Goal: Information Seeking & Learning: Find specific page/section

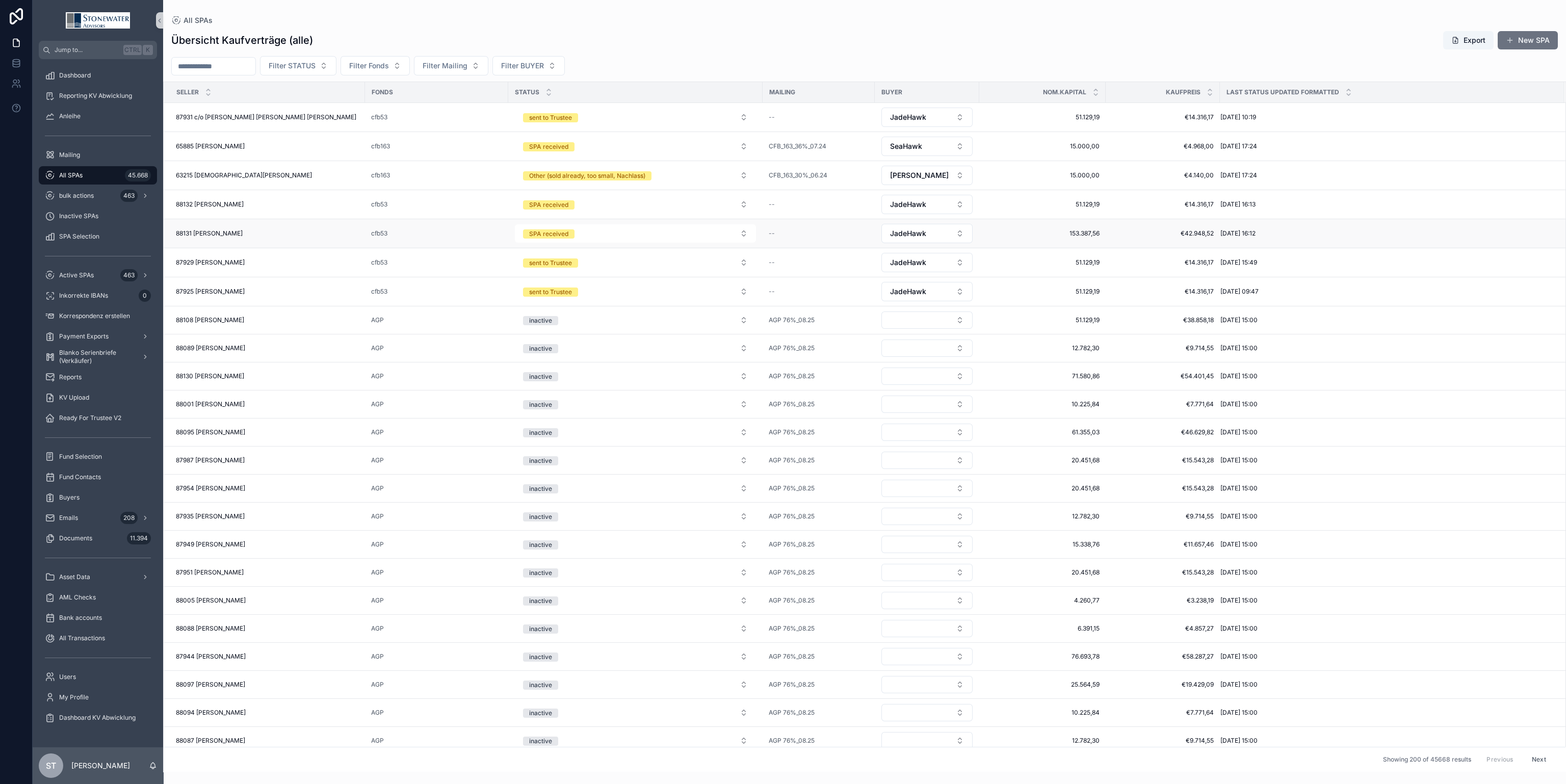
click at [294, 236] on div "88131 [PERSON_NAME] 88131 [PERSON_NAME]" at bounding box center [267, 233] width 183 height 8
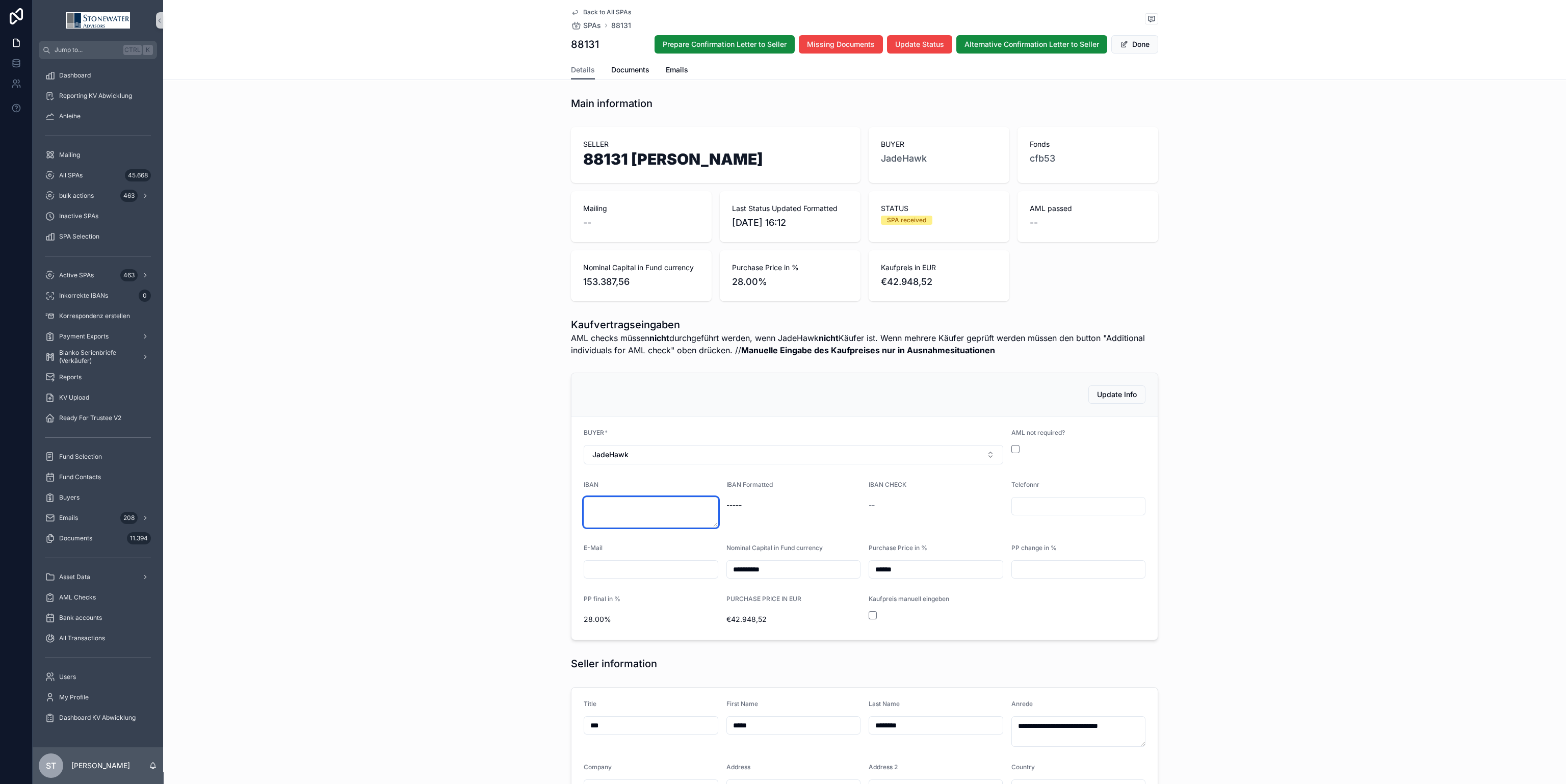
click at [629, 508] on textarea "scrollable content" at bounding box center [650, 512] width 134 height 30
type textarea "**********"
click at [821, 514] on div "IBAN Formatted -----" at bounding box center [793, 504] width 134 height 47
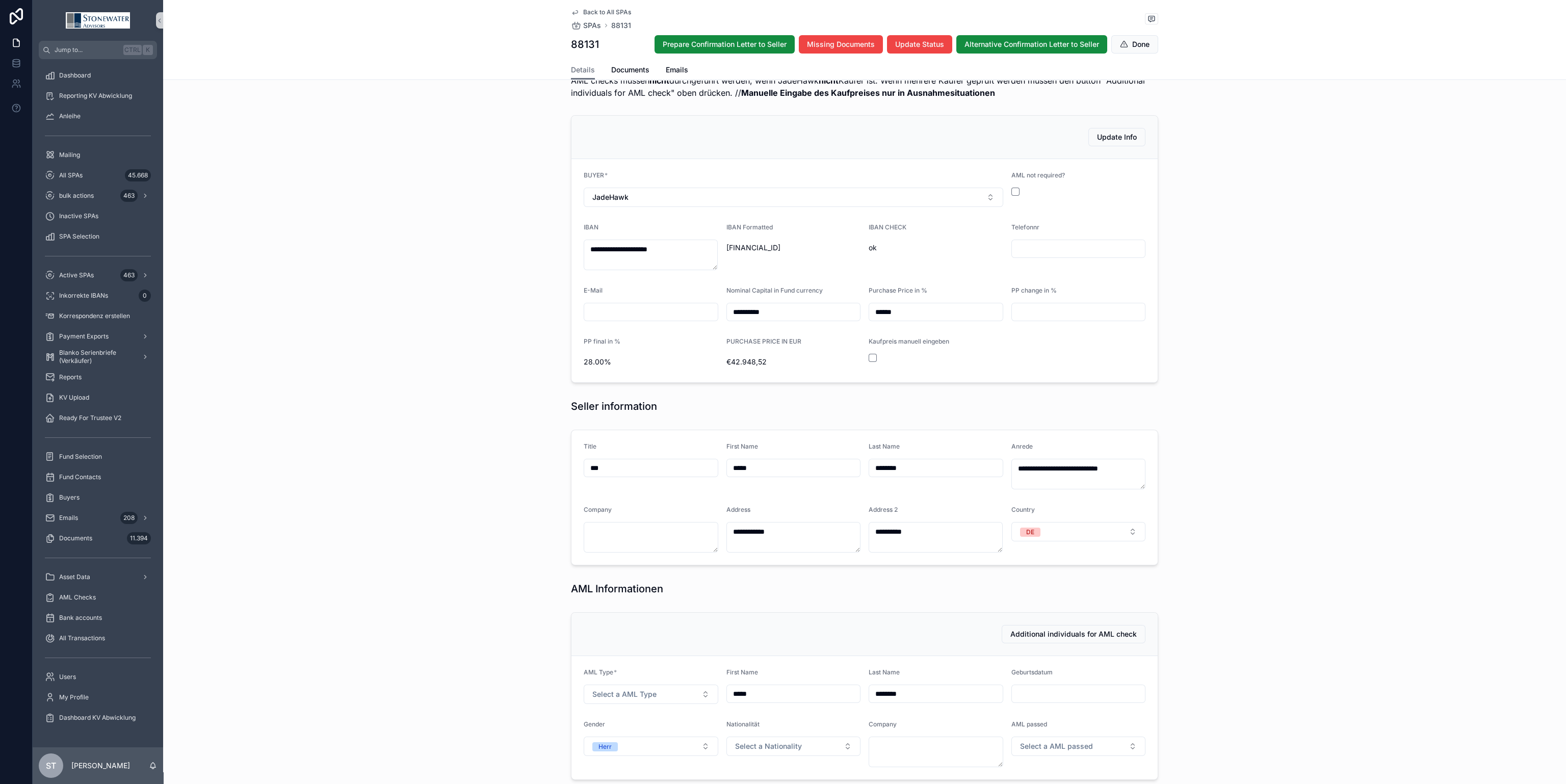
scroll to position [153, 0]
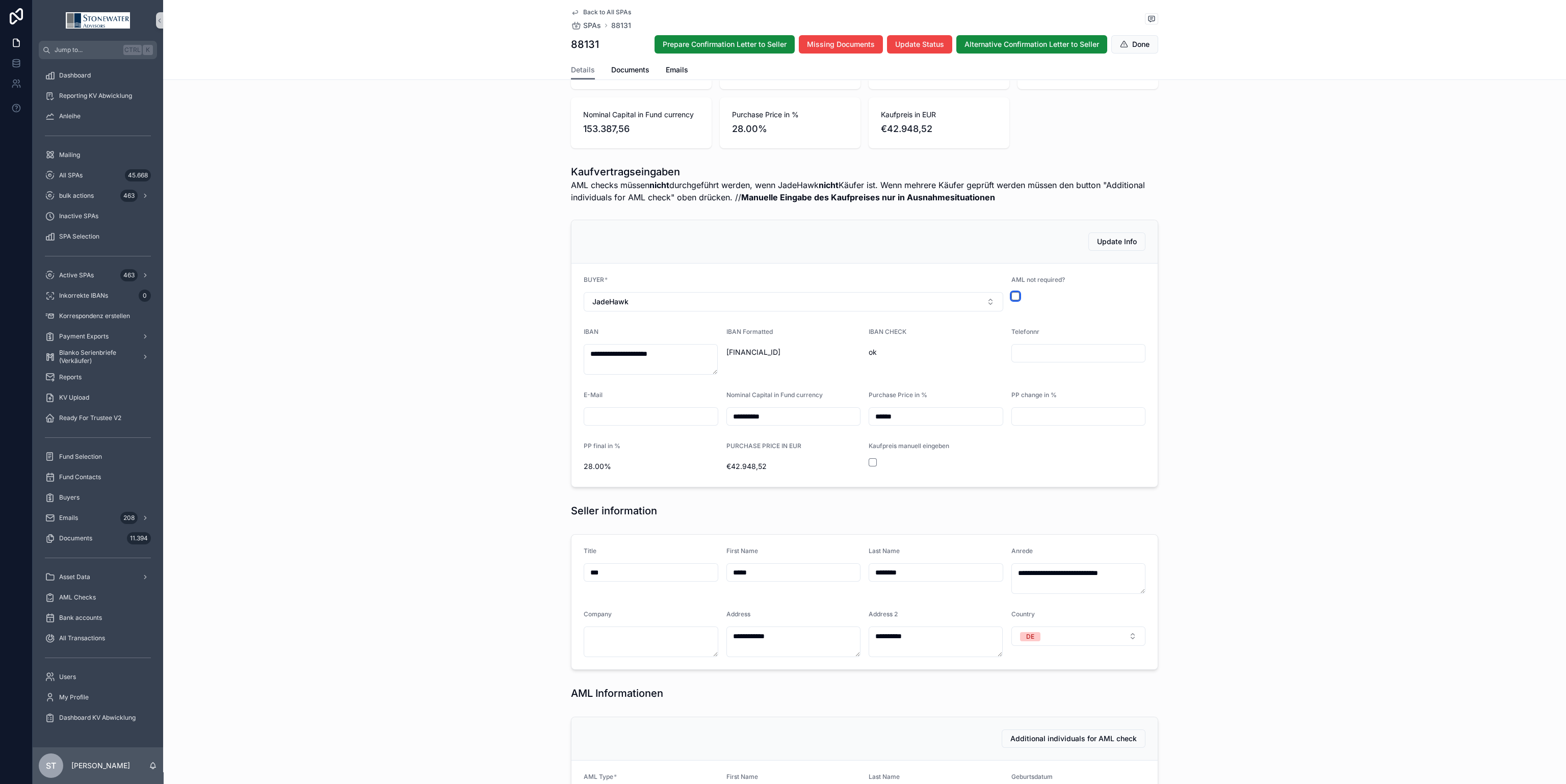
click at [1012, 294] on button "scrollable content" at bounding box center [1015, 295] width 8 height 8
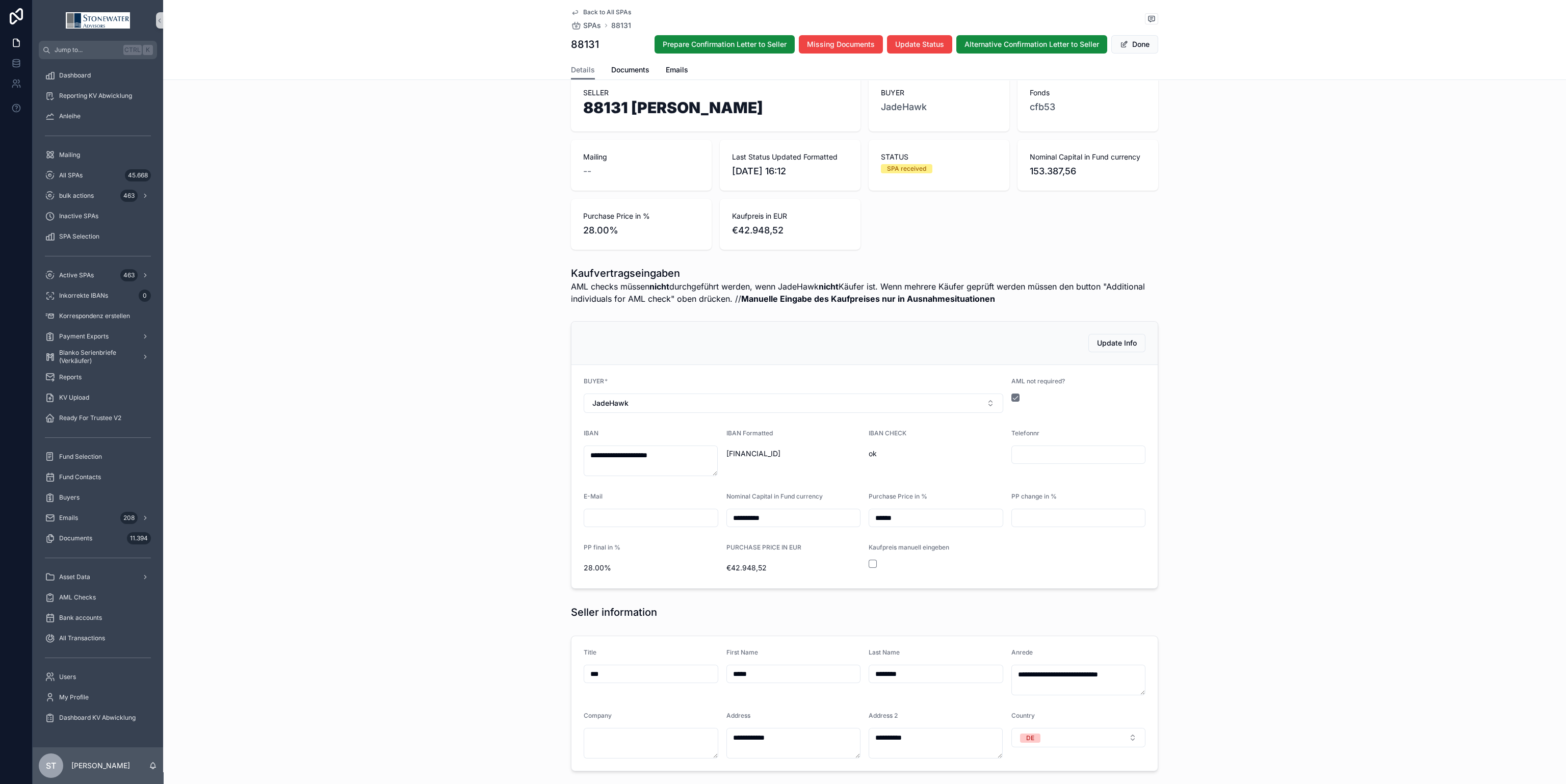
scroll to position [77, 0]
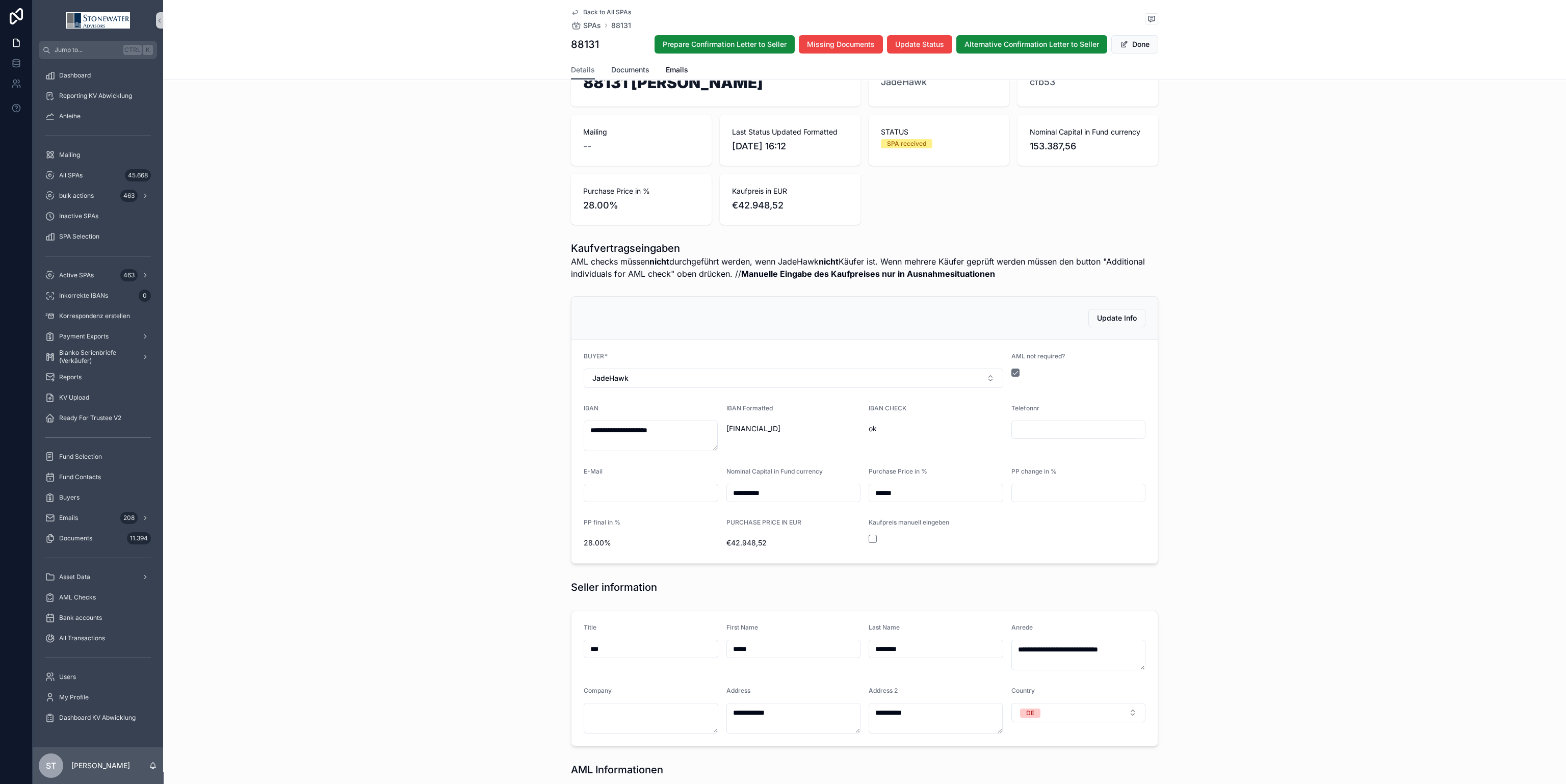
click at [636, 70] on span "Documents" at bounding box center [630, 69] width 38 height 10
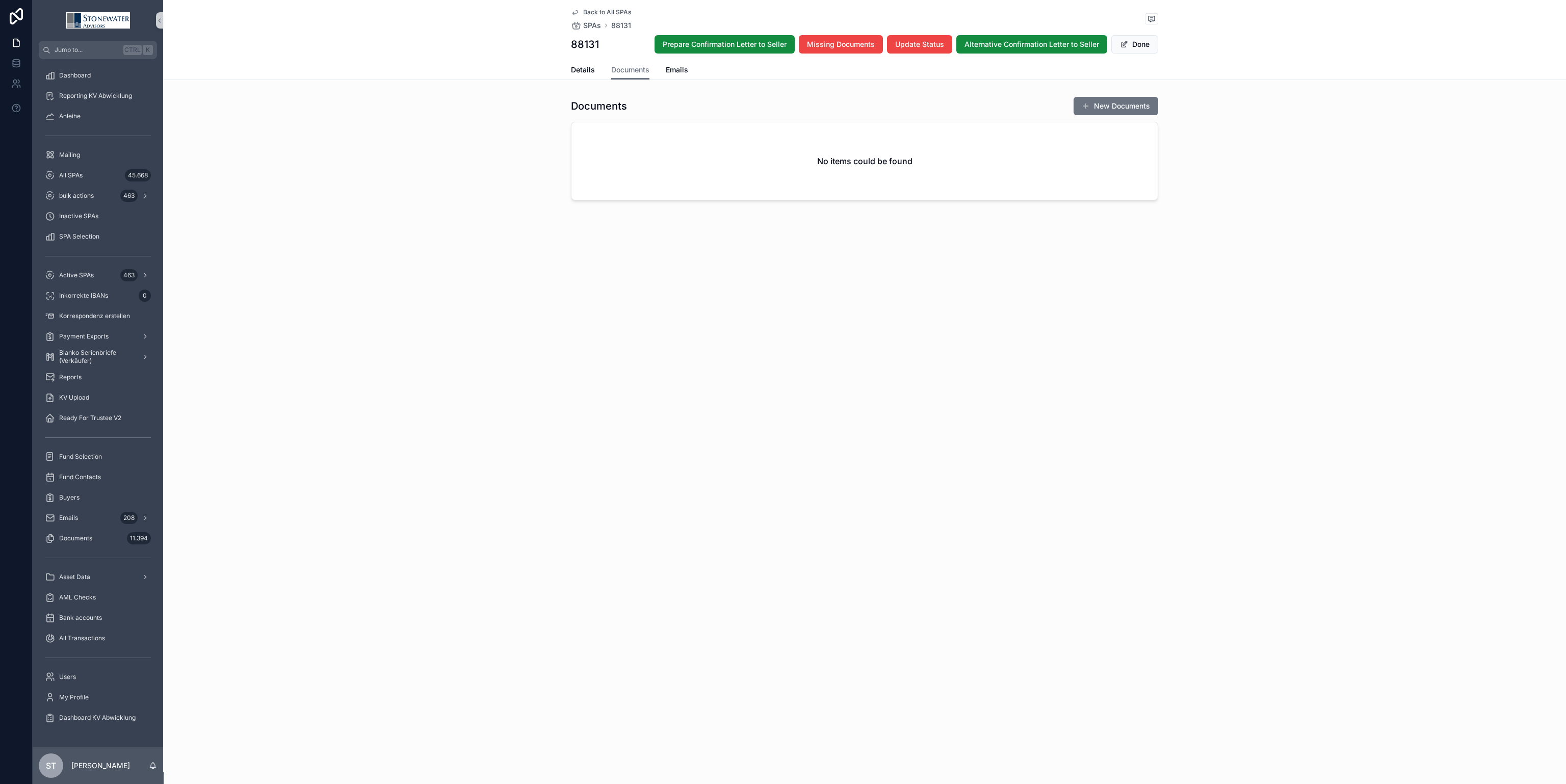
drag, startPoint x: 1117, startPoint y: 103, endPoint x: 1016, endPoint y: 107, distance: 101.1
click at [1116, 104] on button "New Documents" at bounding box center [1116, 106] width 85 height 18
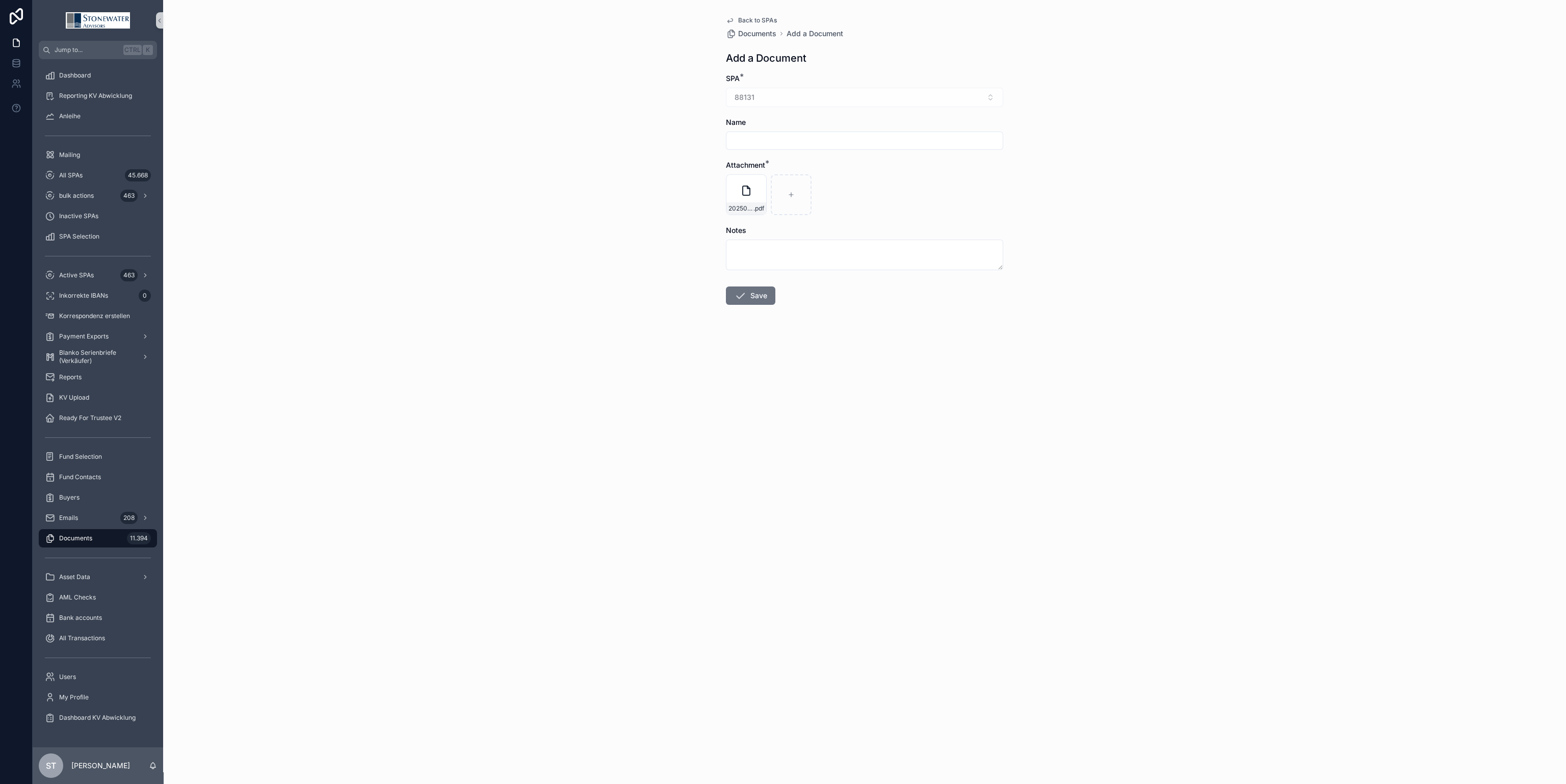
click at [787, 138] on input "scrollable content" at bounding box center [864, 140] width 276 height 14
type input "**"
click at [757, 292] on button "Save" at bounding box center [750, 295] width 49 height 18
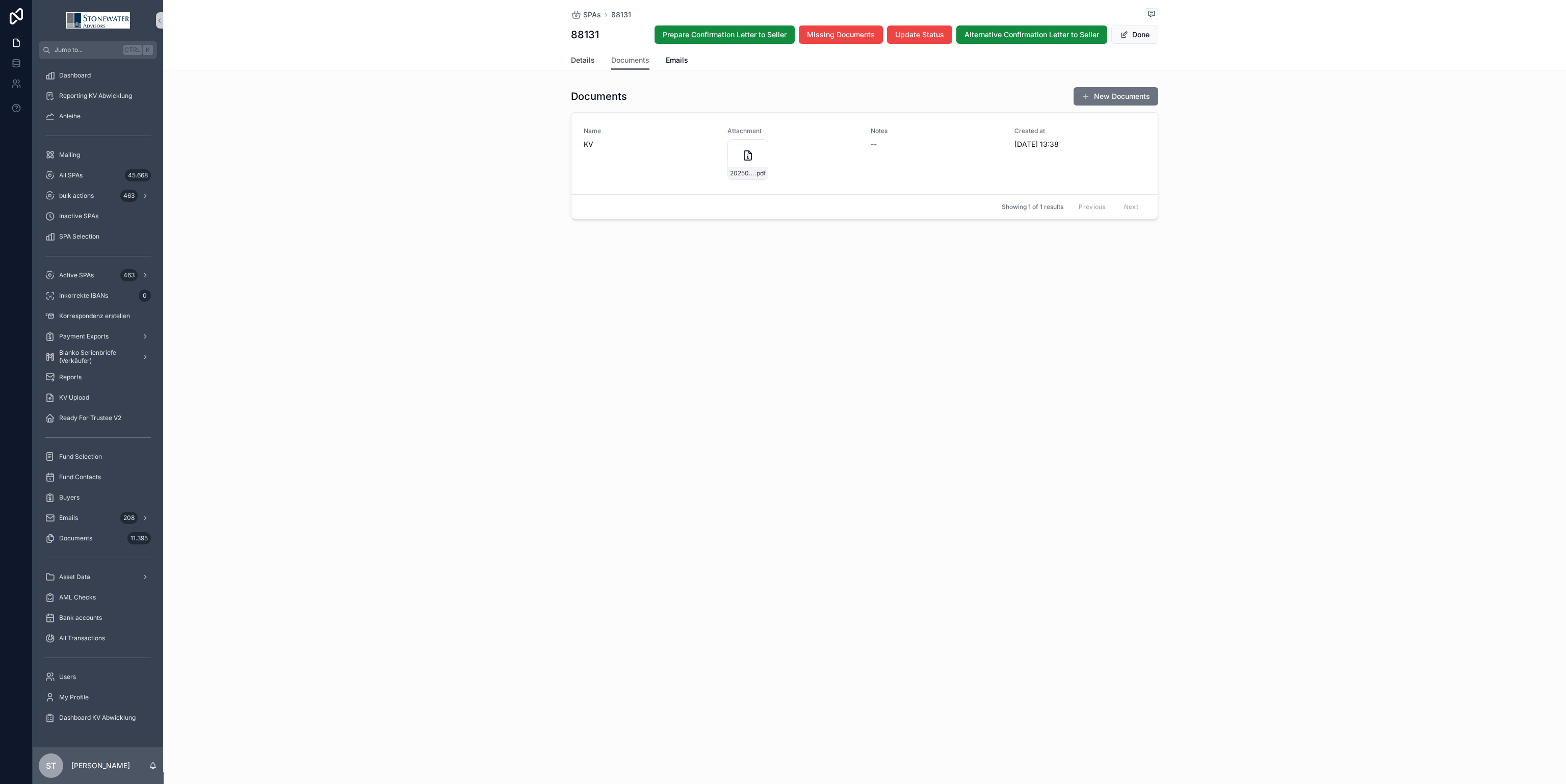
click at [576, 62] on span "Details" at bounding box center [582, 60] width 24 height 10
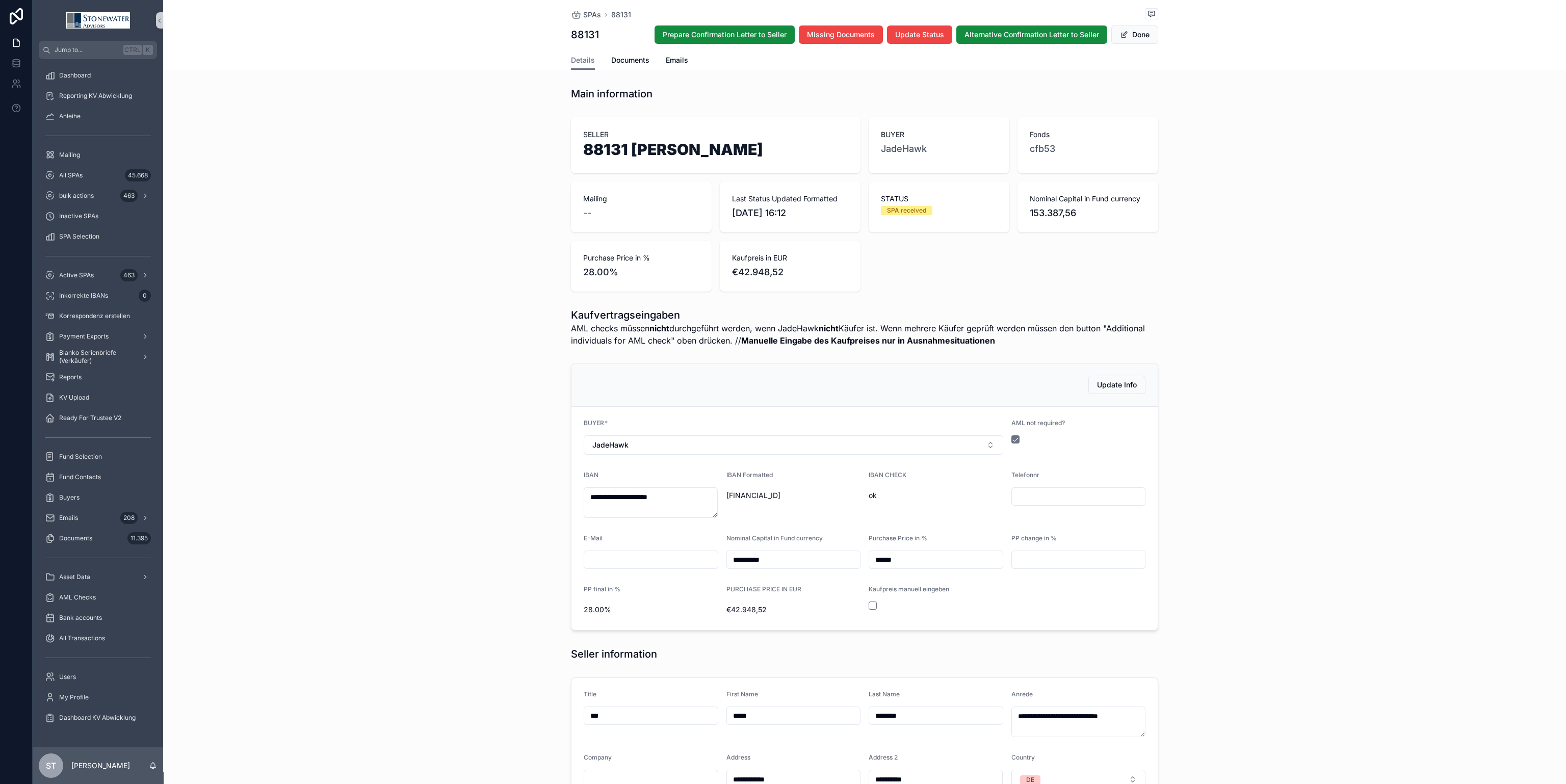
drag, startPoint x: 753, startPoint y: 154, endPoint x: 579, endPoint y: 157, distance: 174.0
click at [583, 157] on h1 "88131 [PERSON_NAME]" at bounding box center [716, 151] width 265 height 19
copy h1 "88131 [PERSON_NAME]"
click at [915, 32] on span "Update Status" at bounding box center [919, 35] width 49 height 10
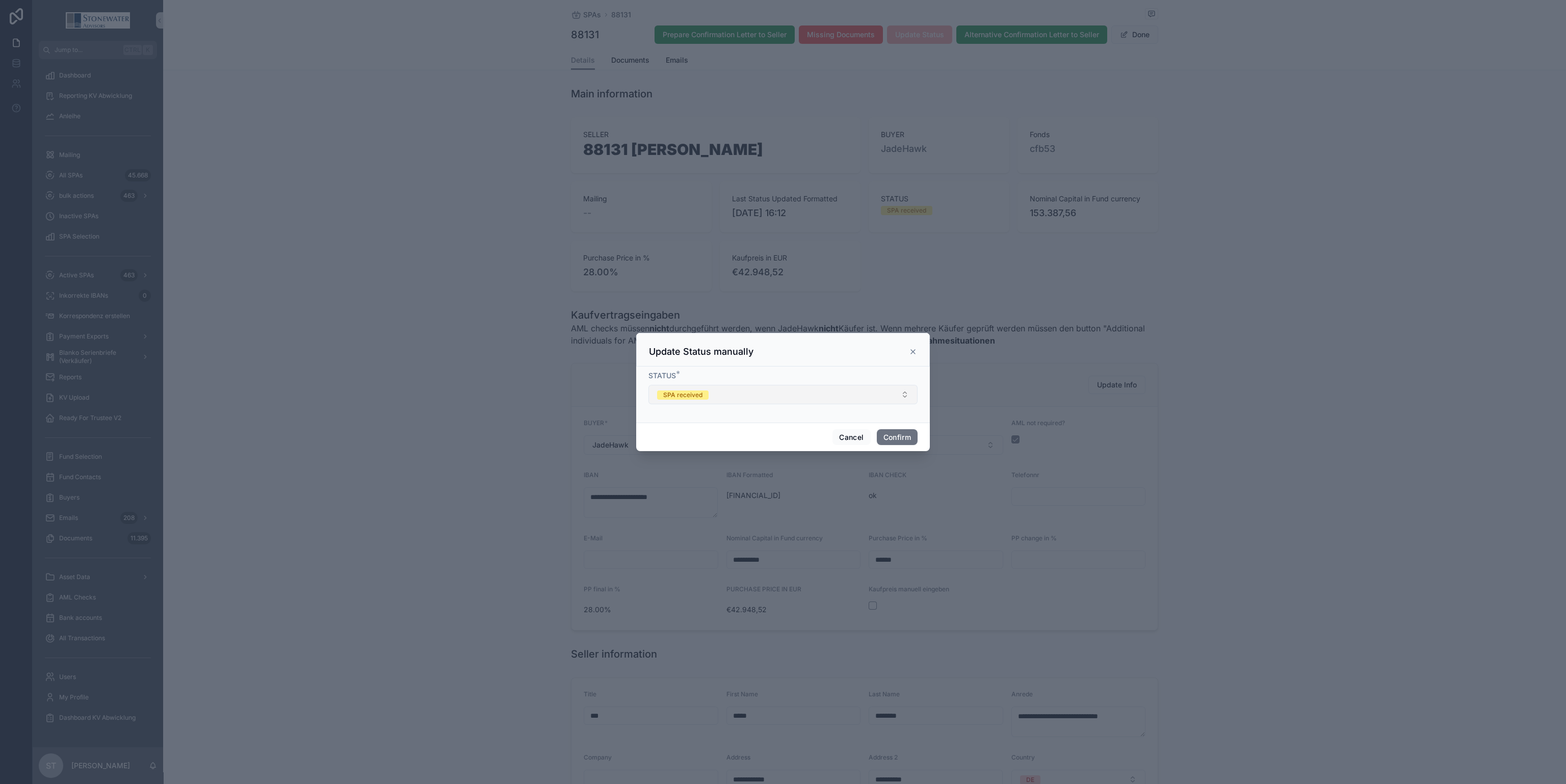
click at [757, 399] on button "SPA received" at bounding box center [783, 394] width 269 height 19
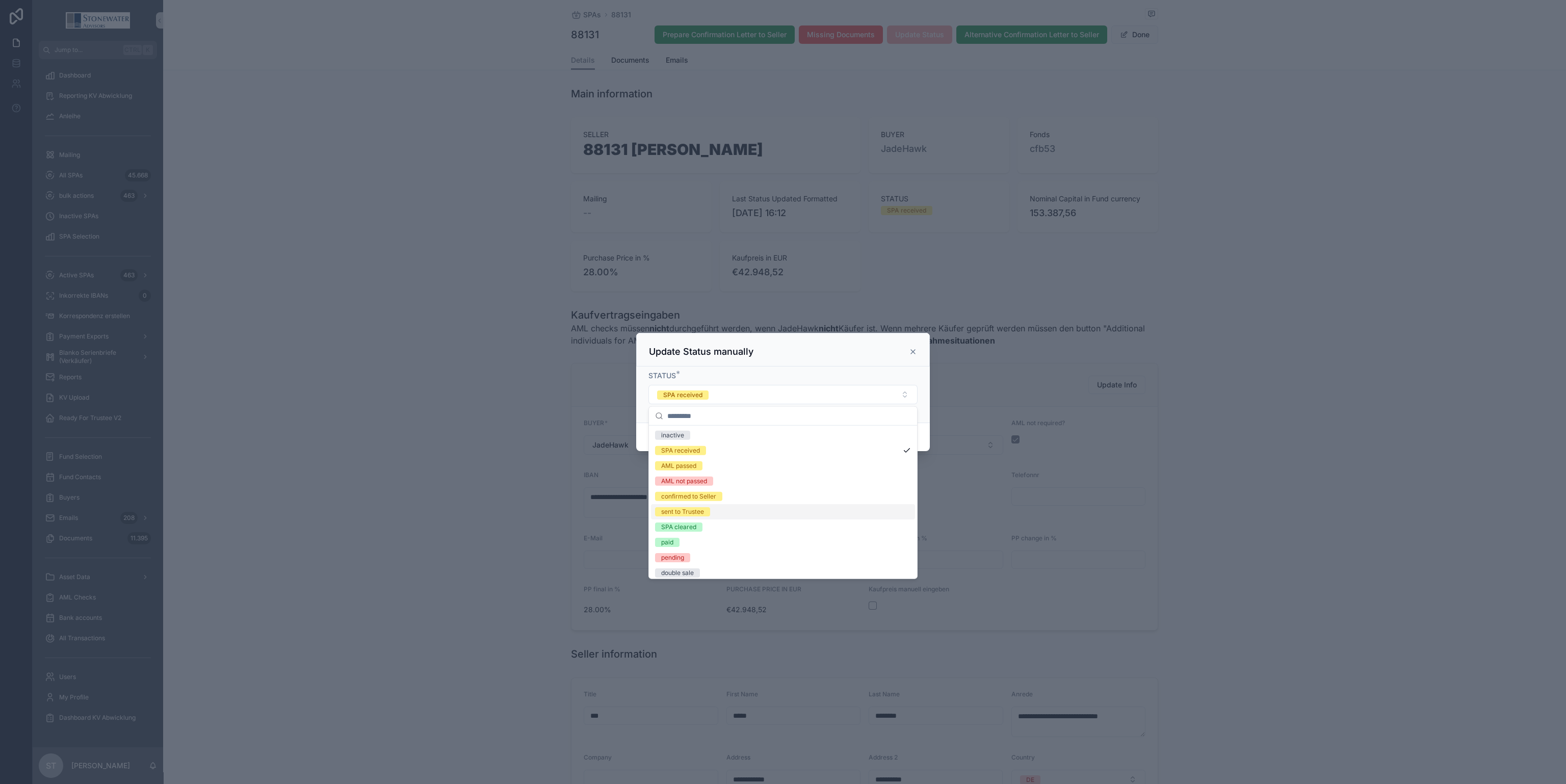
drag, startPoint x: 719, startPoint y: 514, endPoint x: 731, endPoint y: 498, distance: 20.0
click at [719, 514] on div "sent to Trustee" at bounding box center [783, 511] width 264 height 15
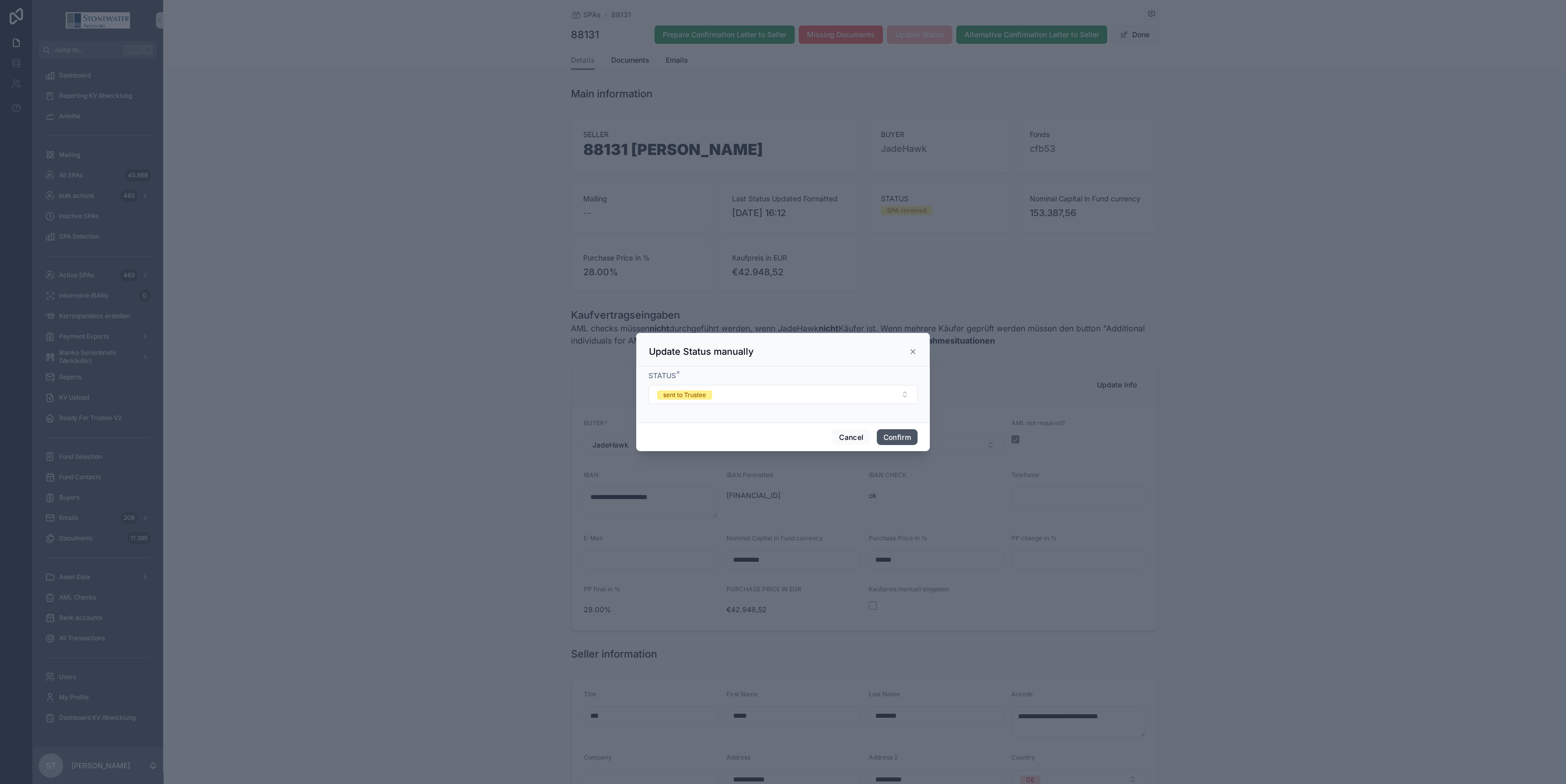
click at [900, 434] on button "Confirm" at bounding box center [897, 437] width 41 height 16
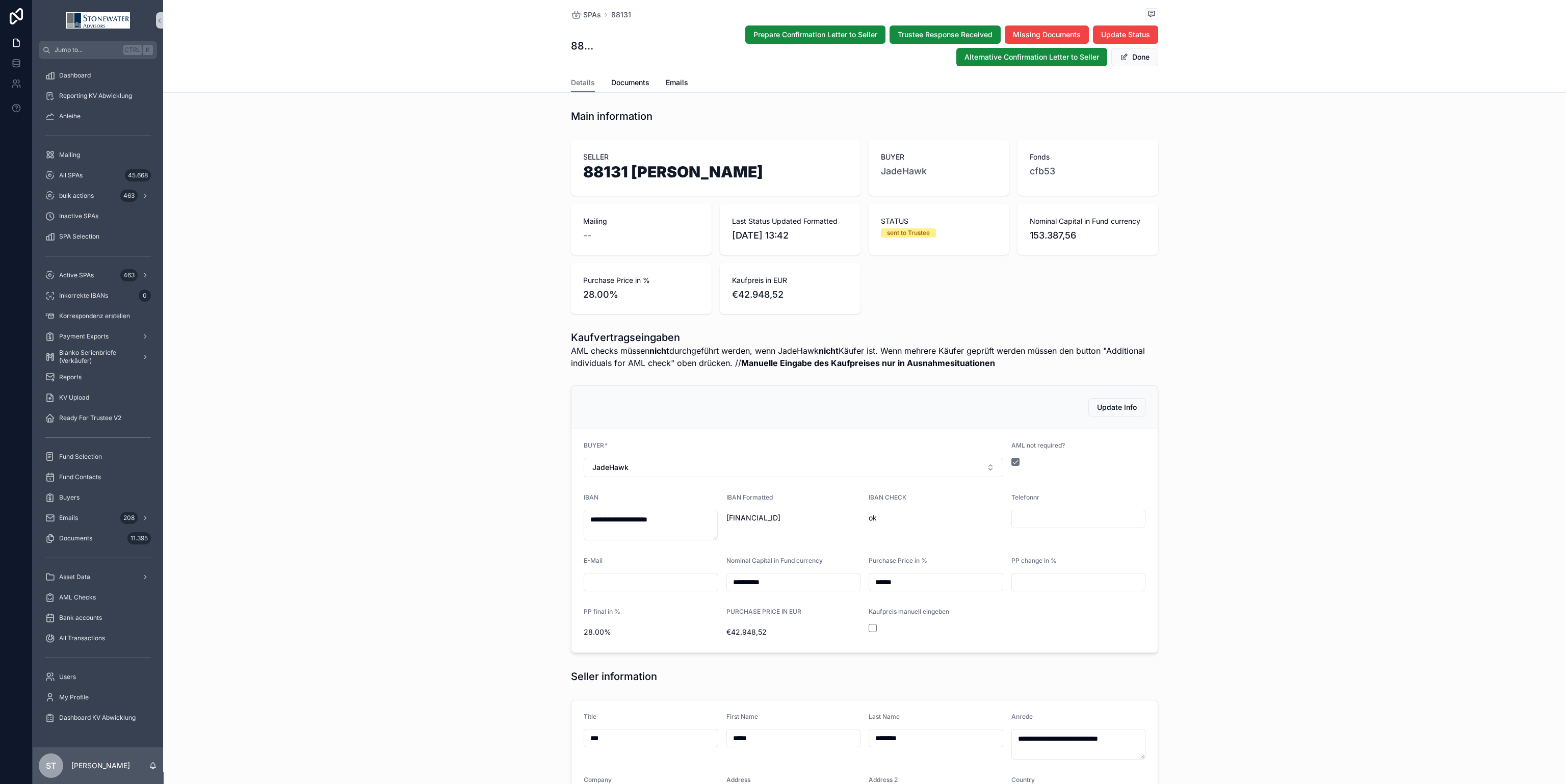
type textarea "**********"
click at [91, 169] on div "All SPAs 45.668" at bounding box center [98, 175] width 106 height 16
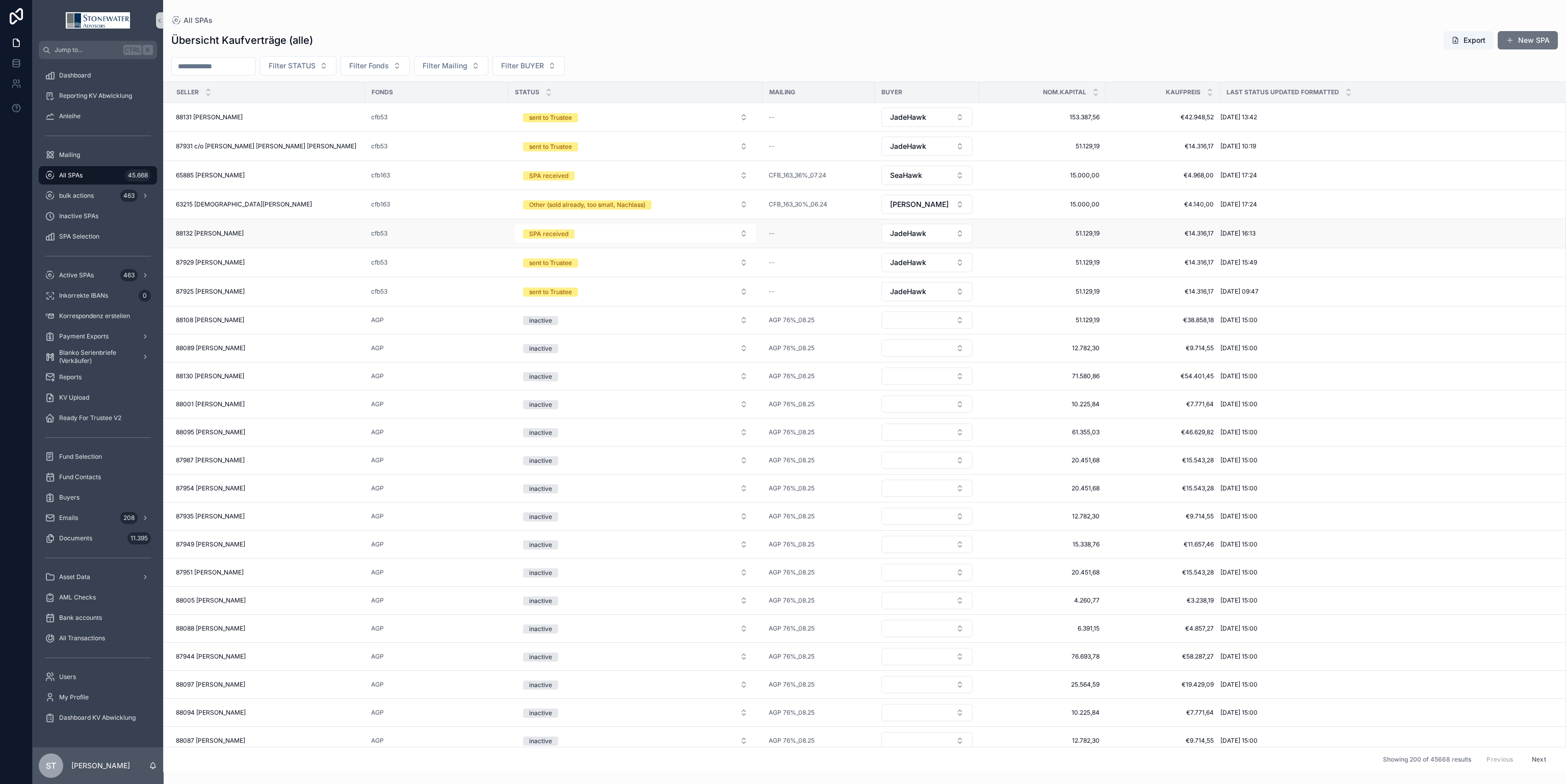
click at [264, 237] on div "88132 [PERSON_NAME] 88132 [PERSON_NAME]" at bounding box center [267, 233] width 183 height 8
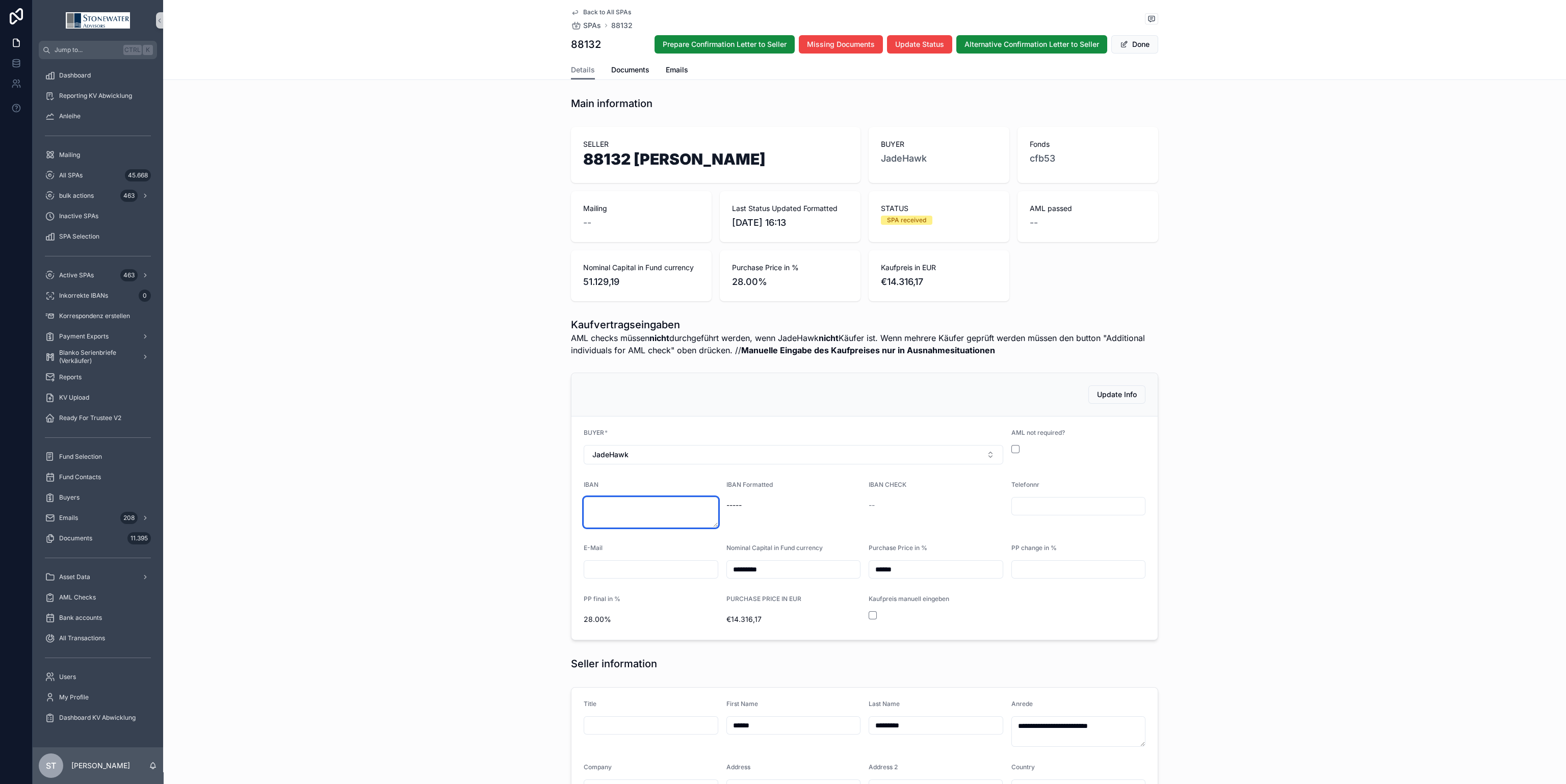
click at [610, 510] on textarea "scrollable content" at bounding box center [650, 512] width 134 height 30
type textarea "**********"
click at [949, 505] on span "ok" at bounding box center [936, 505] width 134 height 10
click at [1012, 447] on button "scrollable content" at bounding box center [1015, 449] width 8 height 8
click at [1134, 41] on button "Done" at bounding box center [1134, 44] width 47 height 18
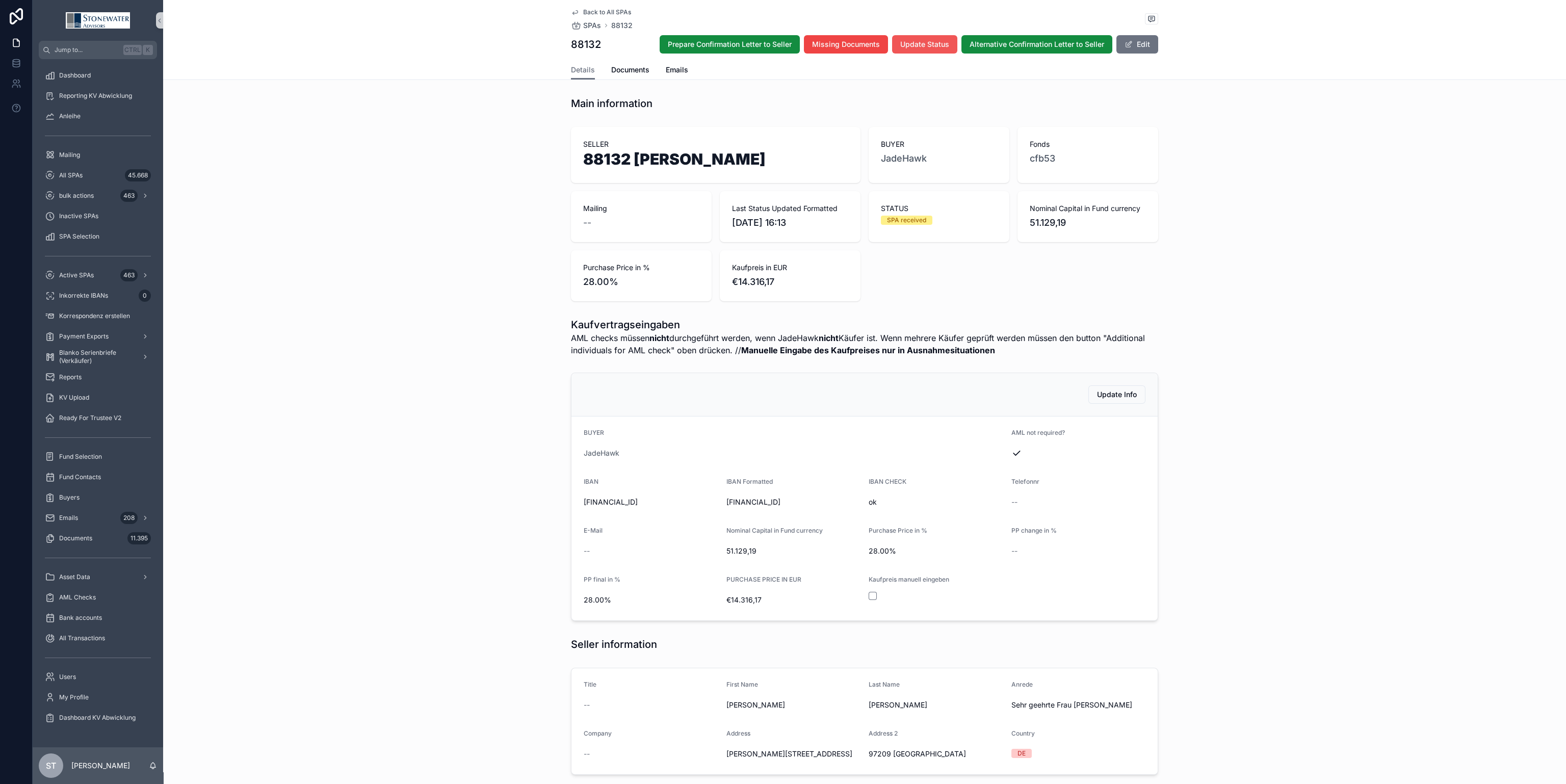
click at [939, 40] on span "Update Status" at bounding box center [925, 44] width 49 height 10
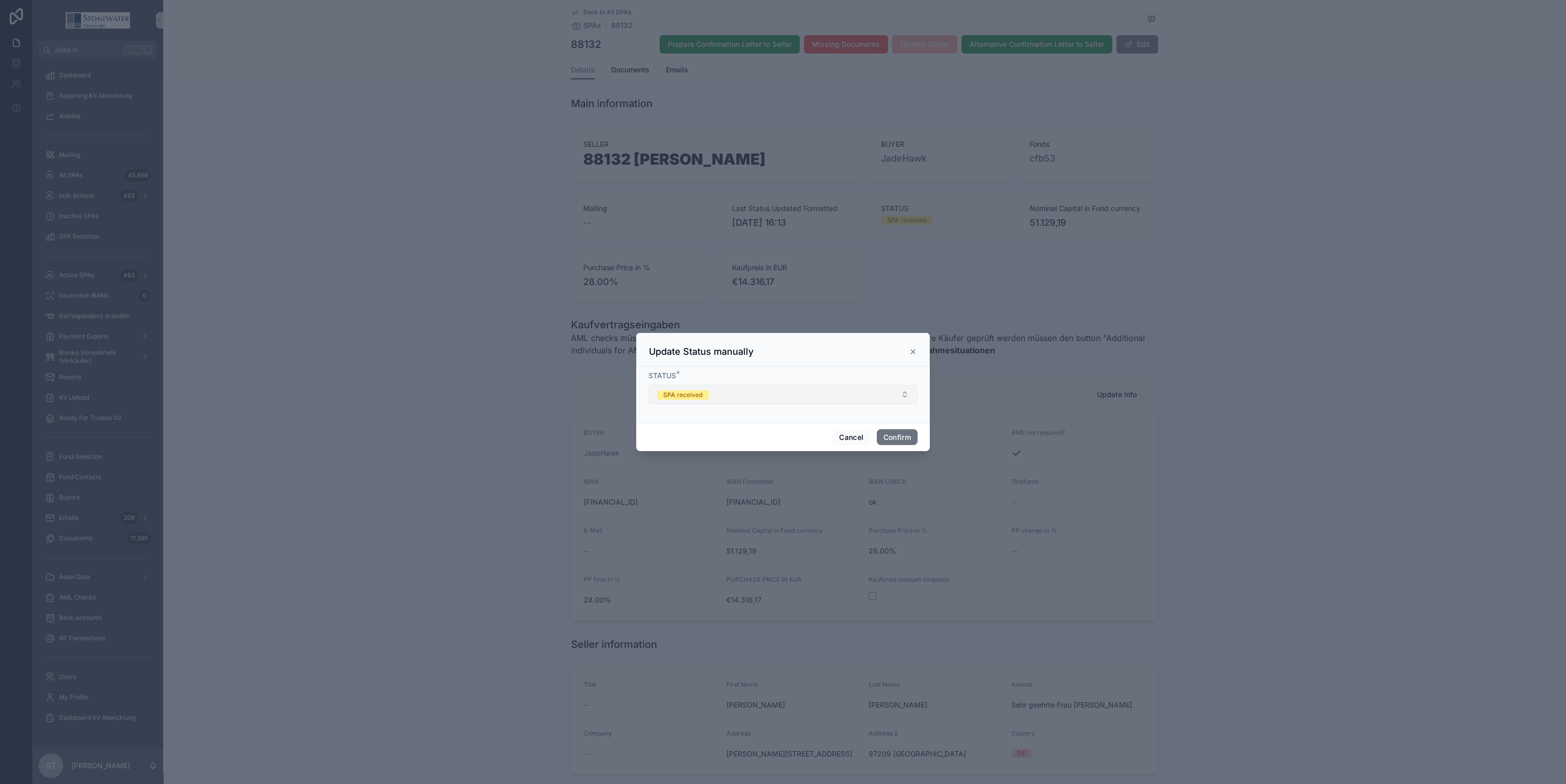
click at [800, 394] on button "SPA received" at bounding box center [783, 394] width 269 height 19
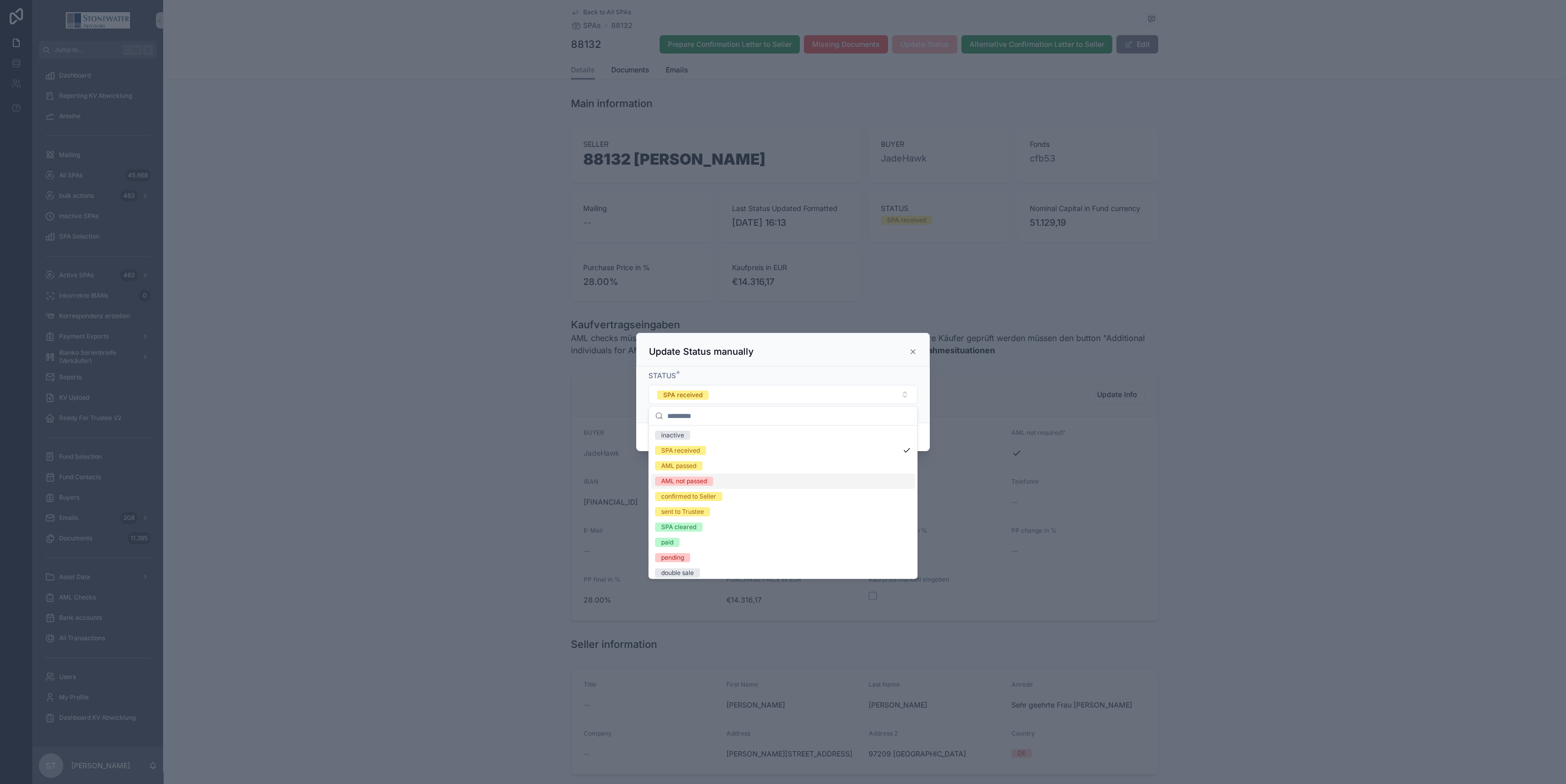
scroll to position [77, 0]
click at [781, 438] on div "sent to Trustee" at bounding box center [783, 435] width 264 height 15
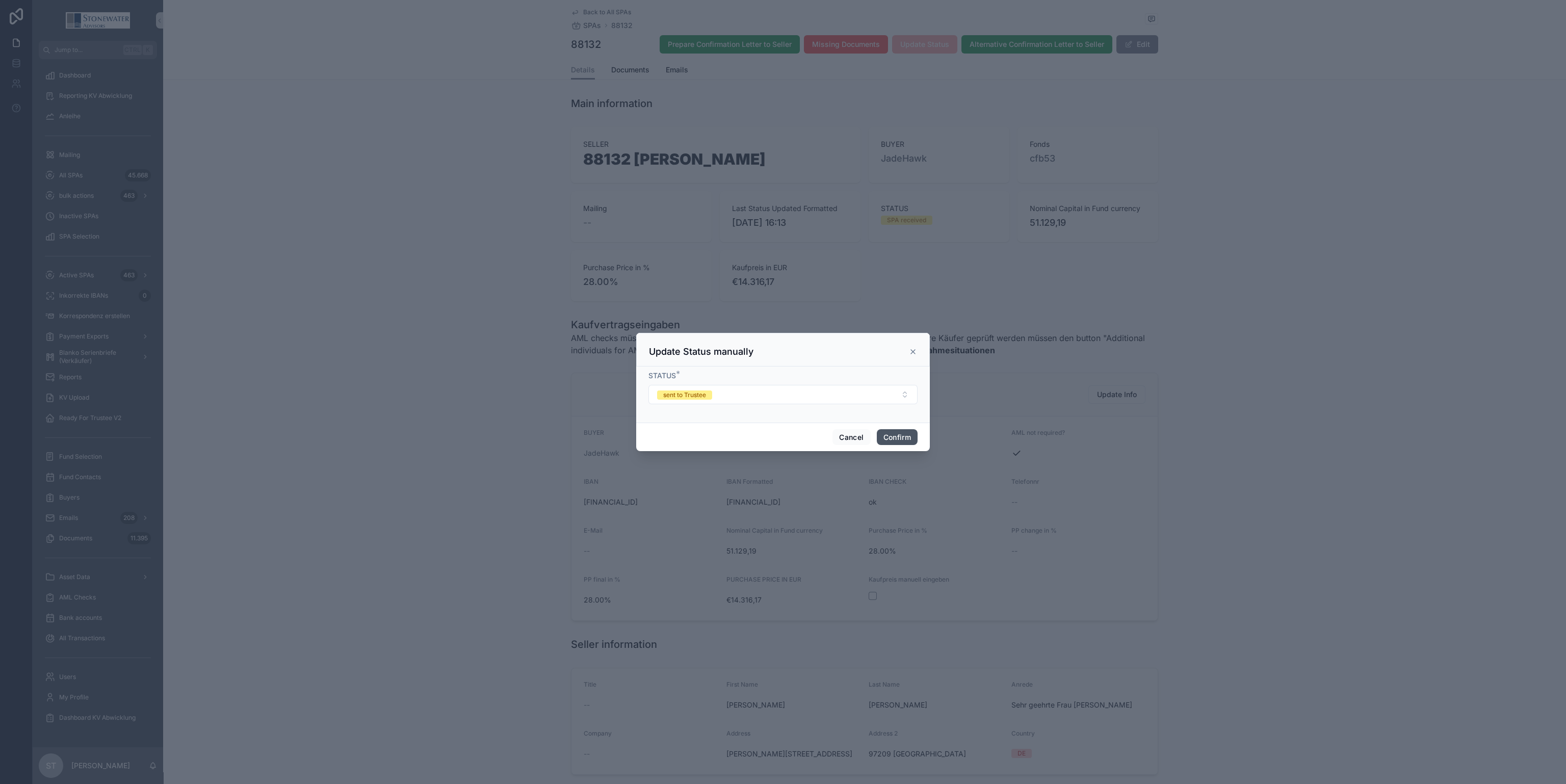
click at [889, 437] on button "Confirm" at bounding box center [897, 437] width 41 height 16
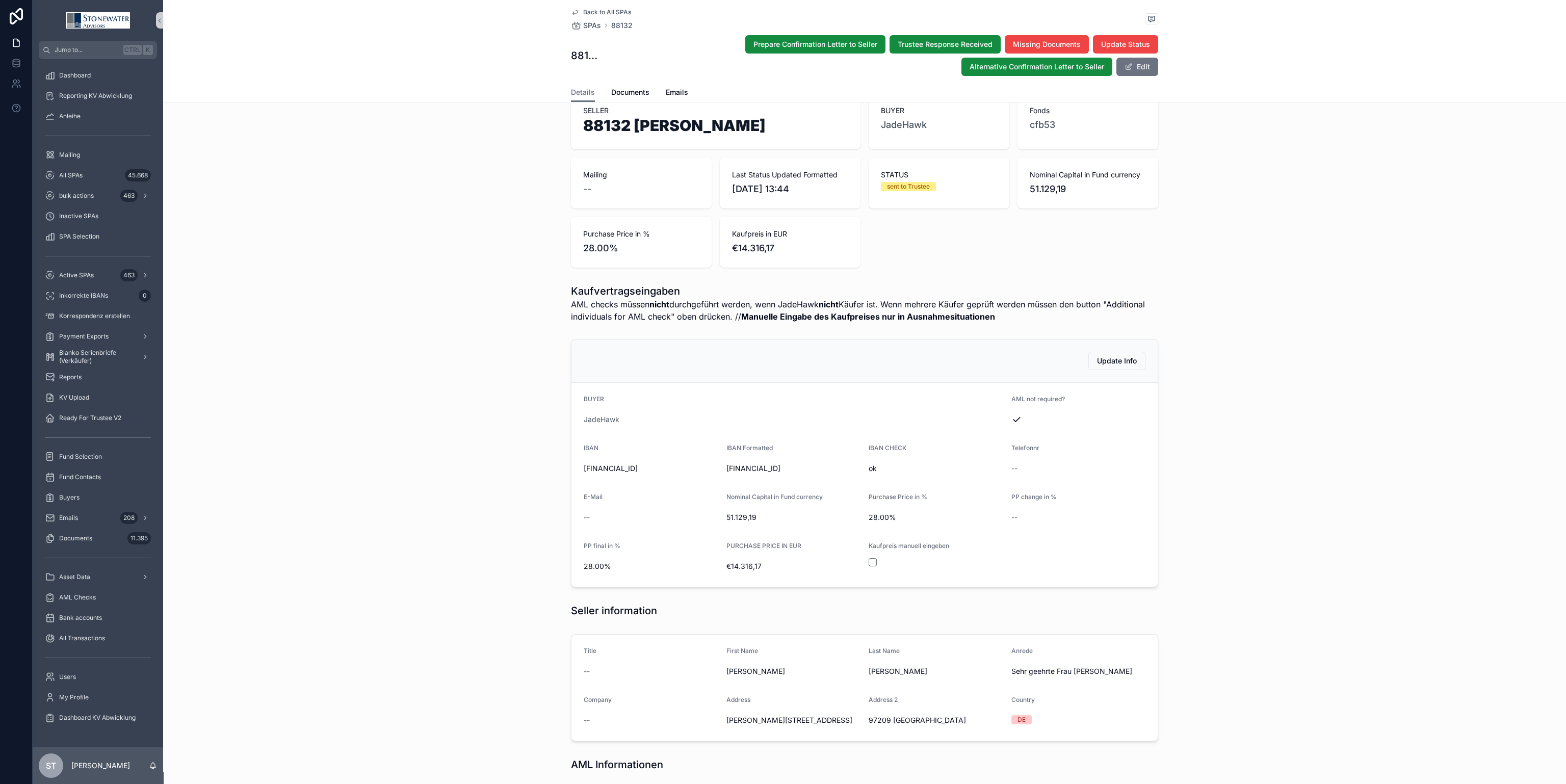
scroll to position [0, 0]
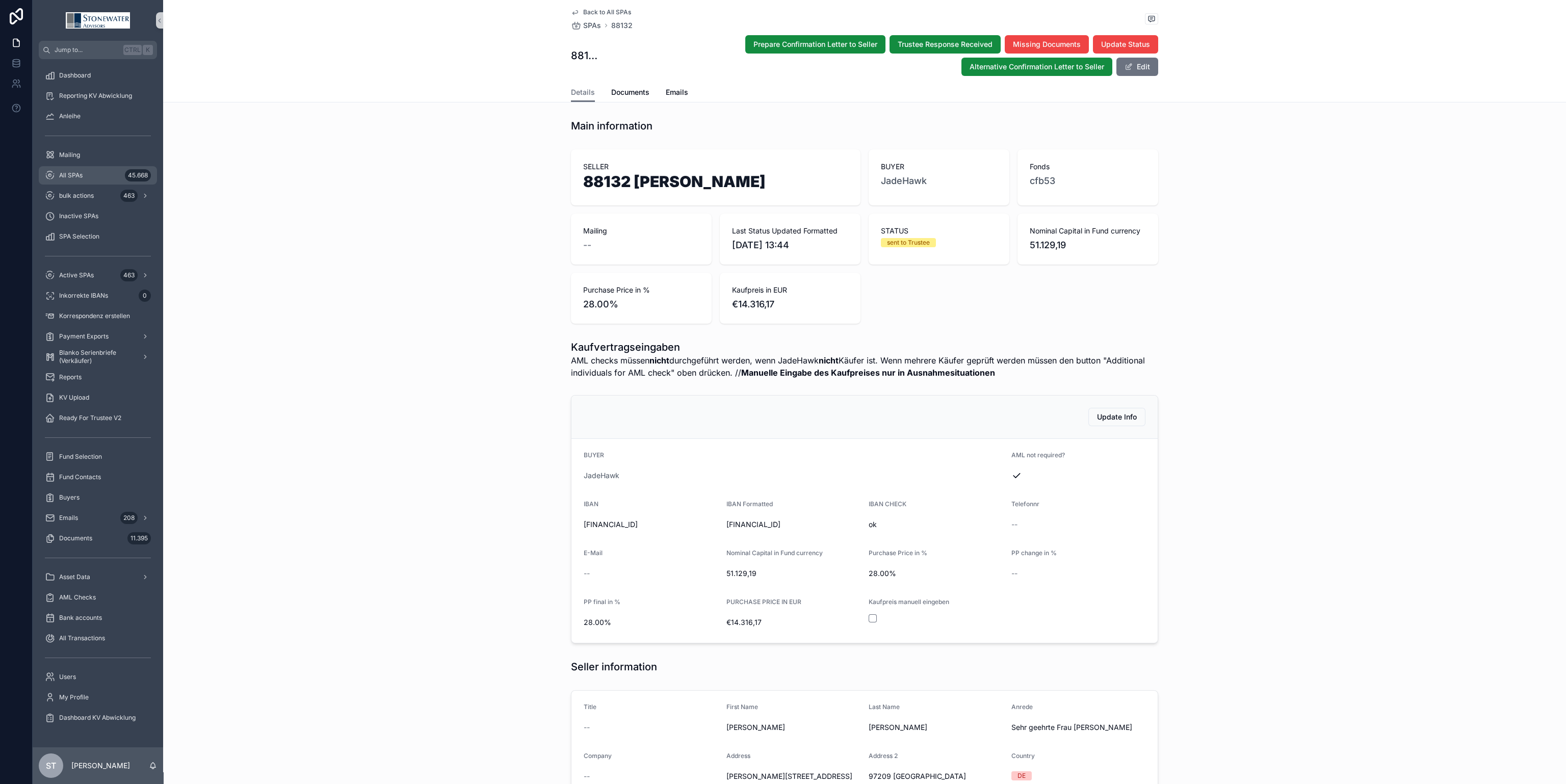
click at [94, 174] on div "All SPAs 45.668" at bounding box center [98, 175] width 106 height 16
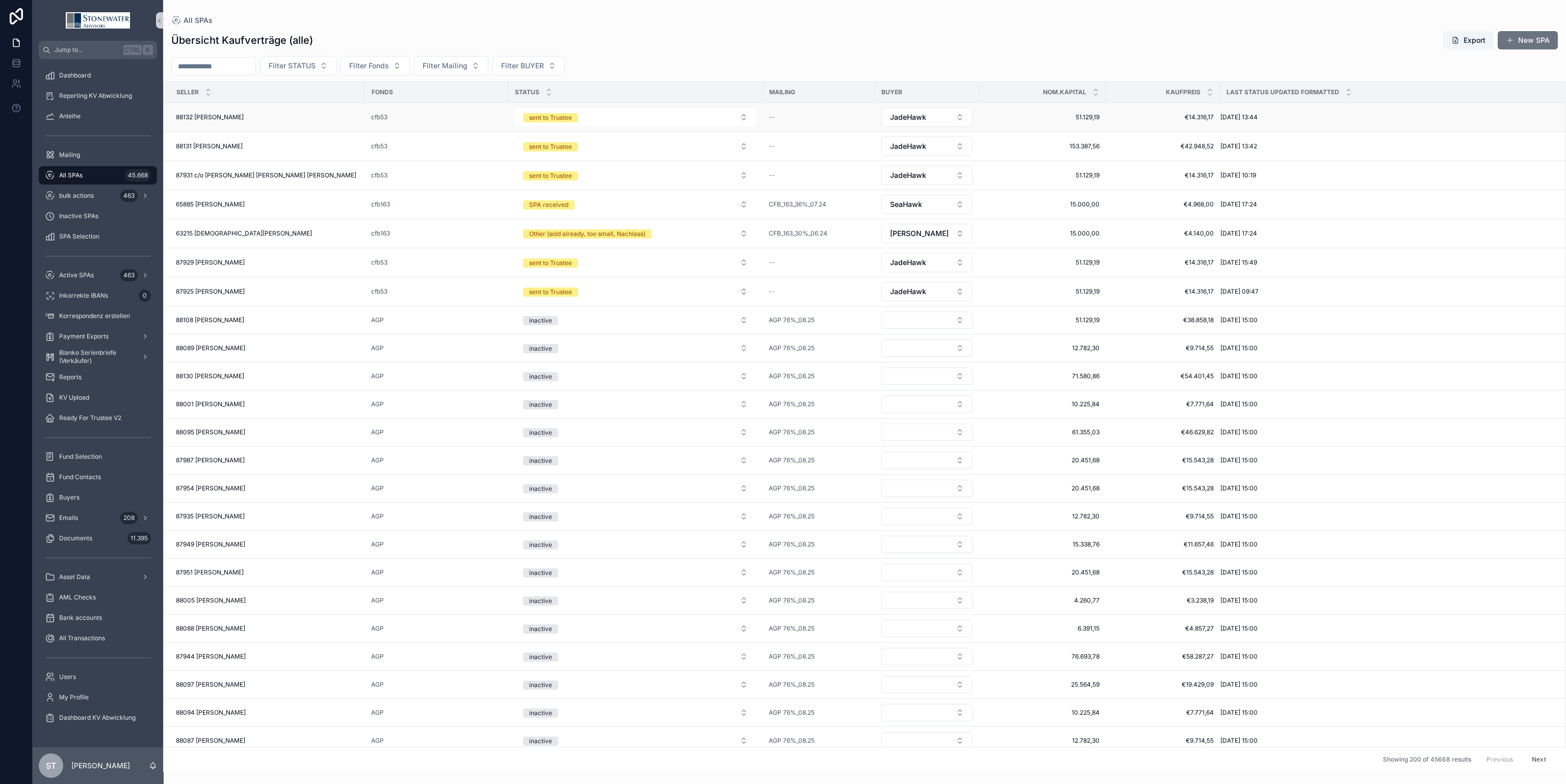
click at [334, 115] on div "88132 [PERSON_NAME] 88132 [PERSON_NAME]" at bounding box center [267, 117] width 183 height 8
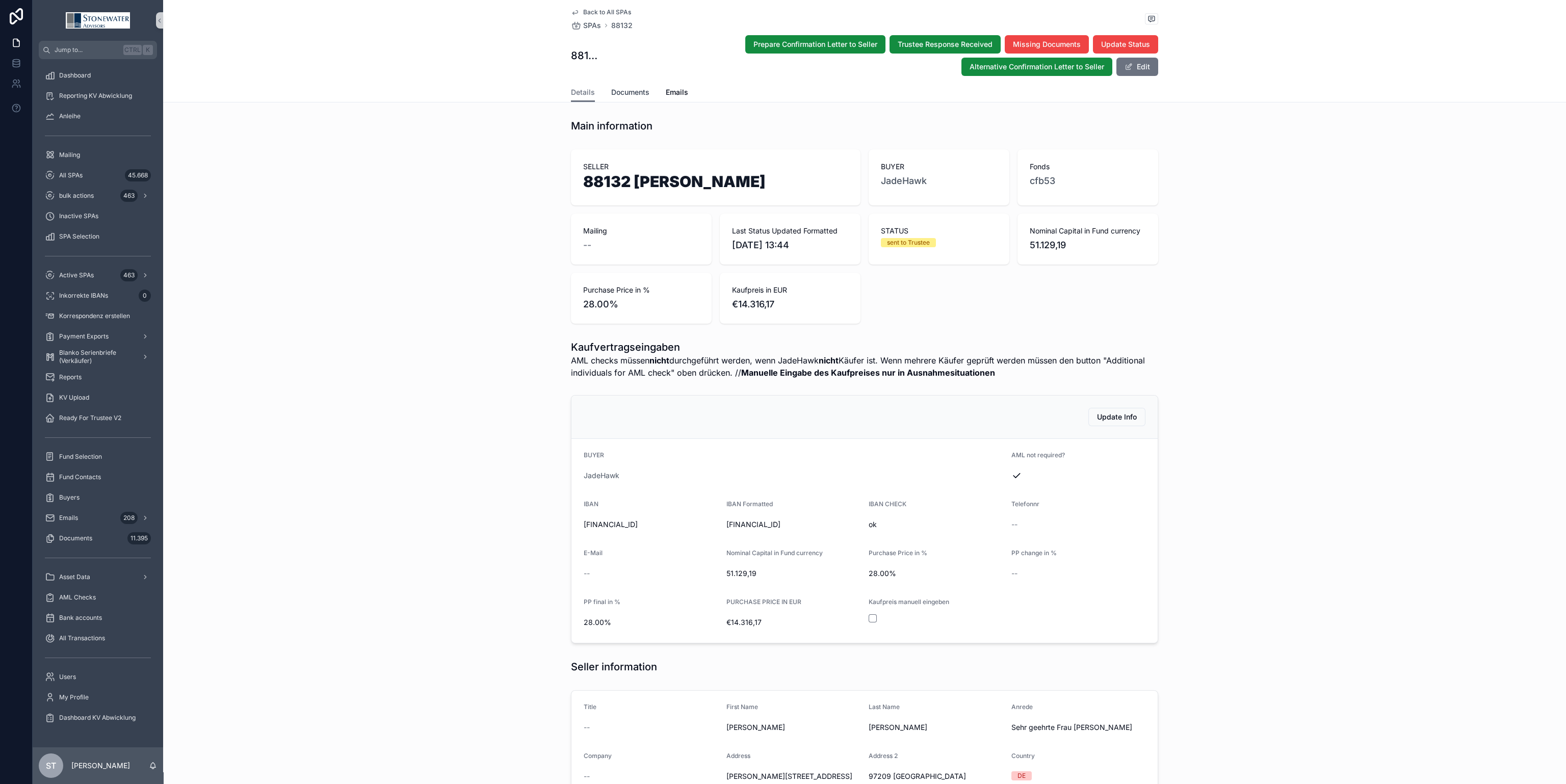
click at [633, 95] on span "Documents" at bounding box center [630, 92] width 38 height 10
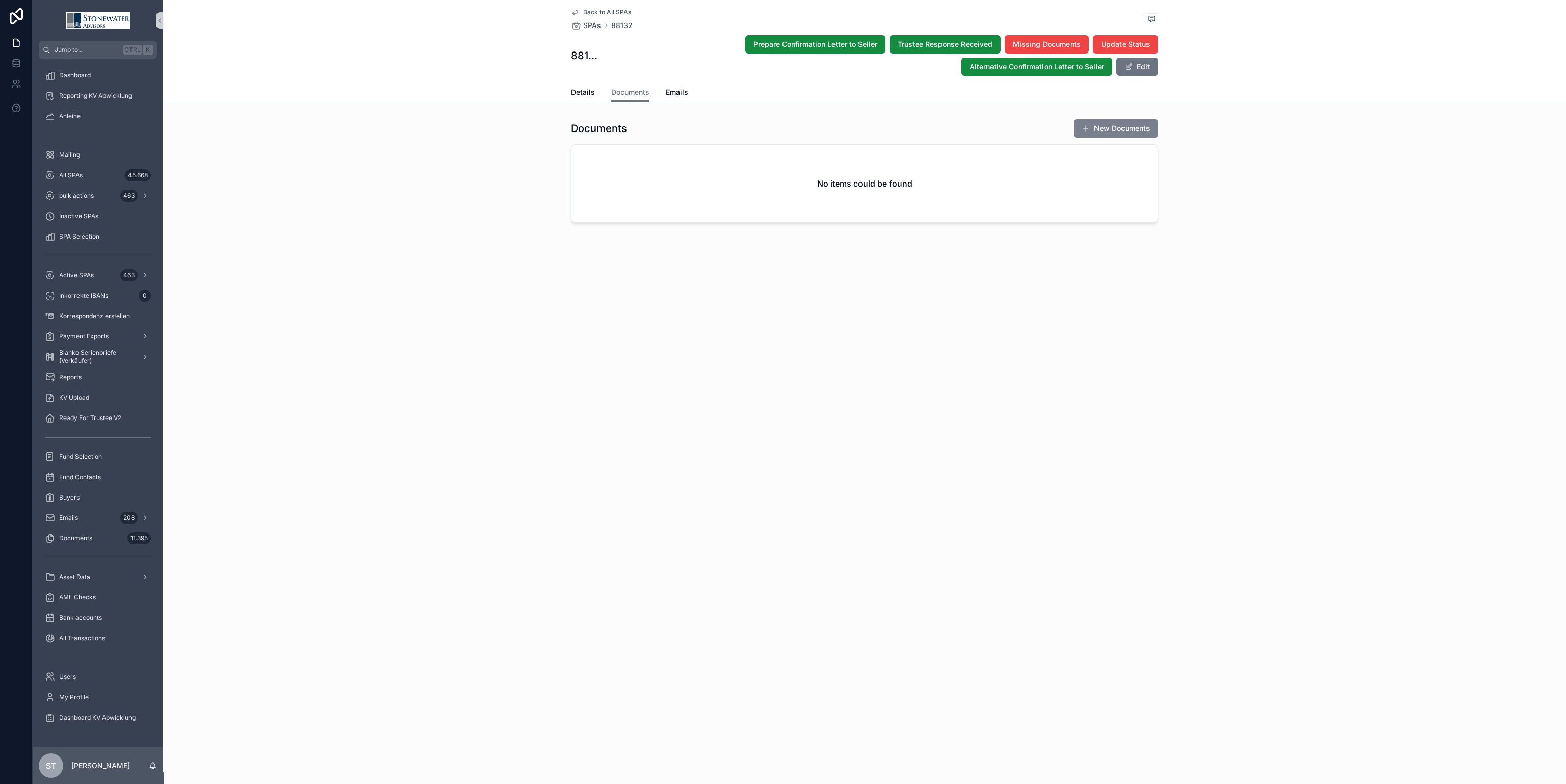
click at [1142, 129] on button "New Documents" at bounding box center [1116, 128] width 85 height 18
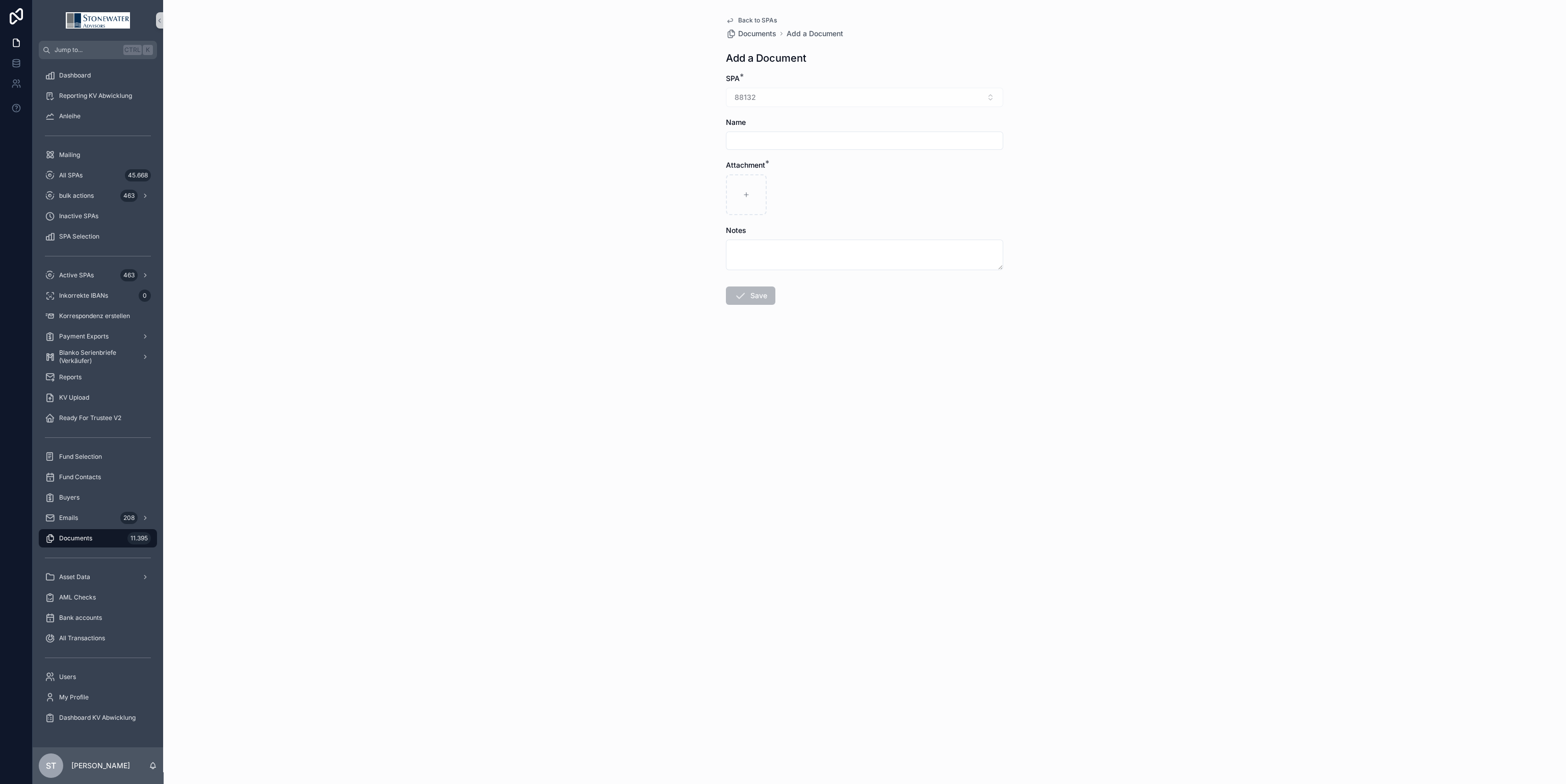
click at [735, 21] on link "Back to SPAs" at bounding box center [751, 20] width 51 height 8
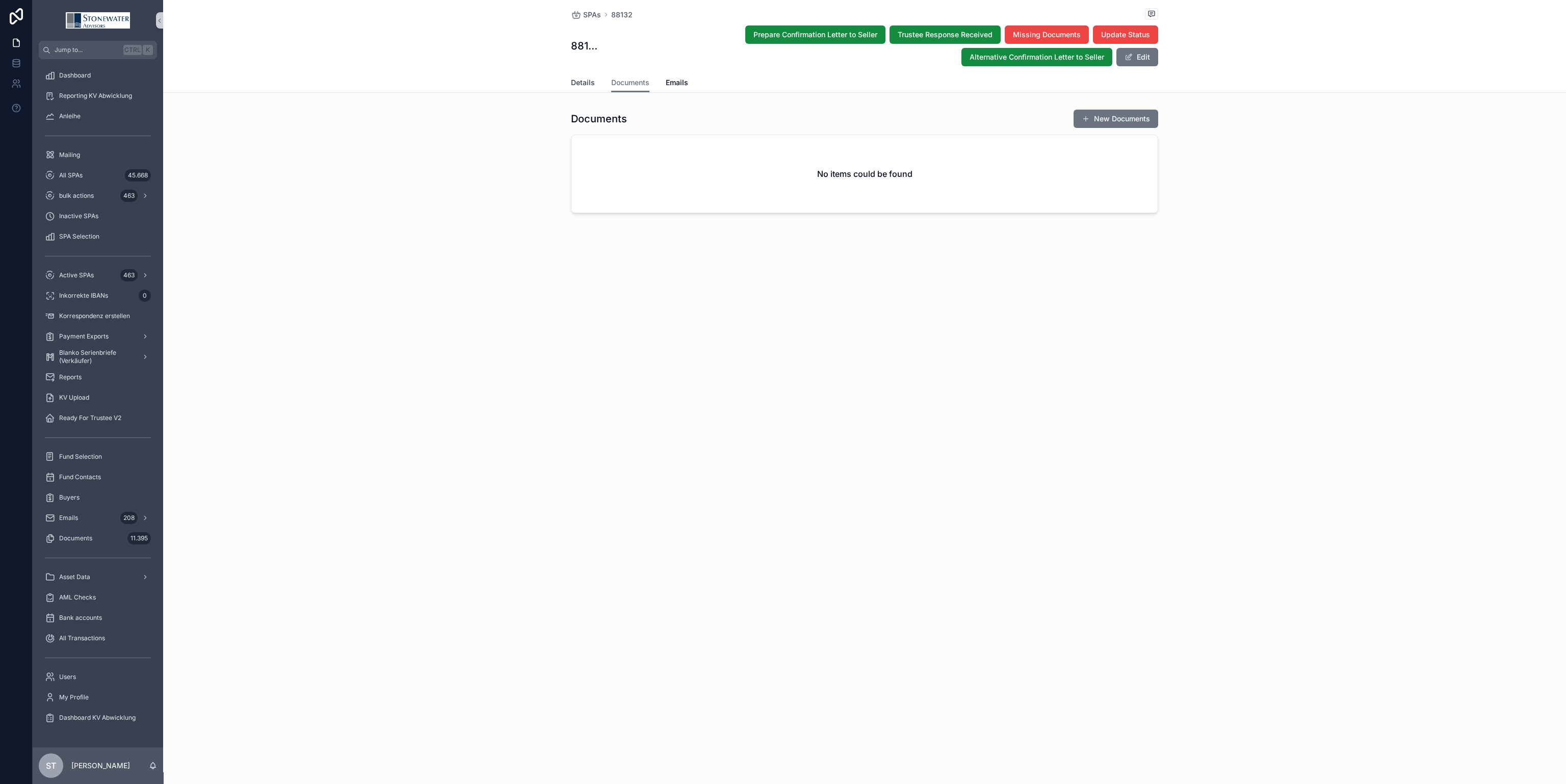
click at [582, 79] on span "Details" at bounding box center [582, 82] width 24 height 10
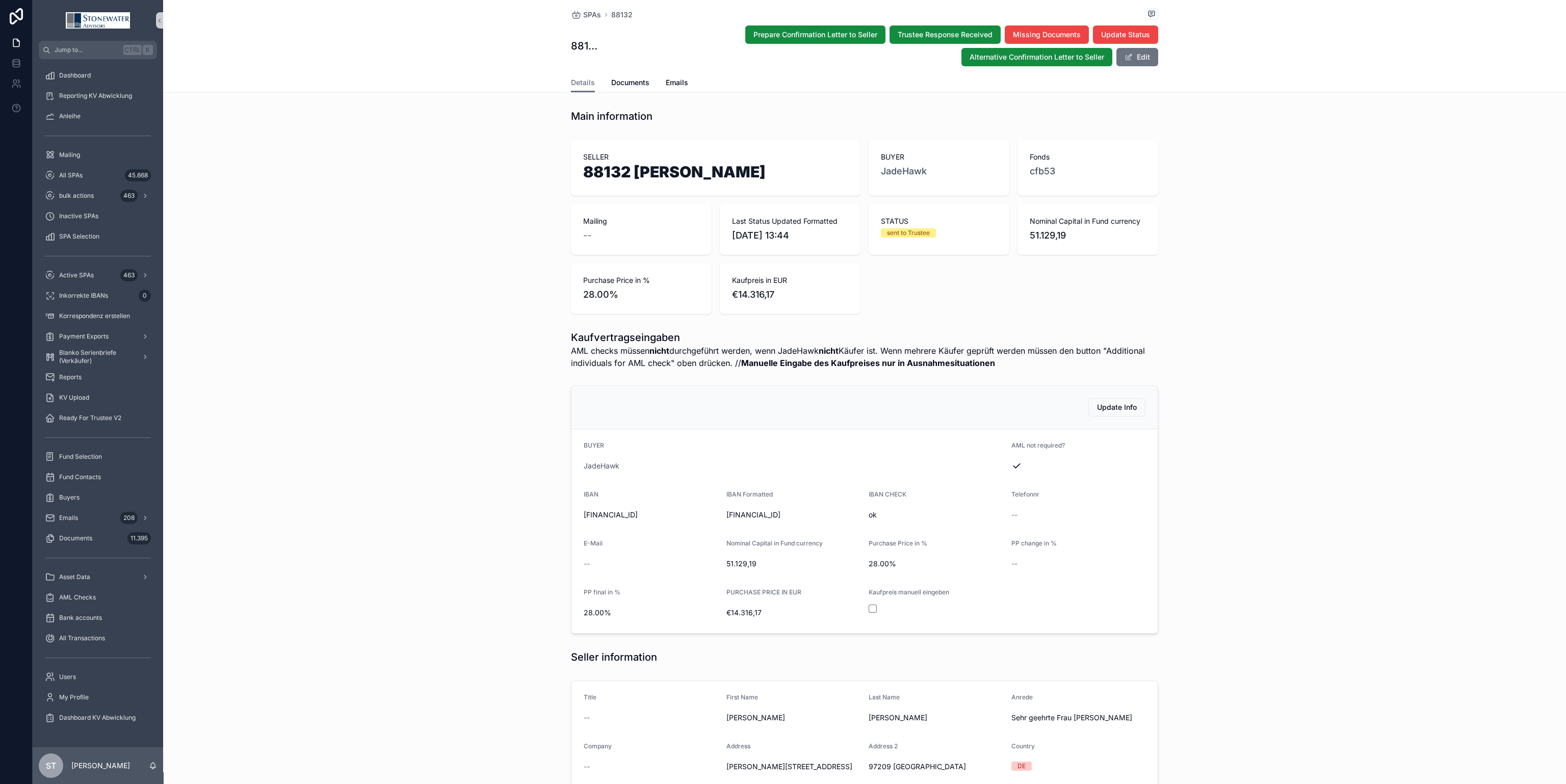
drag, startPoint x: 781, startPoint y: 174, endPoint x: 554, endPoint y: 181, distance: 227.1
click at [554, 181] on div "SELLER 88132 [PERSON_NAME] BUYER JadeHawk Fonds cfb53 Mailing -- Last Status Up…" at bounding box center [864, 227] width 1403 height 182
copy h1 "88132 [PERSON_NAME]"
click at [629, 82] on span "Documents" at bounding box center [630, 82] width 38 height 10
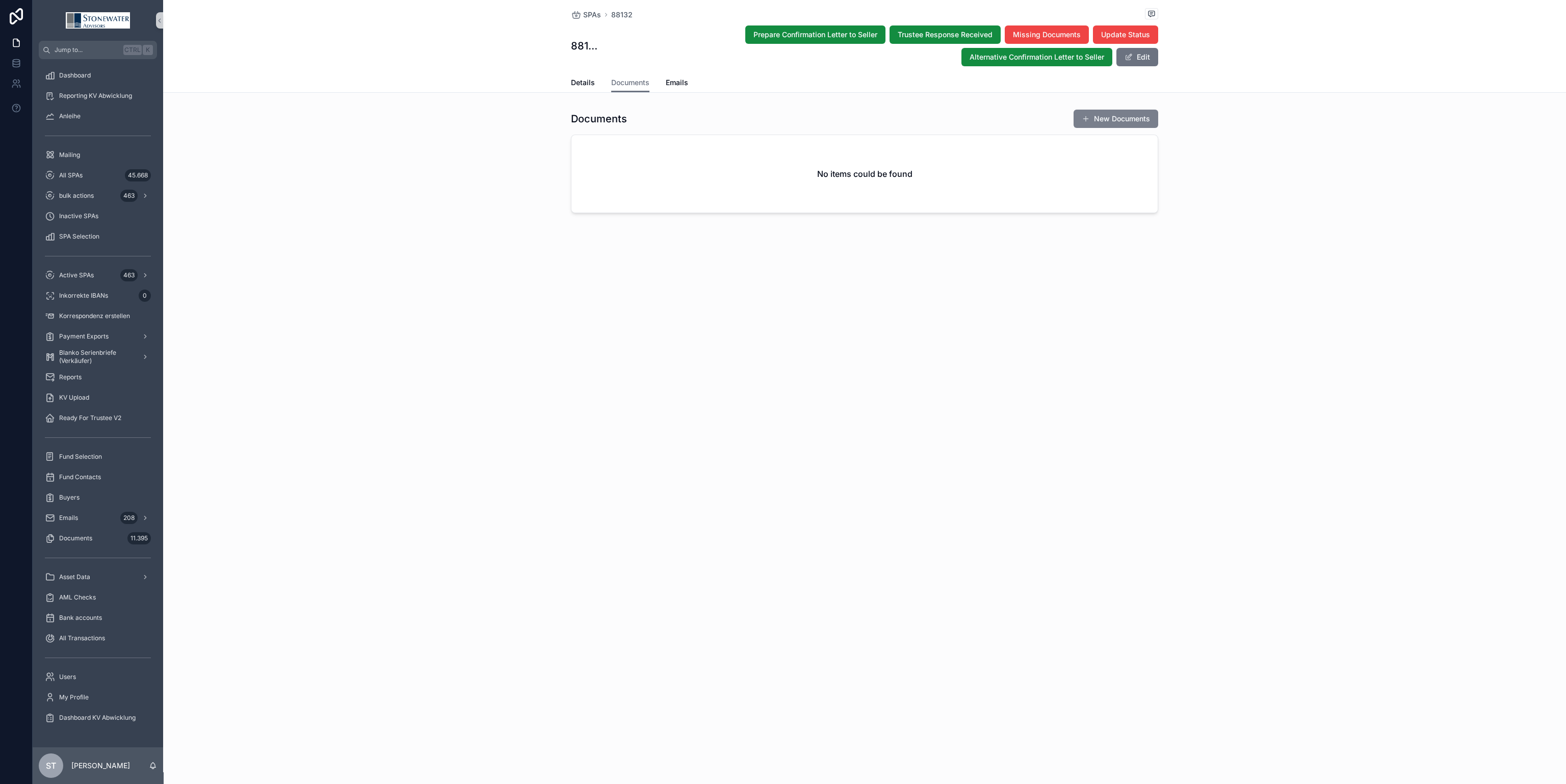
click at [1103, 115] on button "New Documents" at bounding box center [1116, 119] width 85 height 18
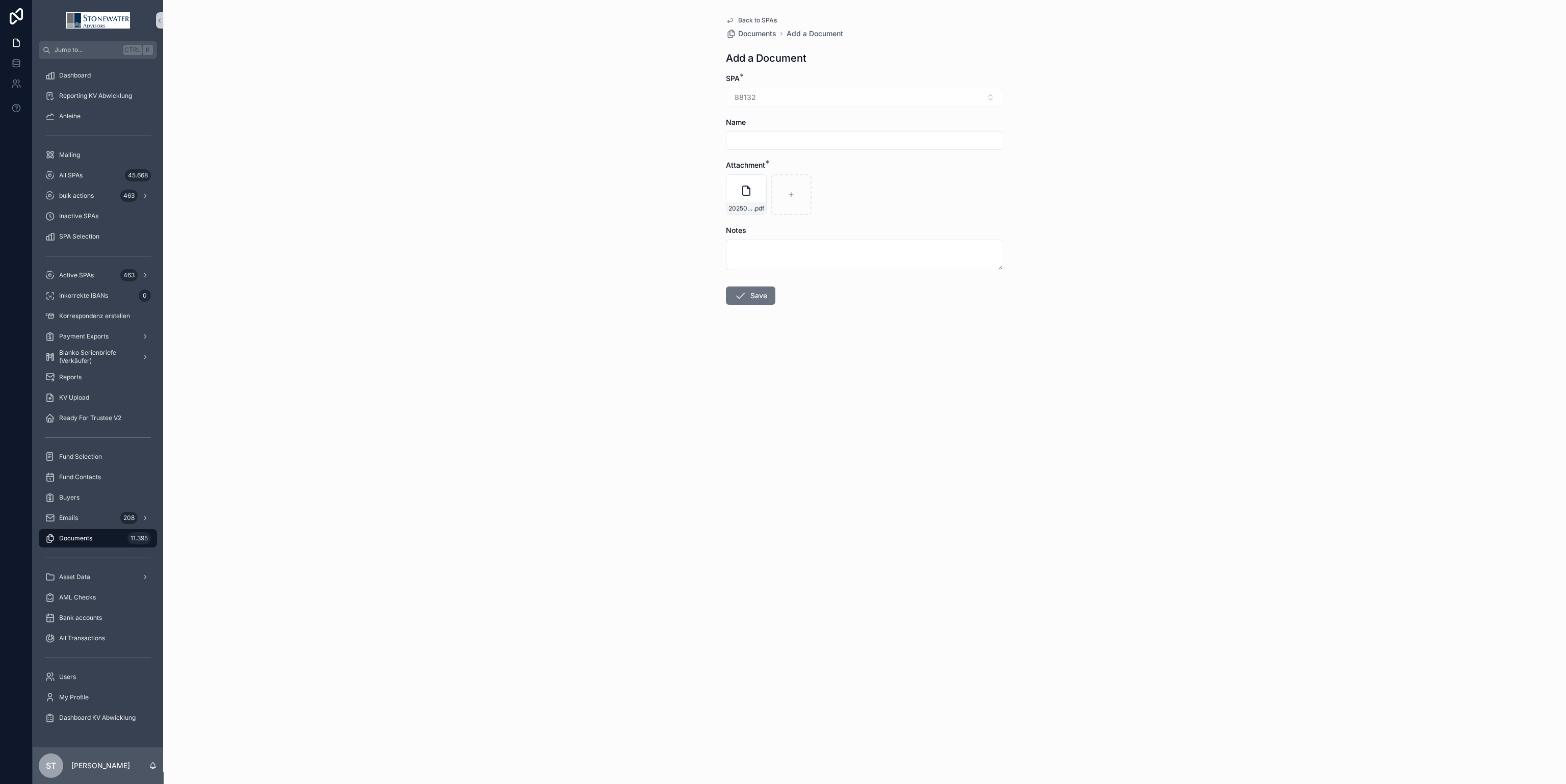
click at [773, 140] on input "scrollable content" at bounding box center [864, 140] width 276 height 14
type input "**"
click at [757, 303] on button "Save" at bounding box center [750, 295] width 49 height 18
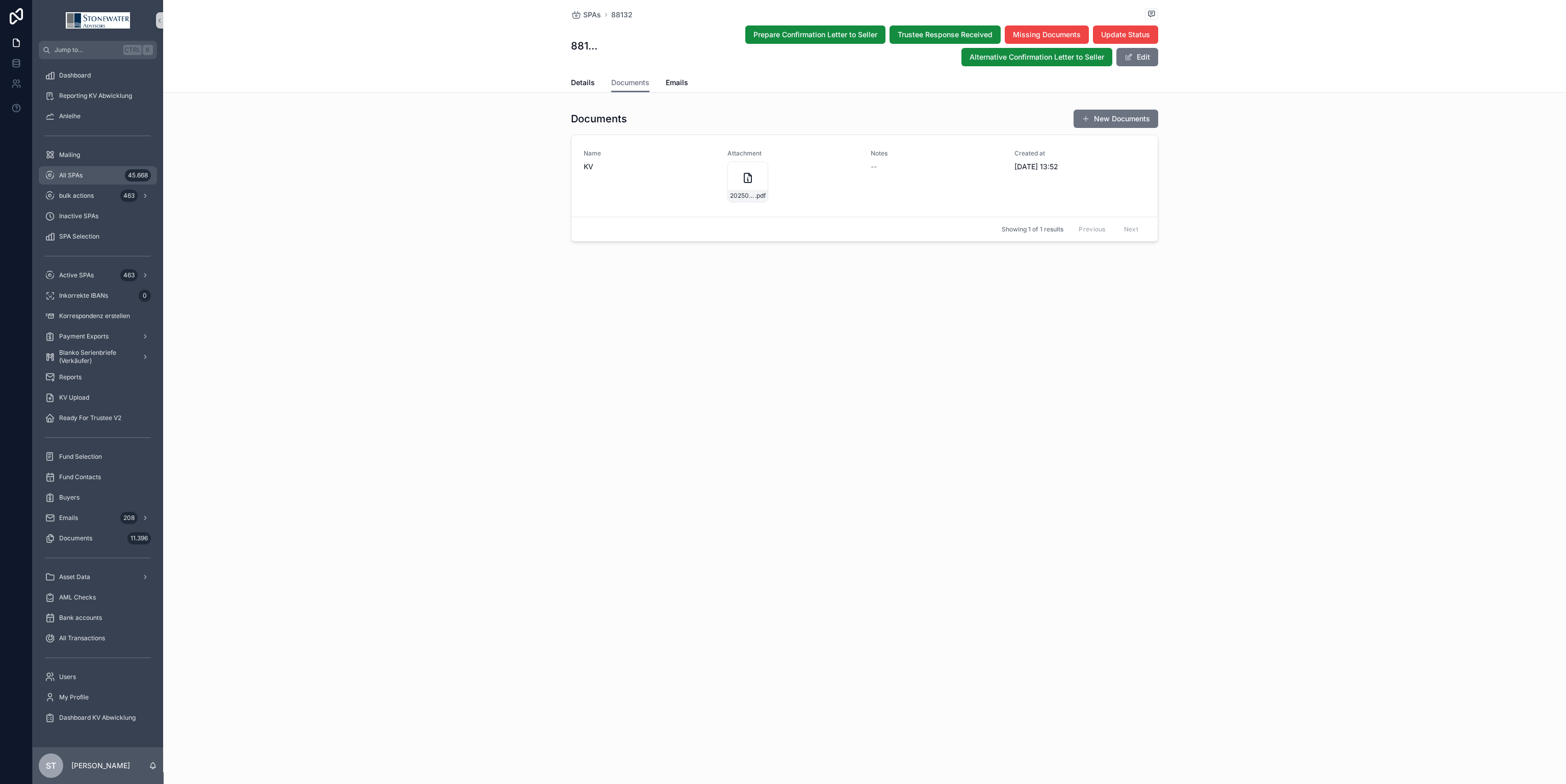
click at [108, 168] on div "All SPAs 45.668" at bounding box center [98, 175] width 106 height 16
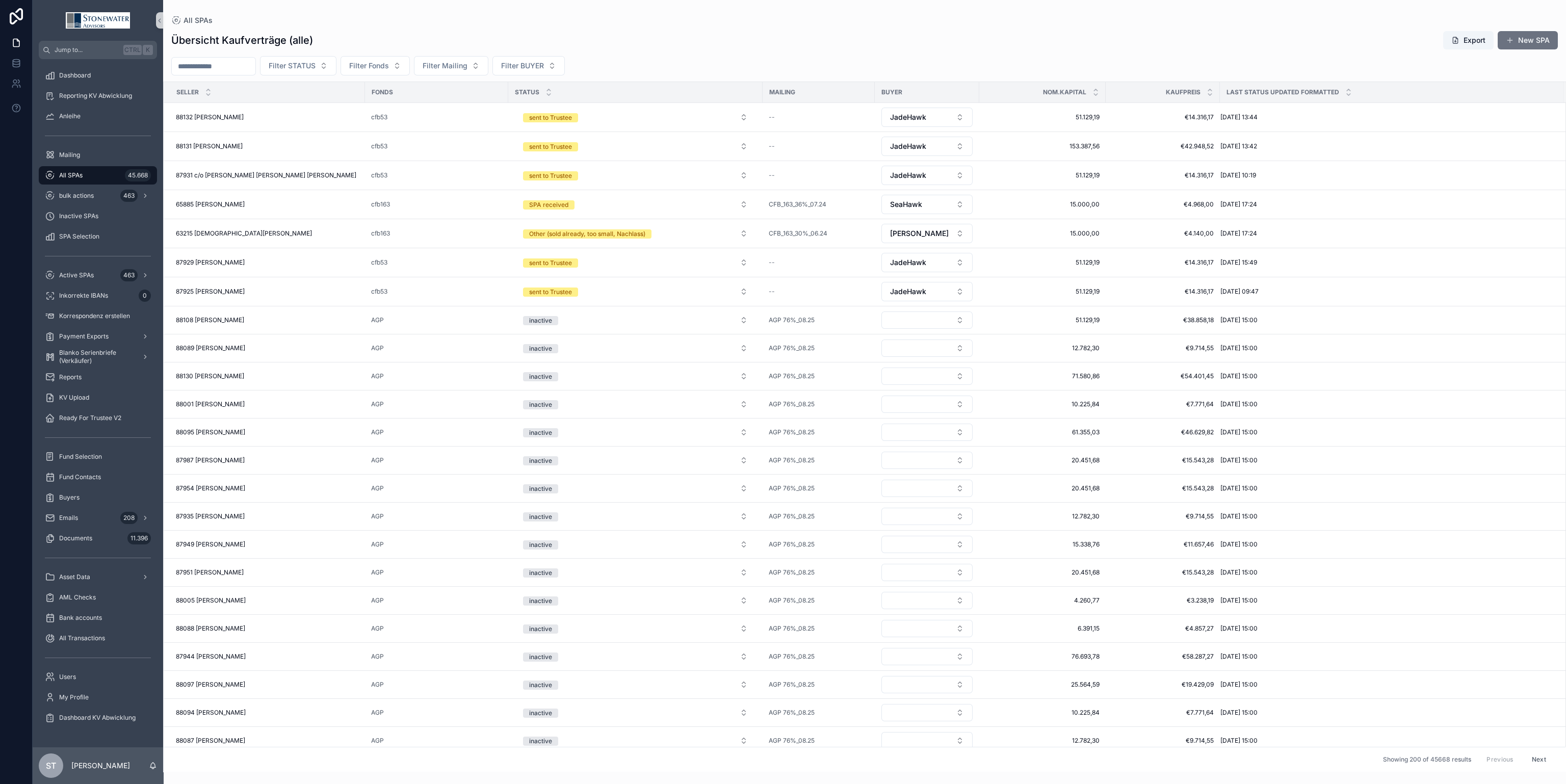
click at [71, 169] on div "All SPAs 45.668" at bounding box center [98, 175] width 106 height 16
click at [88, 177] on div "All SPAs 45.668" at bounding box center [98, 175] width 106 height 16
click at [255, 68] on input "scrollable content" at bounding box center [214, 66] width 84 height 14
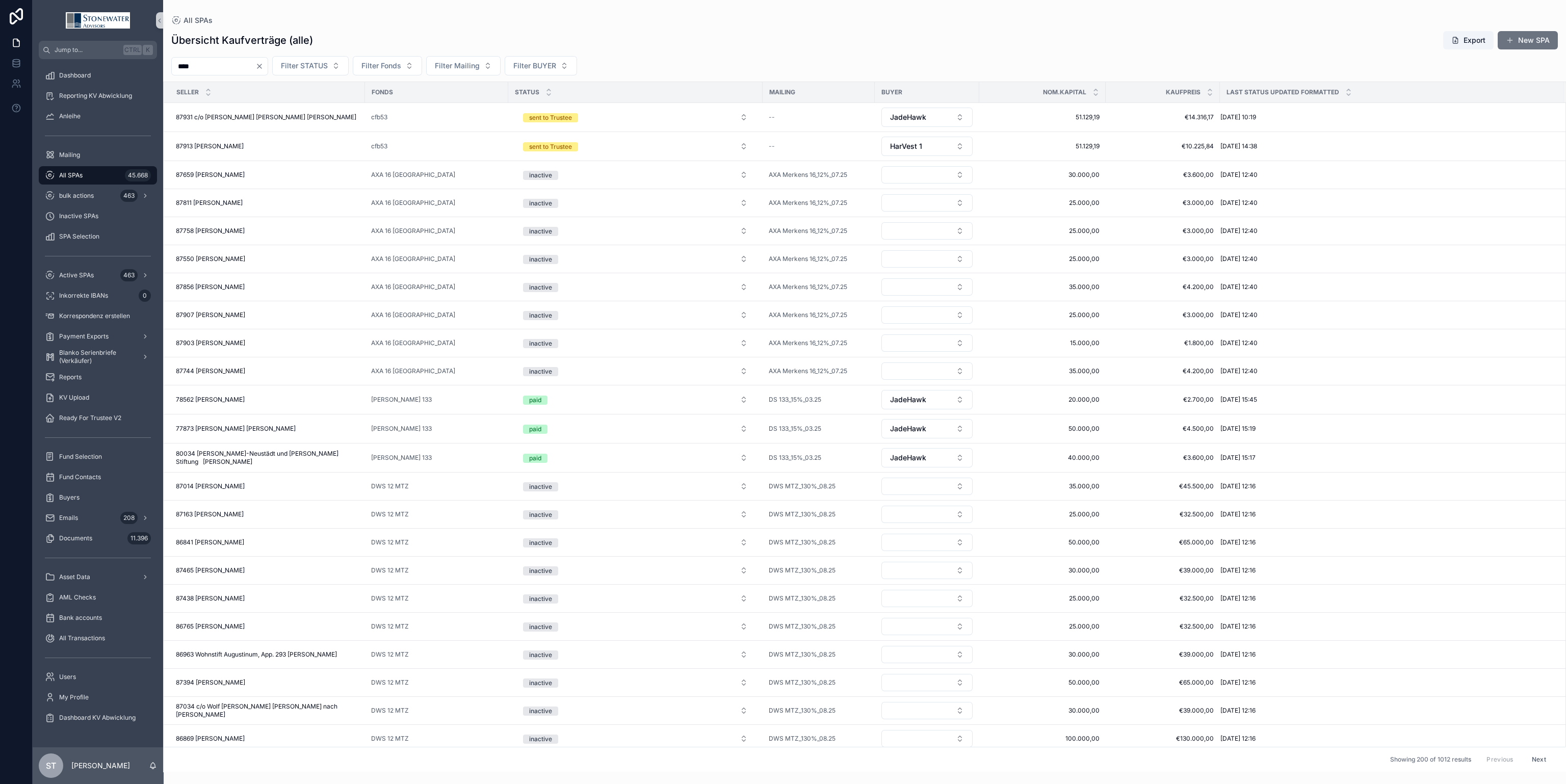
click at [173, 64] on input "****" at bounding box center [214, 66] width 84 height 14
type input "*********"
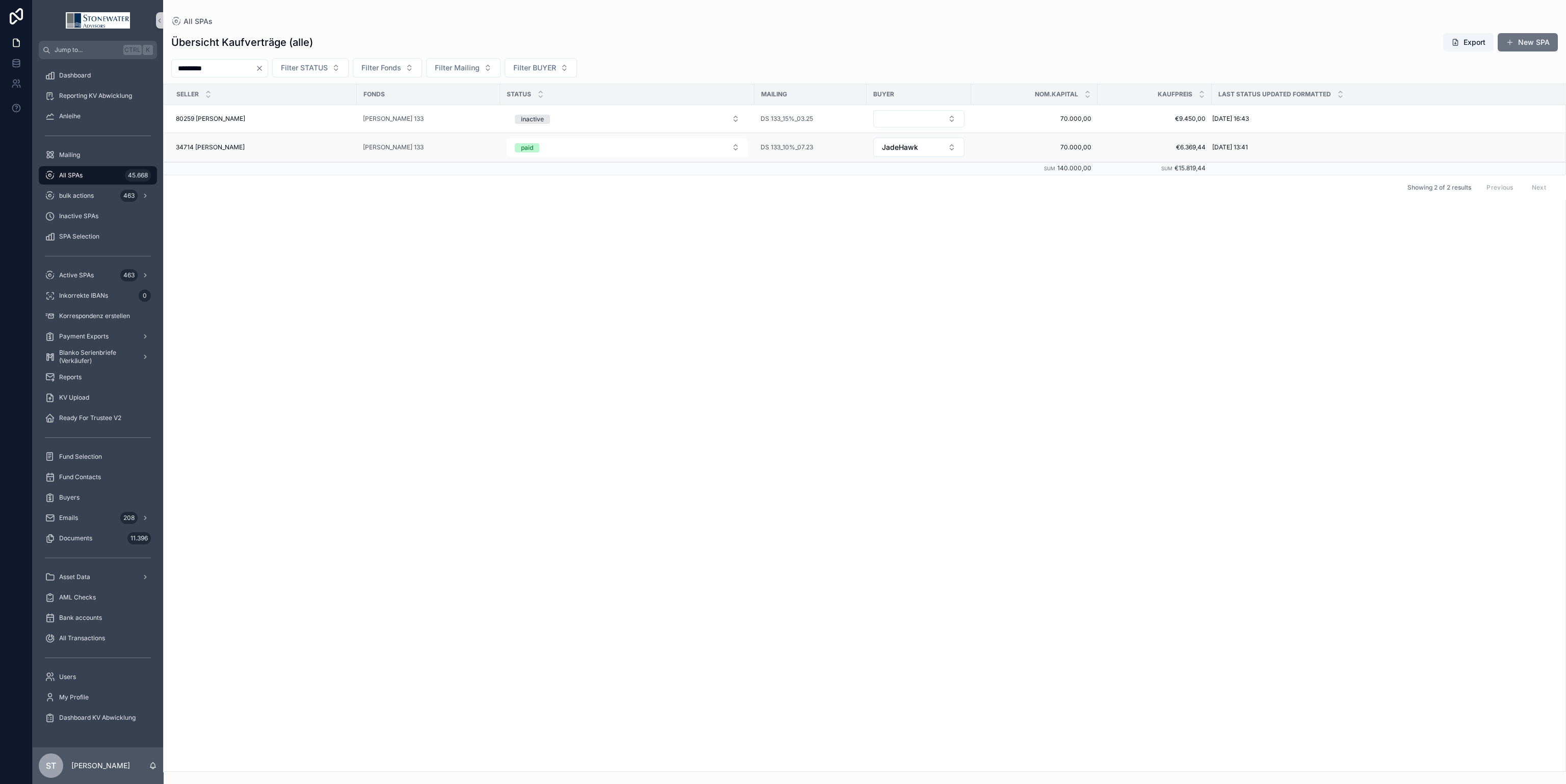
click at [255, 150] on div "34714 [PERSON_NAME] 34714 [PERSON_NAME]" at bounding box center [263, 147] width 175 height 8
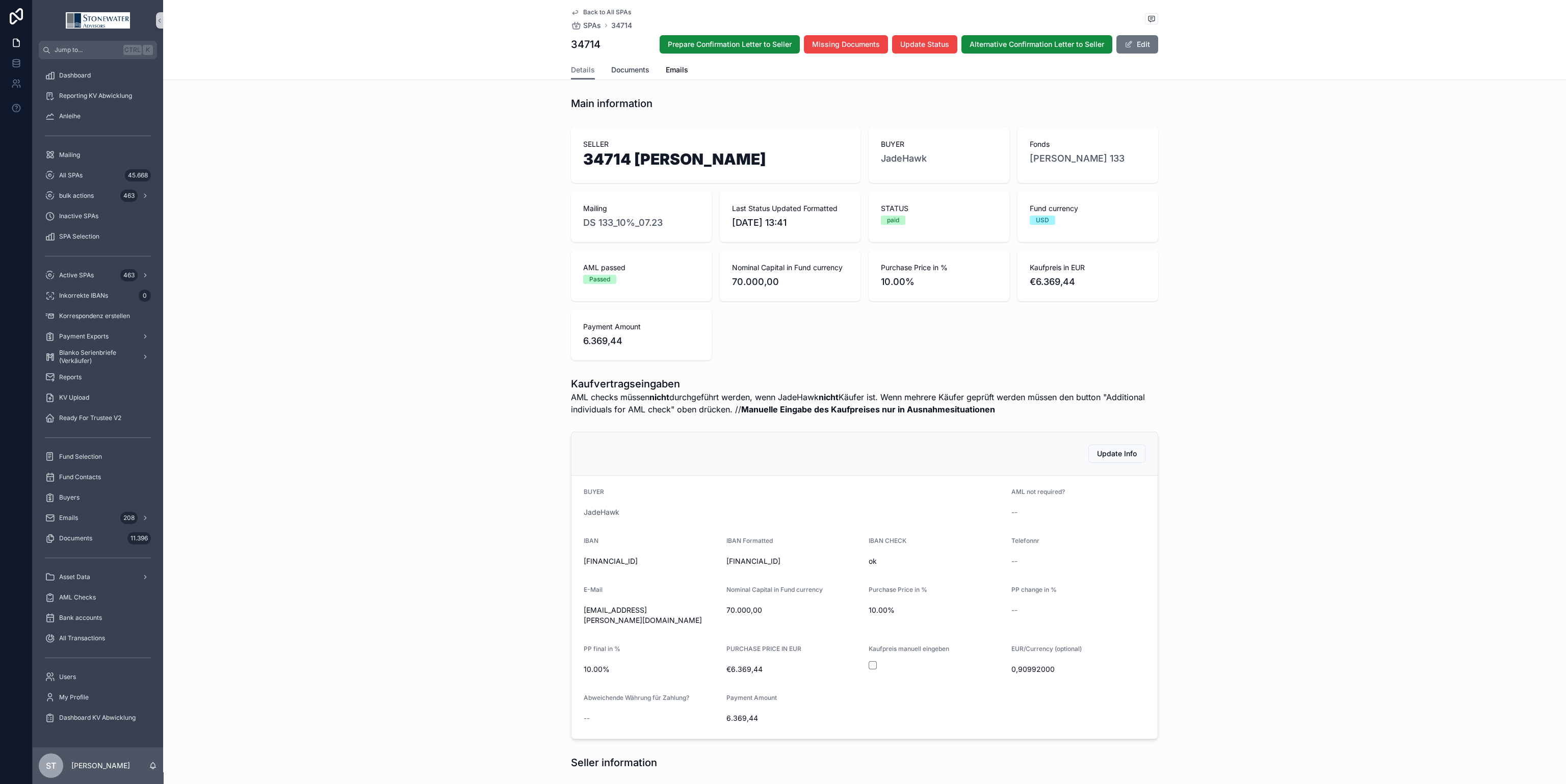
click at [623, 66] on span "Documents" at bounding box center [630, 69] width 38 height 10
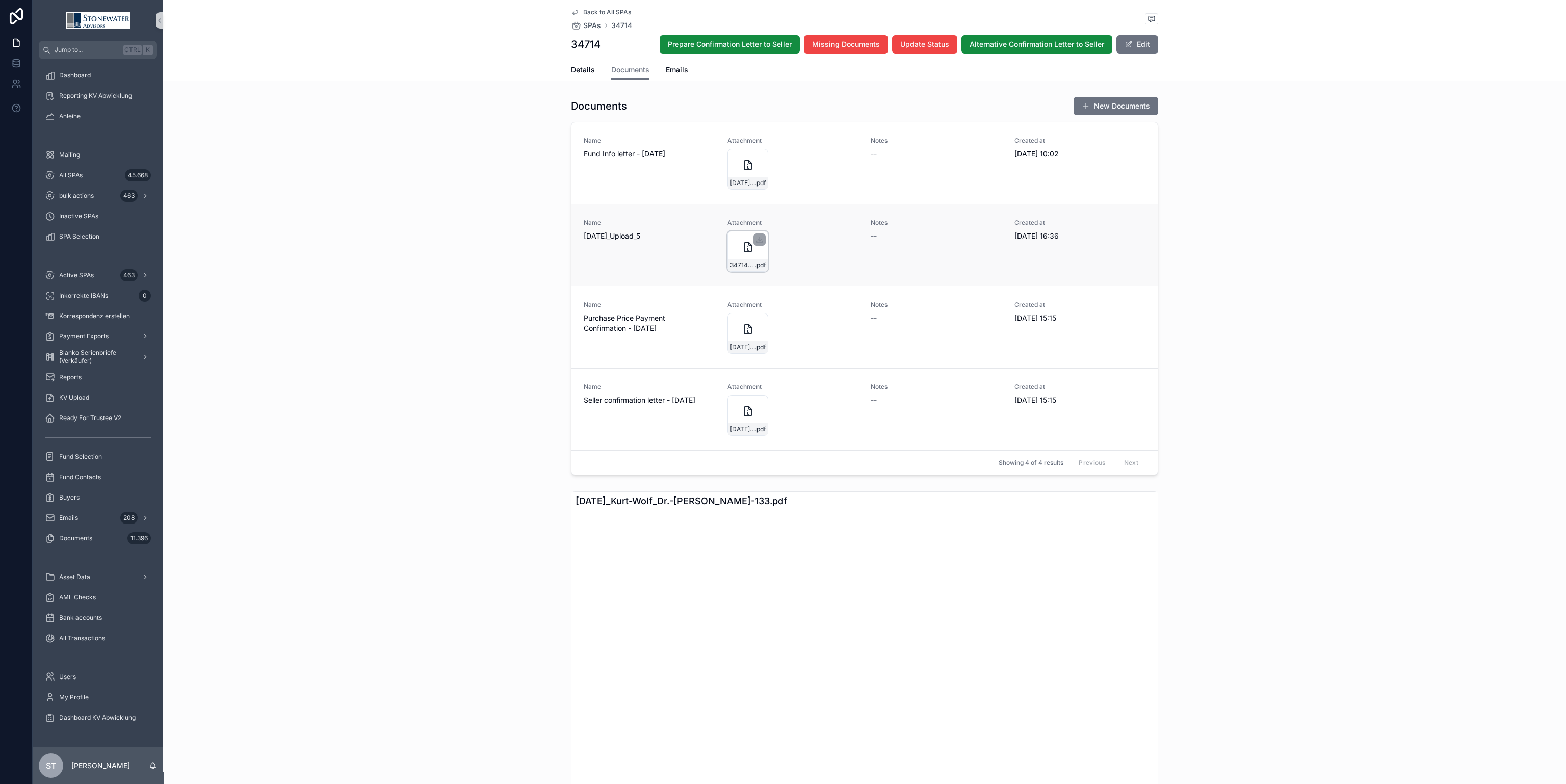
click at [744, 247] on icon "scrollable content" at bounding box center [748, 247] width 7 height 9
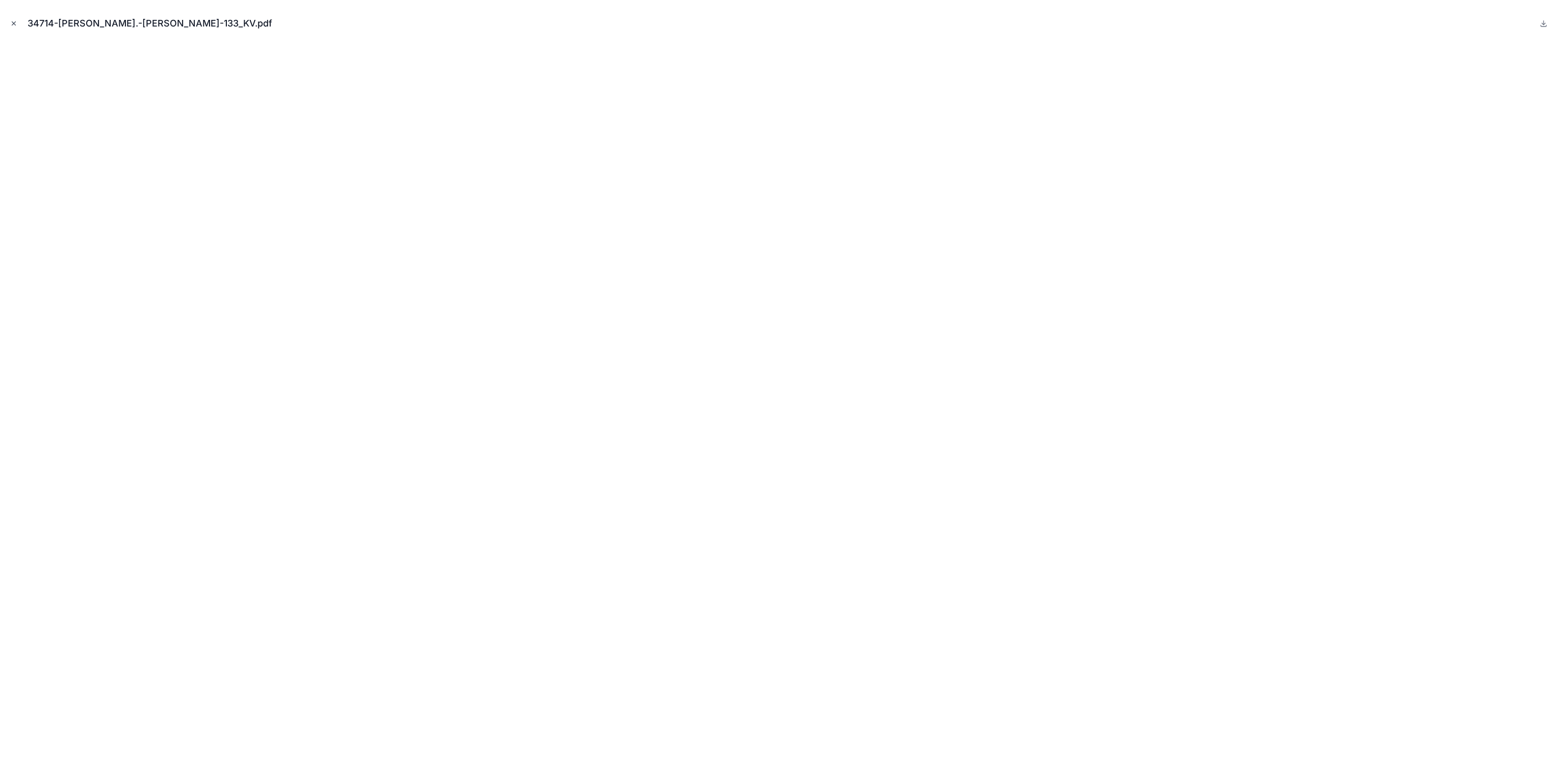
click at [16, 26] on icon "Close modal" at bounding box center [14, 24] width 7 height 7
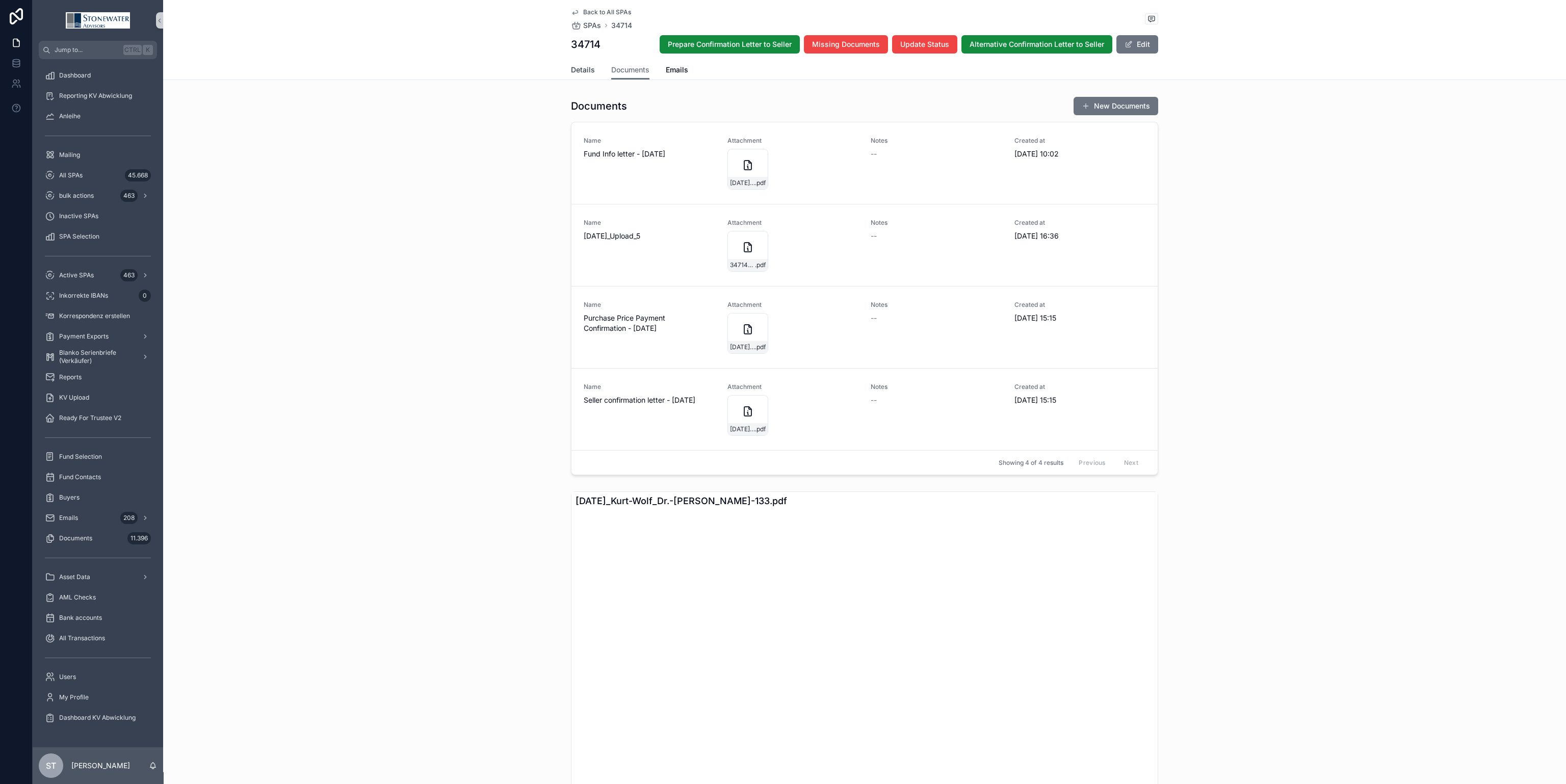
click at [576, 70] on span "Details" at bounding box center [582, 69] width 24 height 10
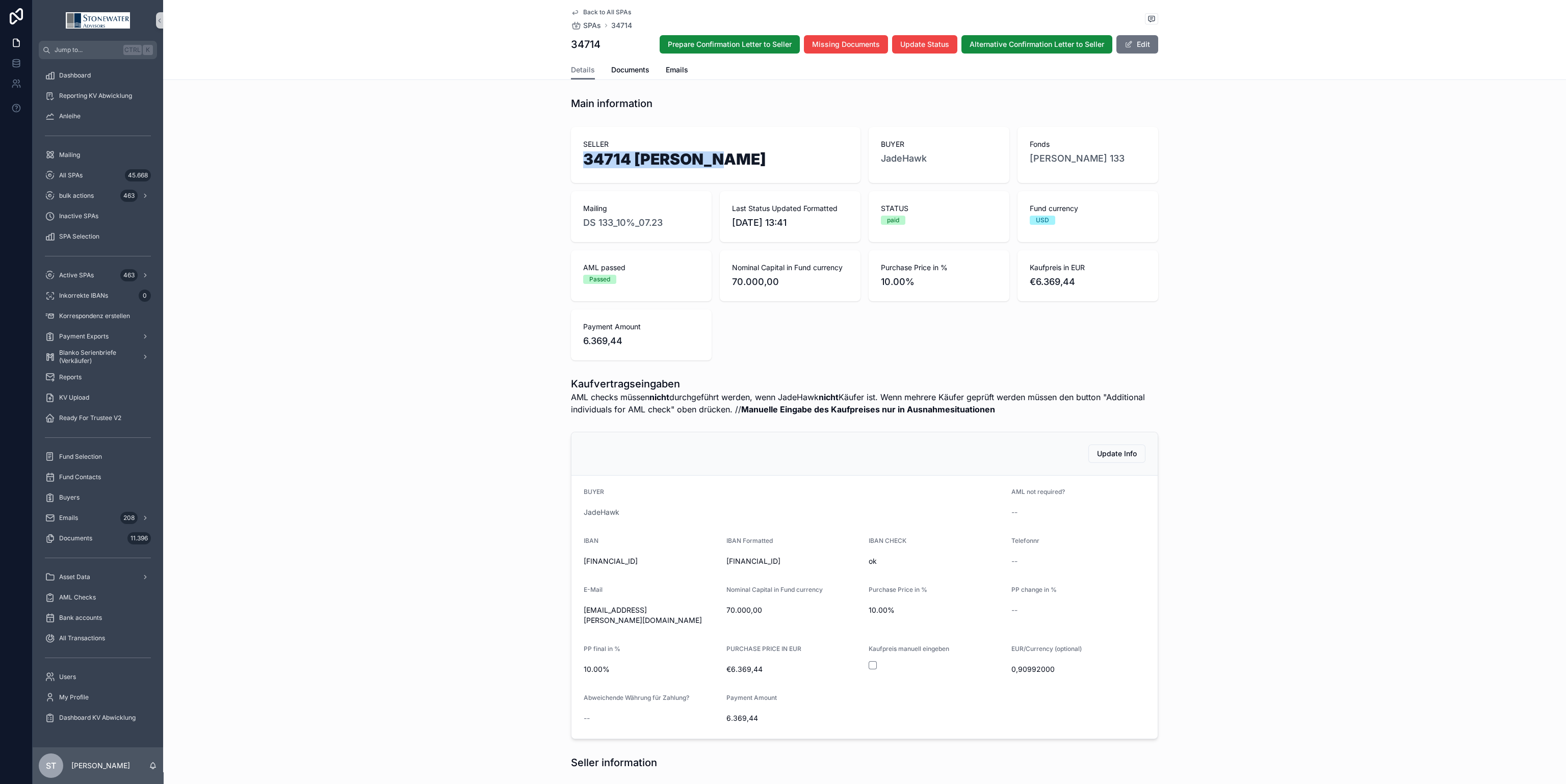
drag, startPoint x: 715, startPoint y: 163, endPoint x: 567, endPoint y: 160, distance: 148.0
click at [571, 160] on div "SELLER 34714 [PERSON_NAME]" at bounding box center [716, 155] width 289 height 56
copy h1 "34714 [PERSON_NAME]"
click at [642, 77] on link "Documents" at bounding box center [630, 71] width 38 height 21
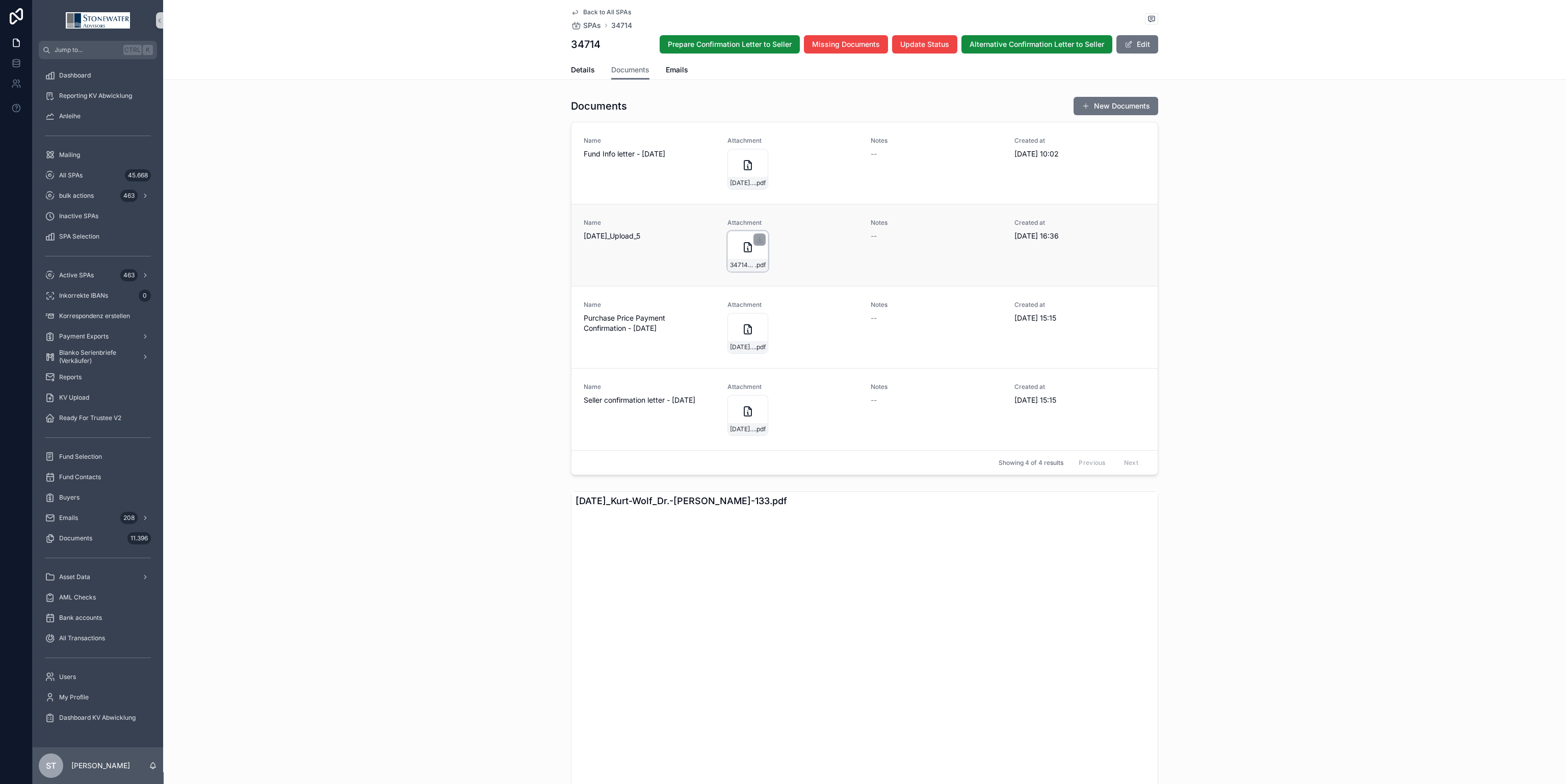
click at [742, 252] on icon "scrollable content" at bounding box center [748, 247] width 12 height 12
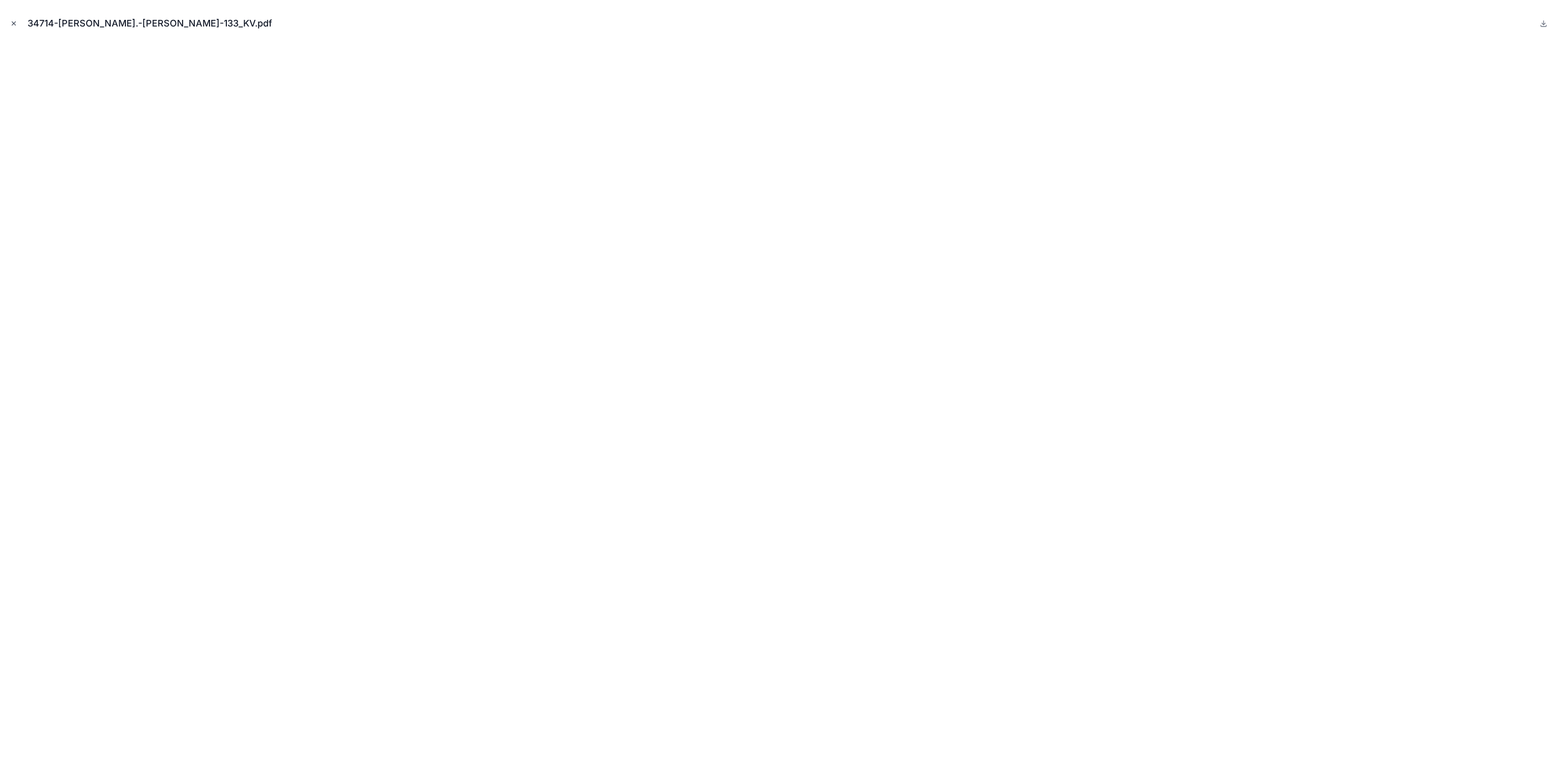
click at [16, 23] on icon "Close modal" at bounding box center [14, 24] width 7 height 7
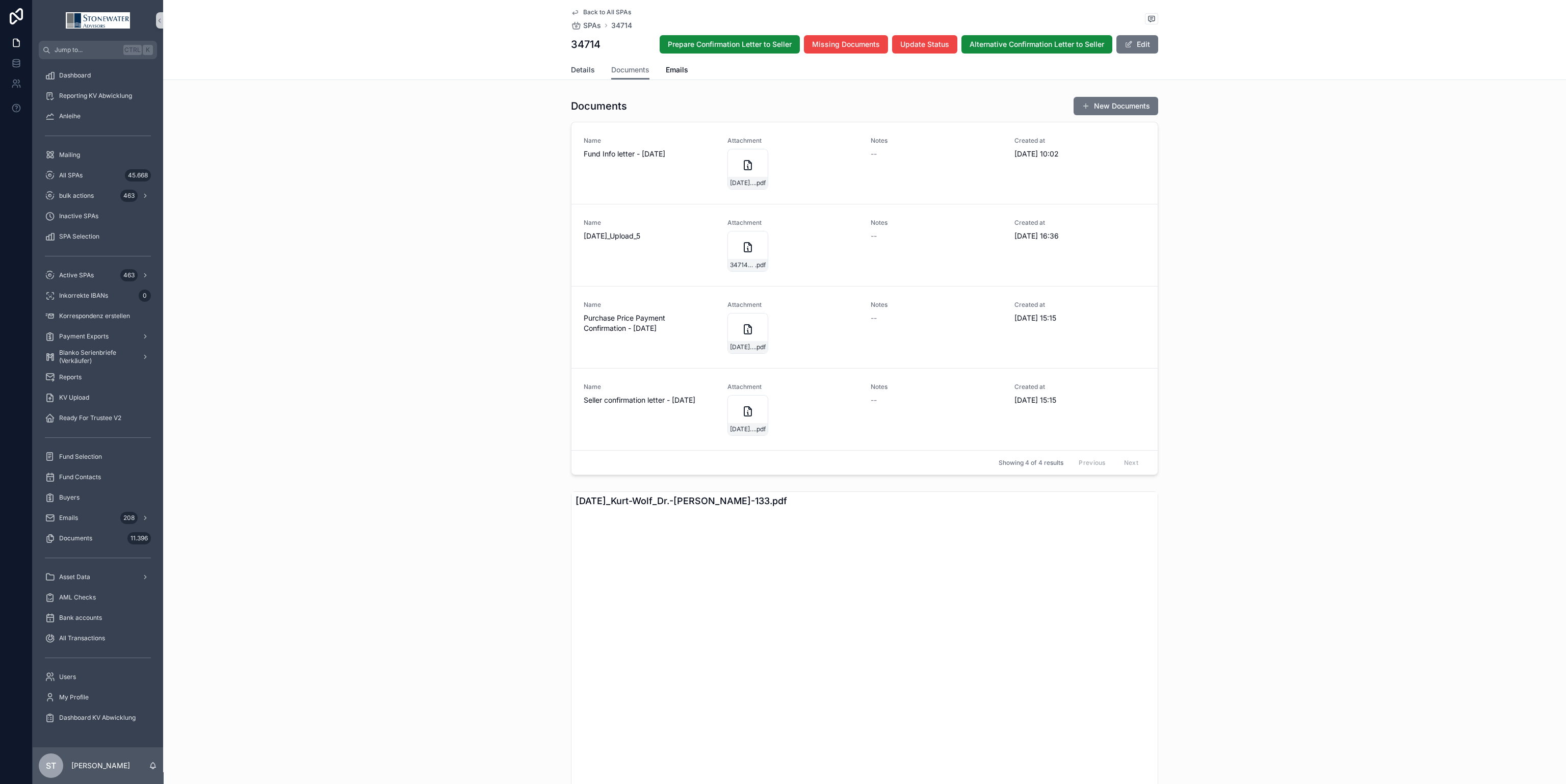
click at [577, 70] on span "Details" at bounding box center [582, 69] width 24 height 10
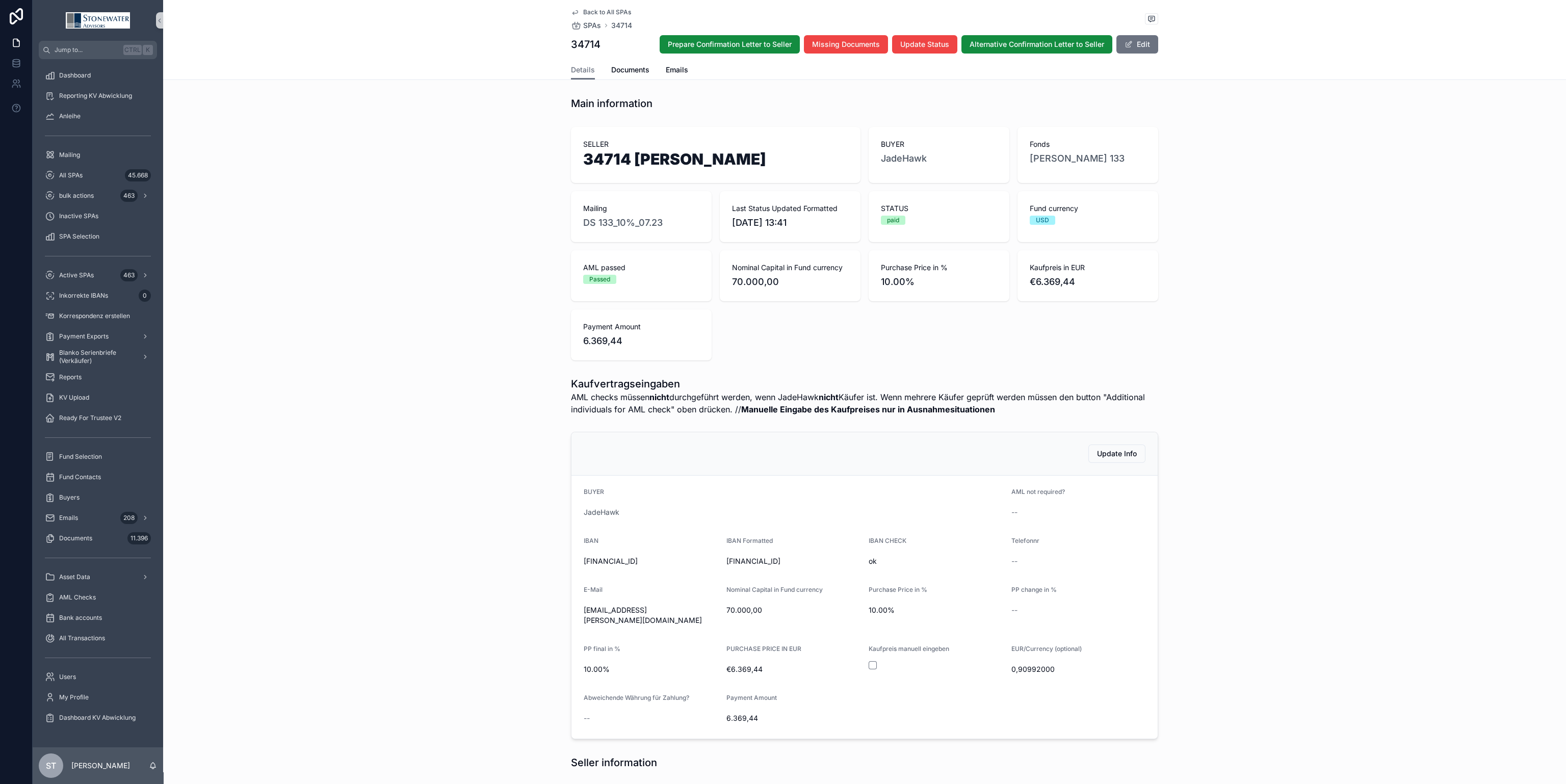
click at [606, 13] on span "Back to All SPAs" at bounding box center [607, 12] width 48 height 8
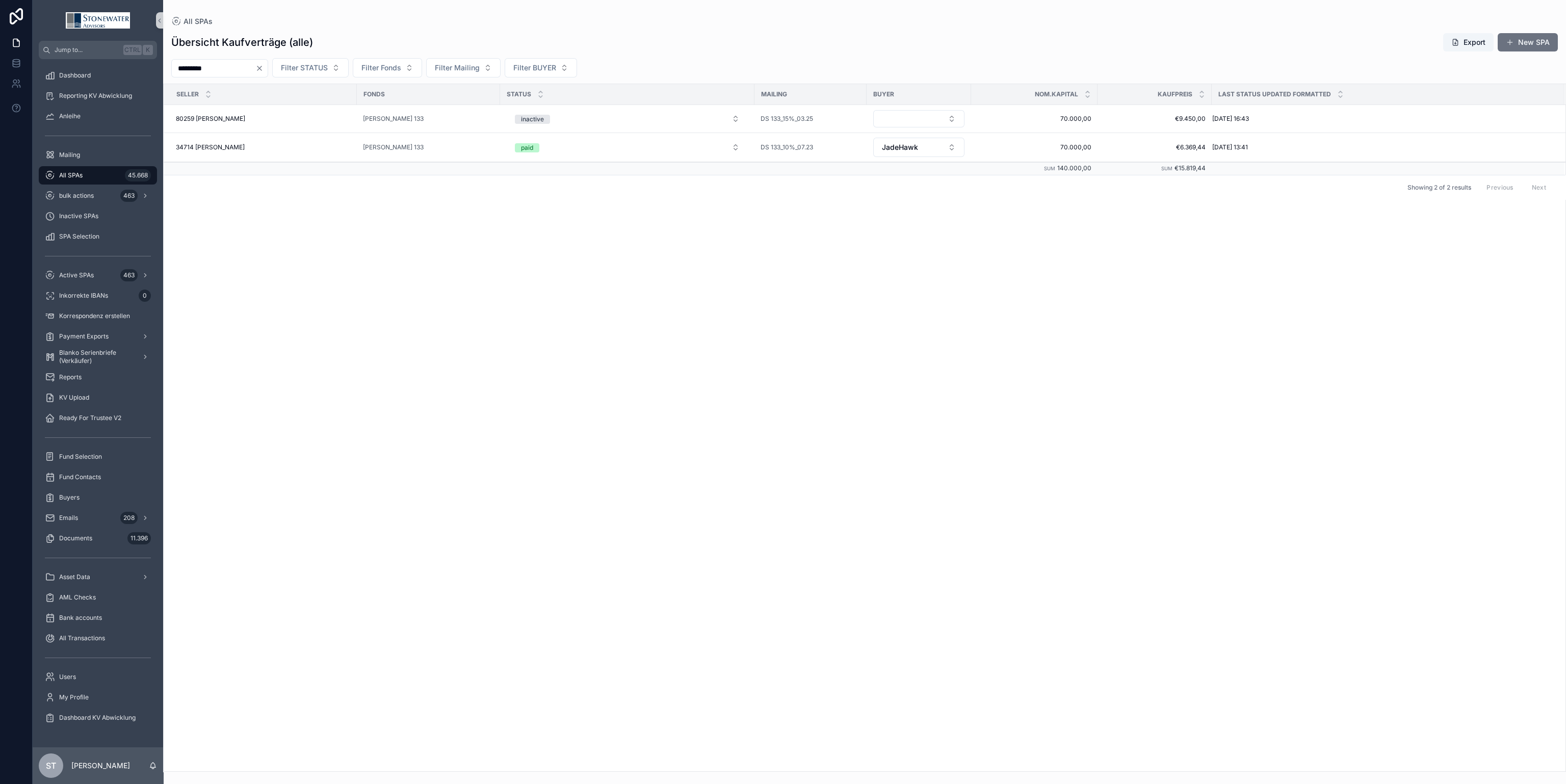
click at [227, 67] on input "*********" at bounding box center [214, 68] width 84 height 14
click at [292, 118] on div "80259 [PERSON_NAME] 80259 [PERSON_NAME]" at bounding box center [263, 119] width 175 height 8
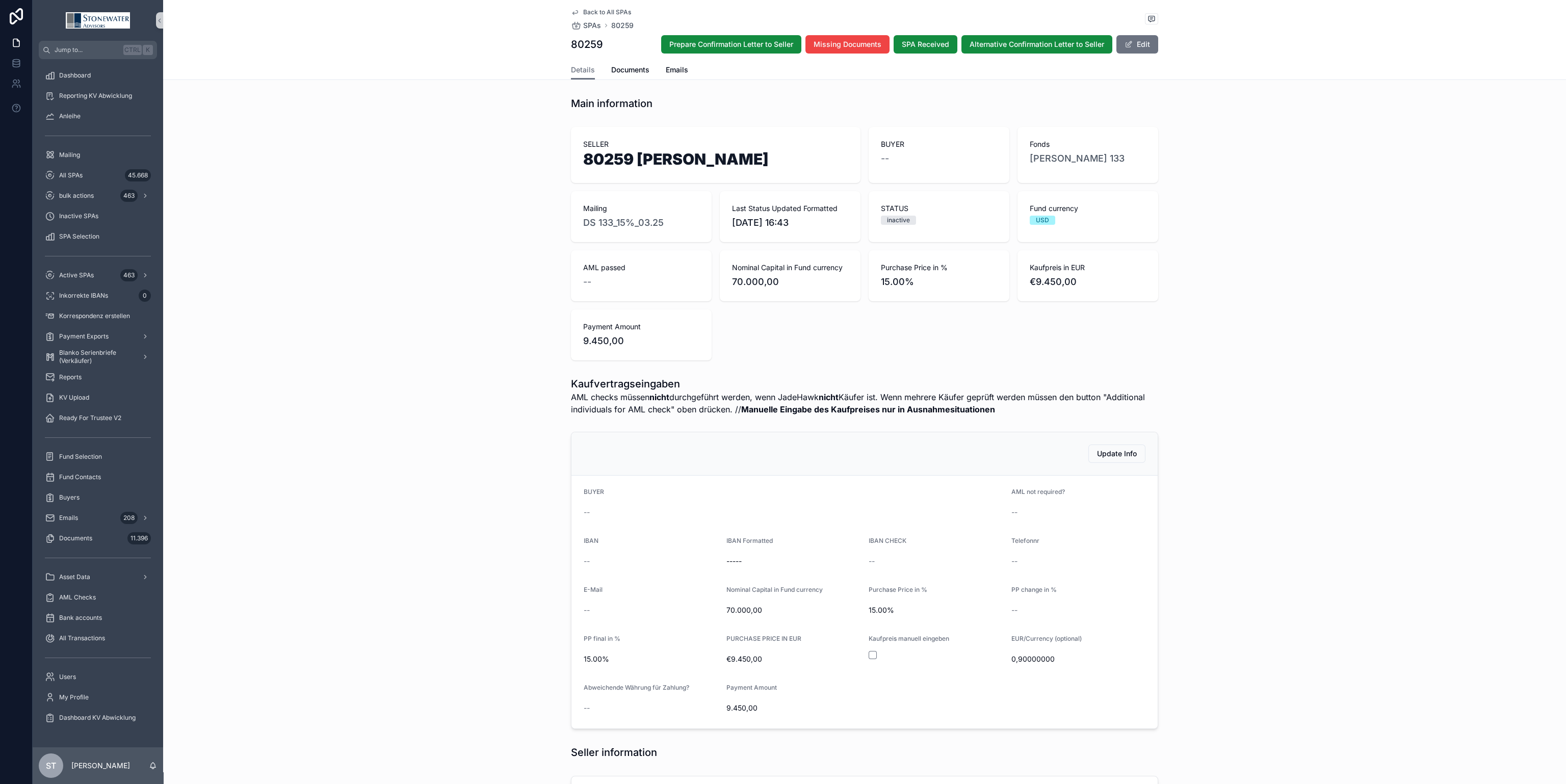
click at [644, 70] on div "Details Documents Emails" at bounding box center [864, 70] width 587 height 19
click at [643, 70] on span "Documents" at bounding box center [630, 69] width 38 height 10
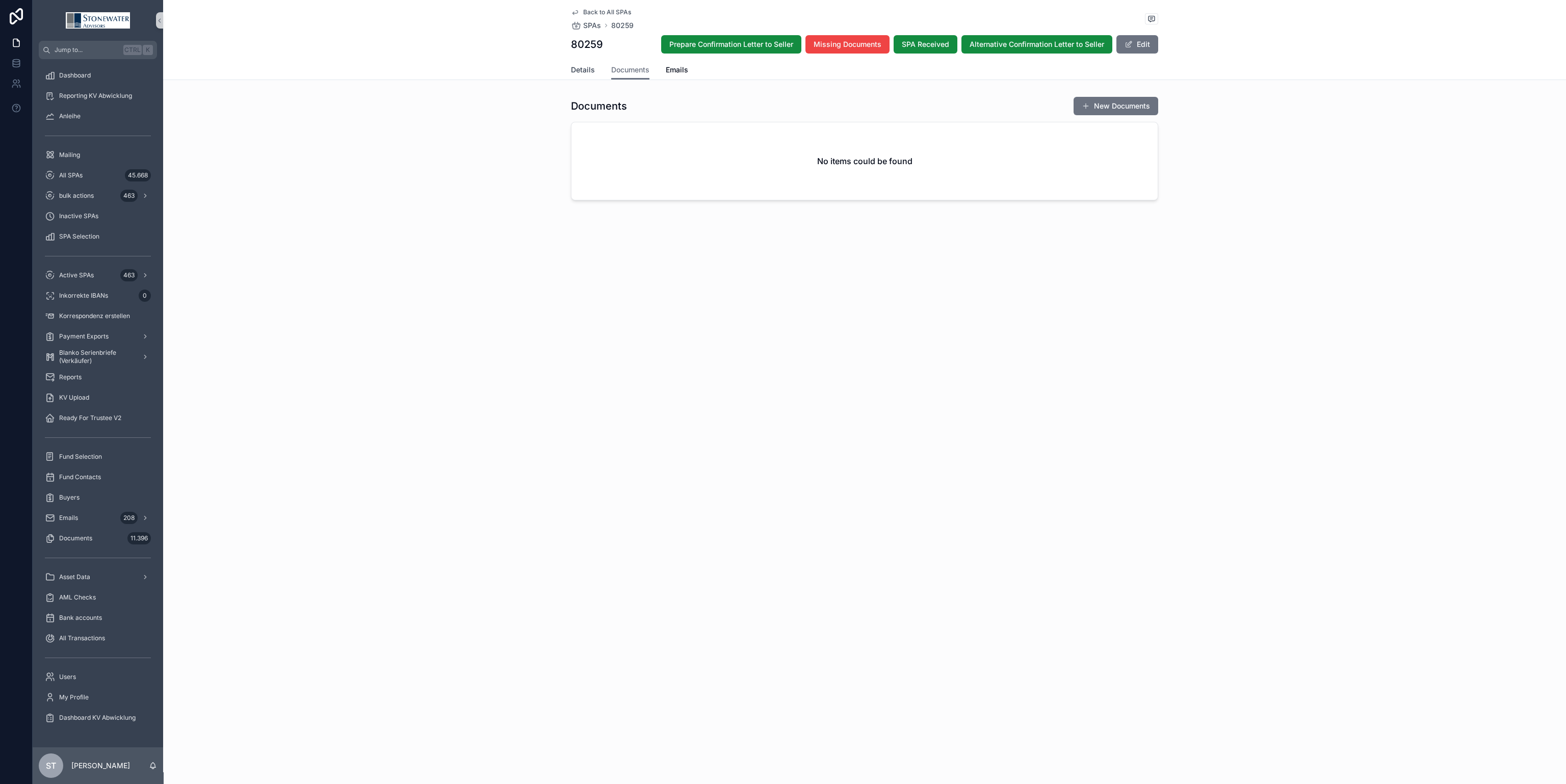
drag, startPoint x: 591, startPoint y: 74, endPoint x: 600, endPoint y: 41, distance: 34.2
click at [591, 74] on span "Details" at bounding box center [582, 69] width 24 height 10
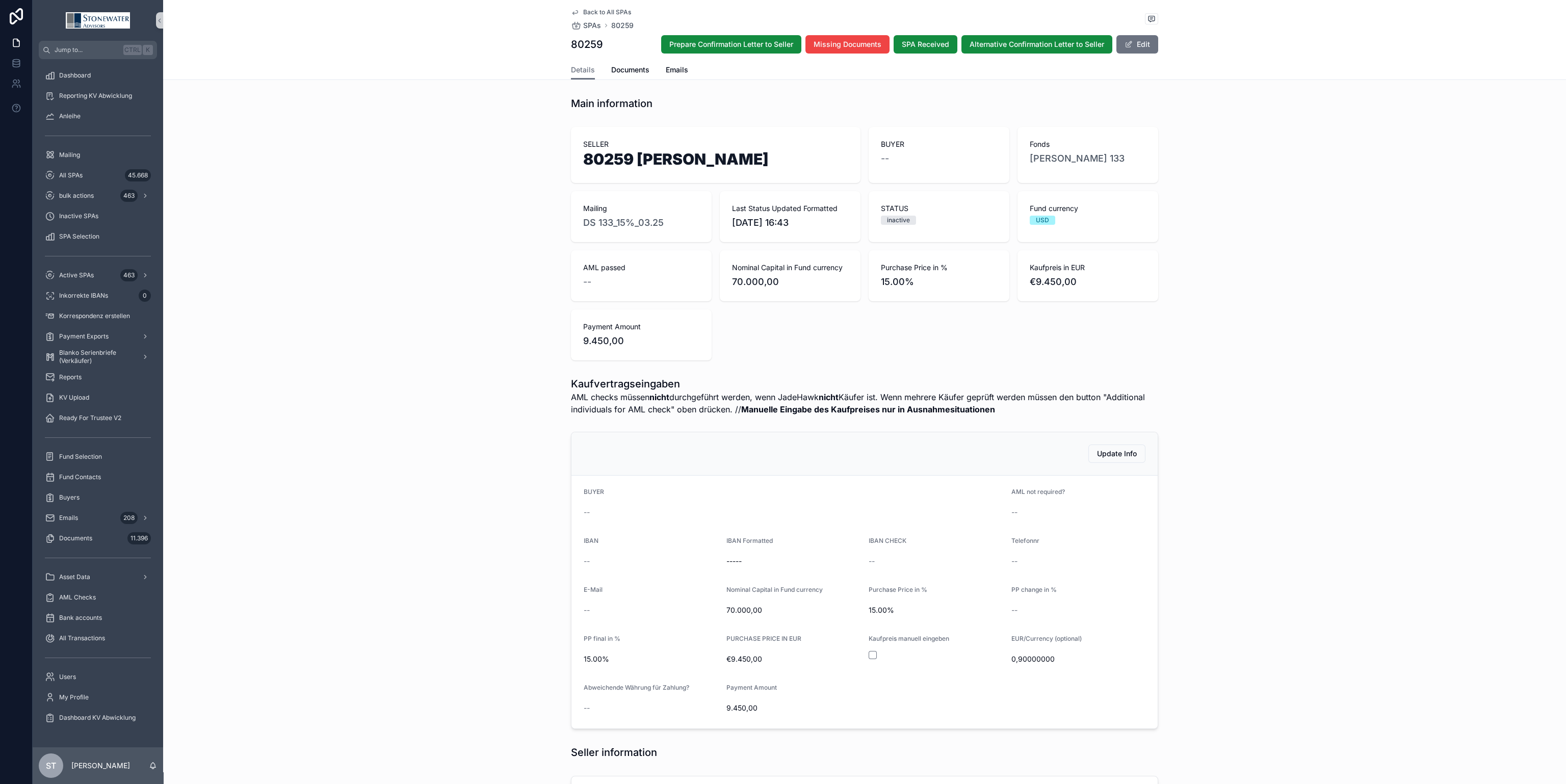
click at [607, 10] on span "Back to All SPAs" at bounding box center [607, 12] width 48 height 8
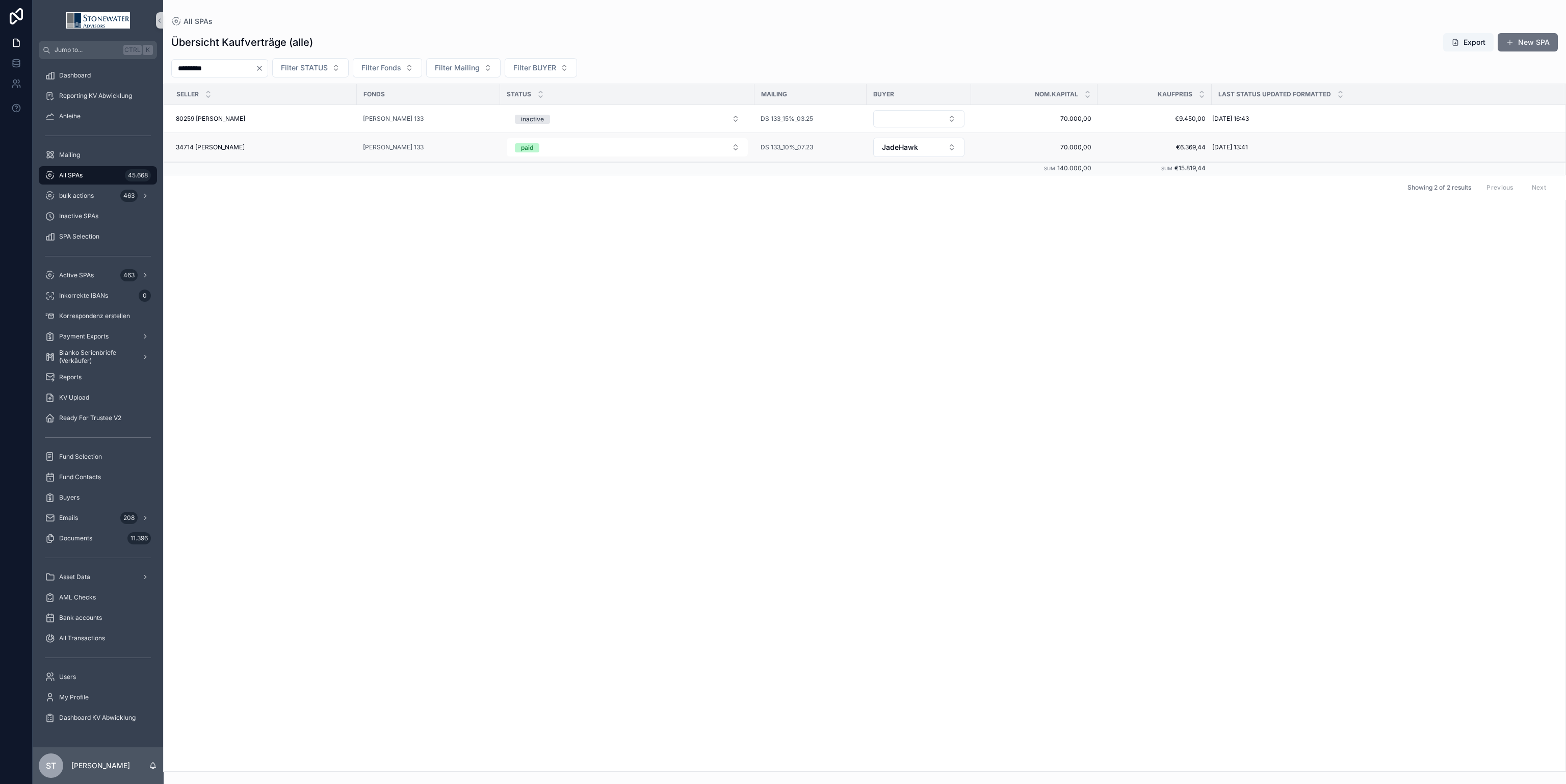
click at [316, 150] on div "34714 [PERSON_NAME] 34714 [PERSON_NAME]" at bounding box center [263, 147] width 175 height 8
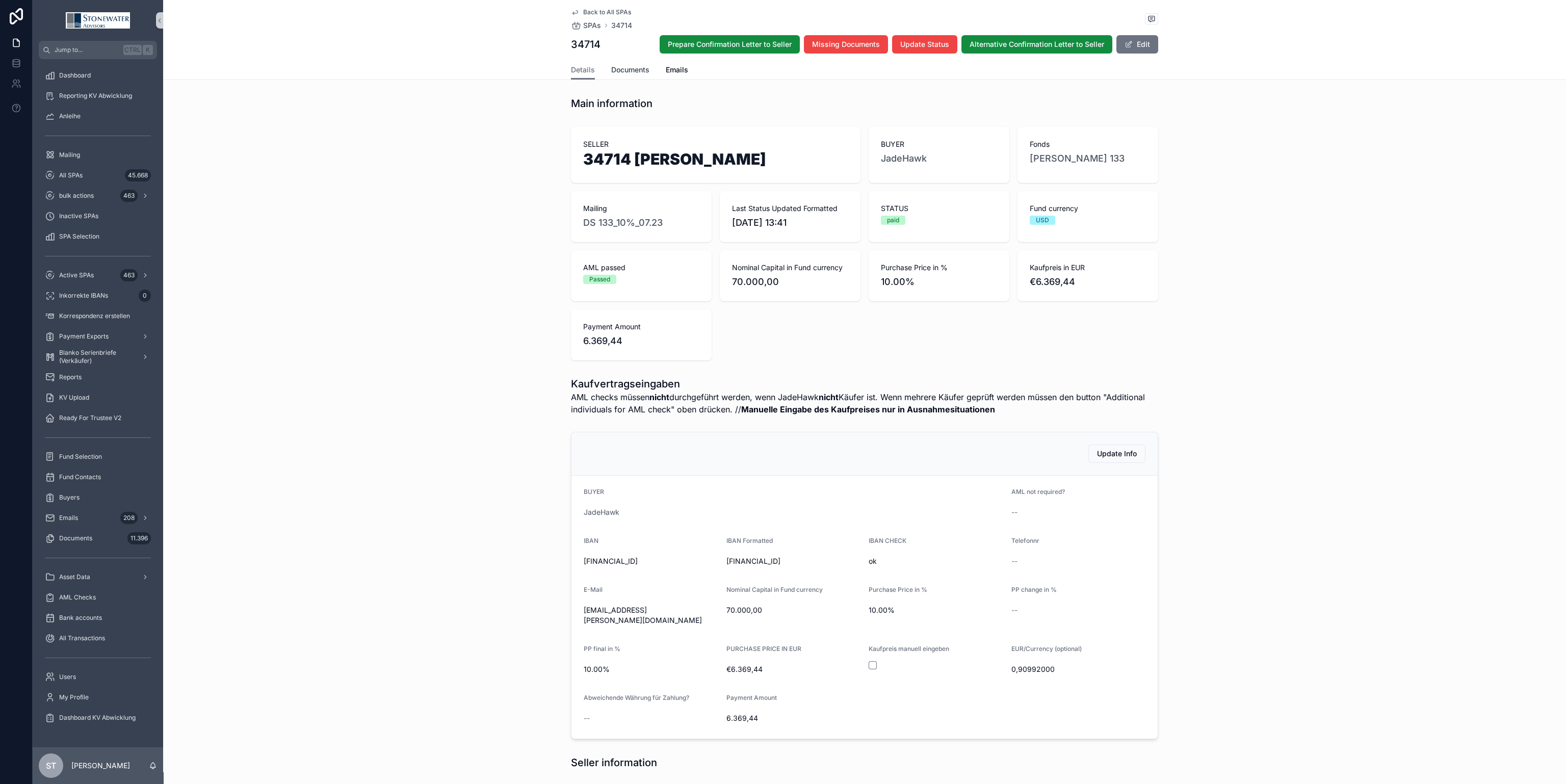
click at [637, 67] on span "Documents" at bounding box center [630, 69] width 38 height 10
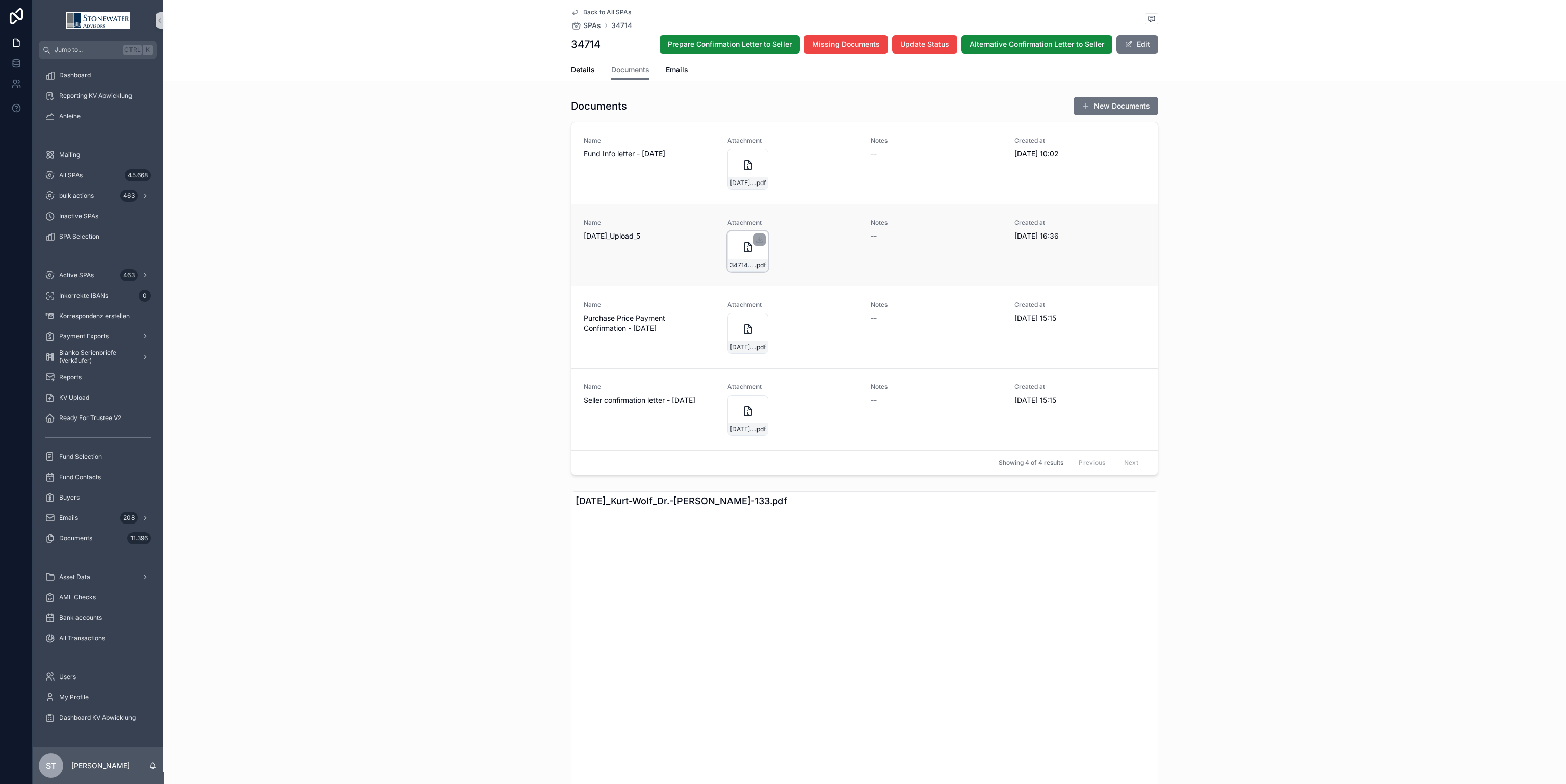
click at [742, 255] on div "34714-[PERSON_NAME].-[PERSON_NAME]-133_KV .pdf" at bounding box center [748, 251] width 41 height 41
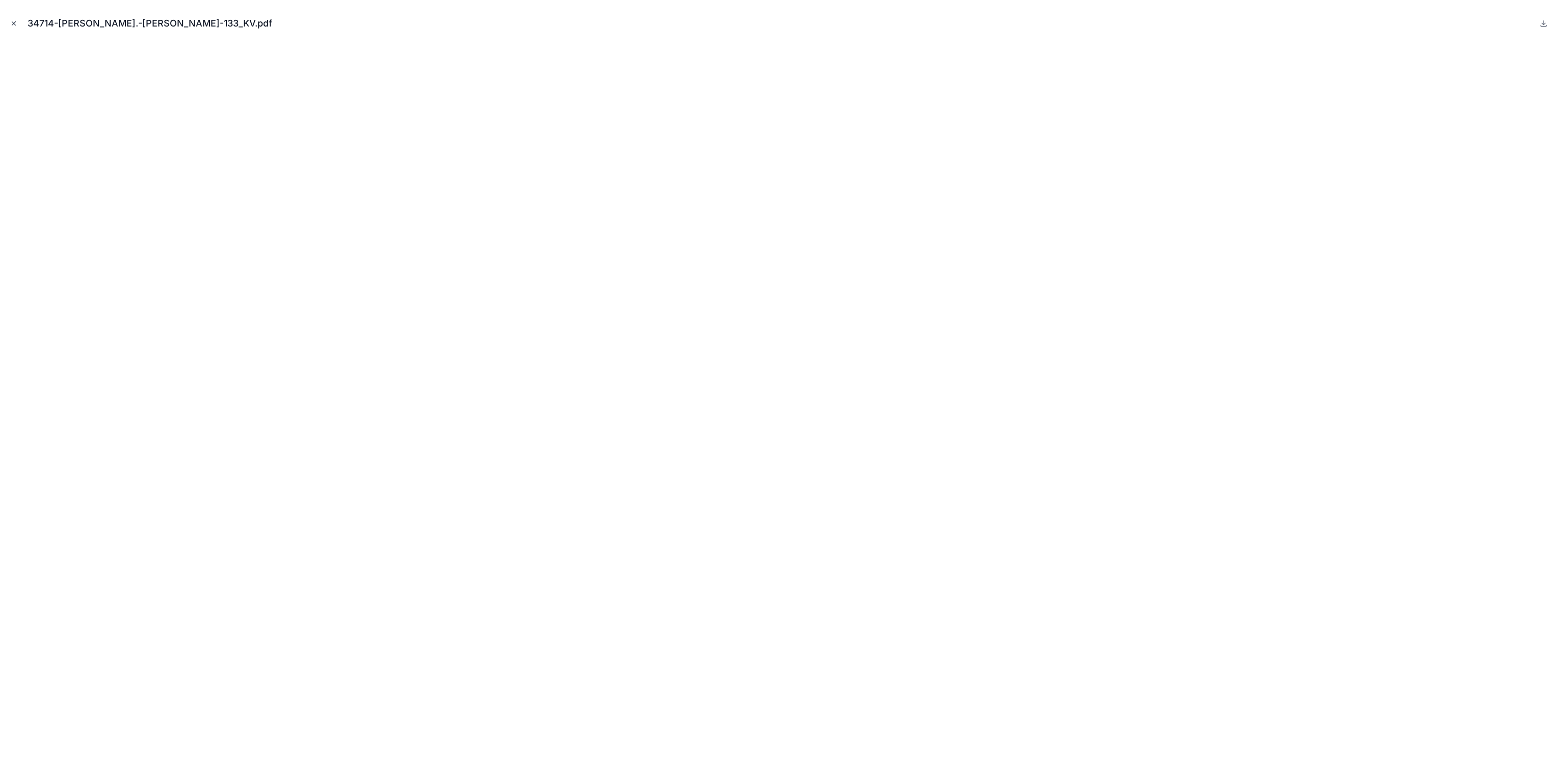
click at [14, 25] on icon "Close modal" at bounding box center [14, 24] width 7 height 7
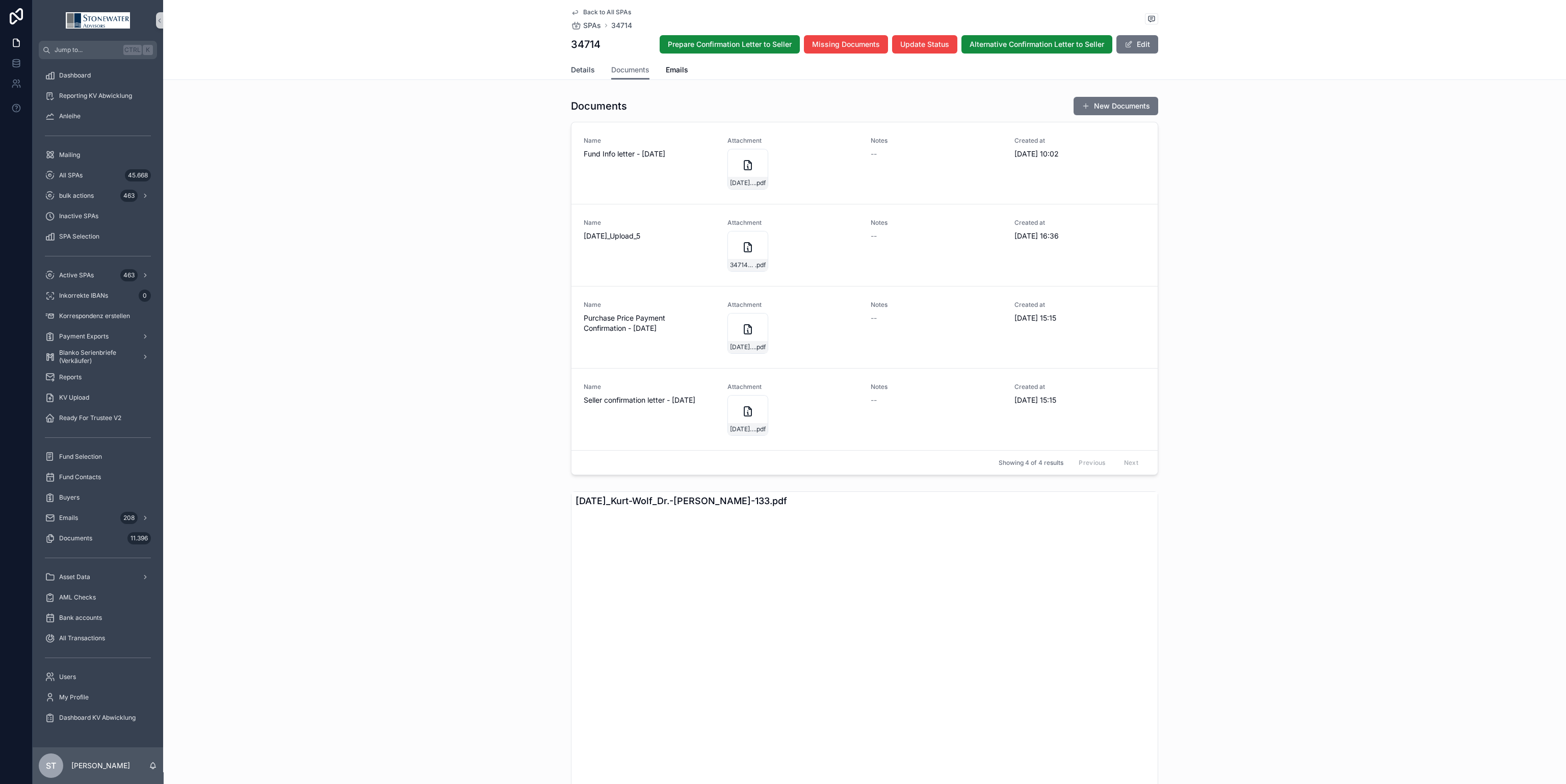
click at [576, 69] on span "Details" at bounding box center [582, 69] width 24 height 10
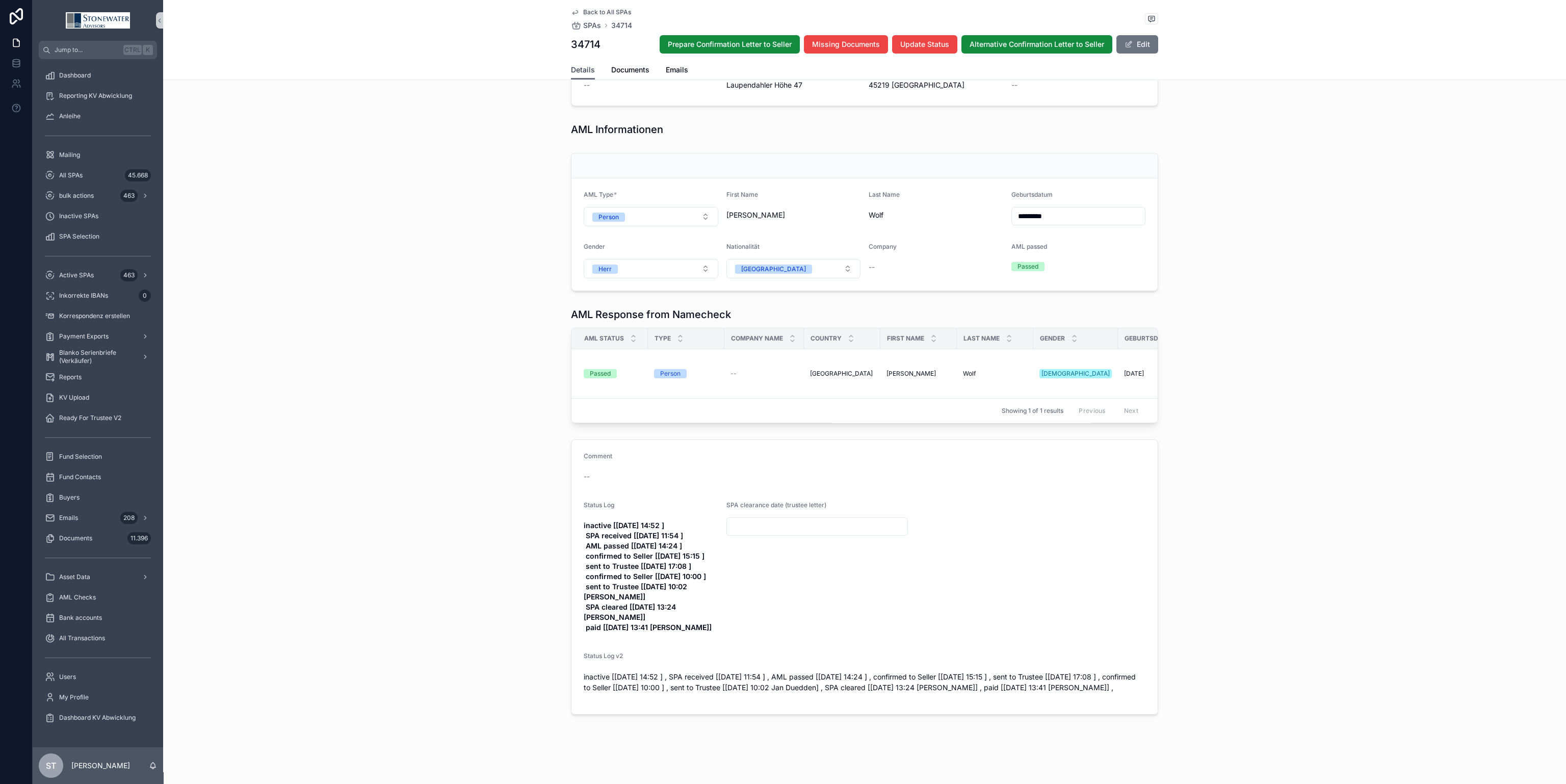
scroll to position [819, 0]
click at [585, 9] on span "Back to All SPAs" at bounding box center [607, 12] width 48 height 8
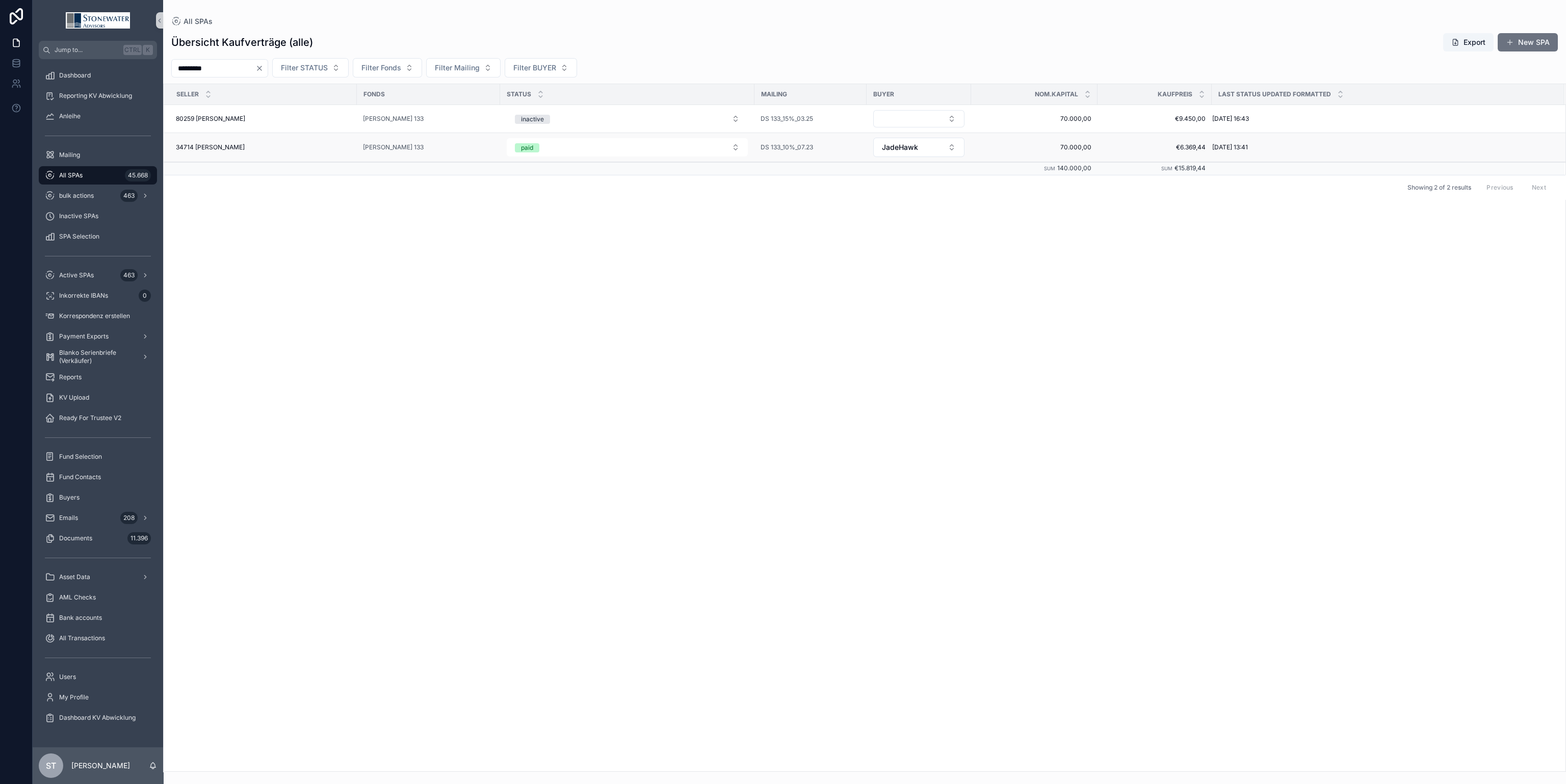
click at [336, 145] on div "34714 [PERSON_NAME] 34714 [PERSON_NAME]" at bounding box center [263, 147] width 175 height 8
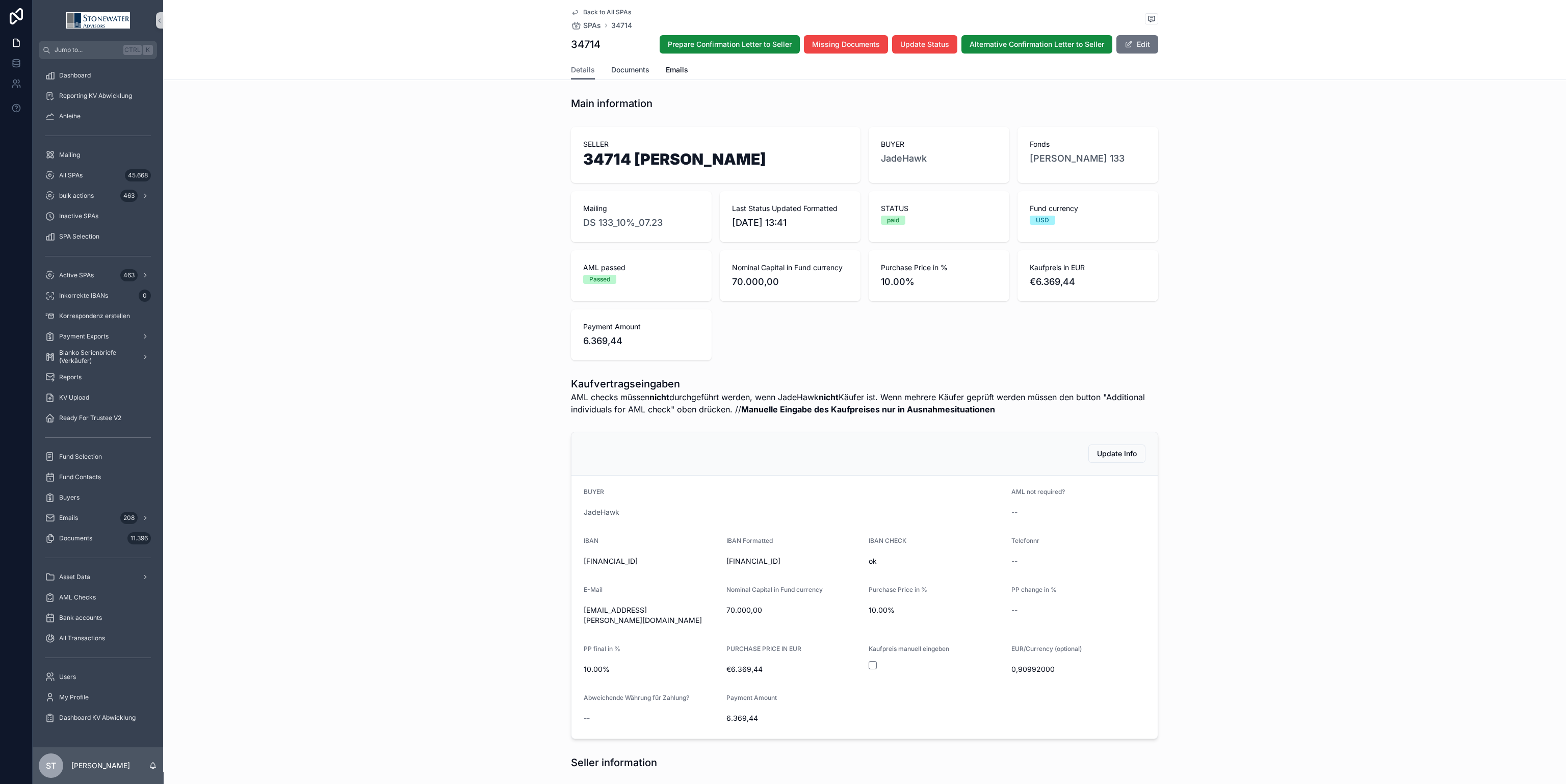
click at [634, 71] on span "Documents" at bounding box center [630, 69] width 38 height 10
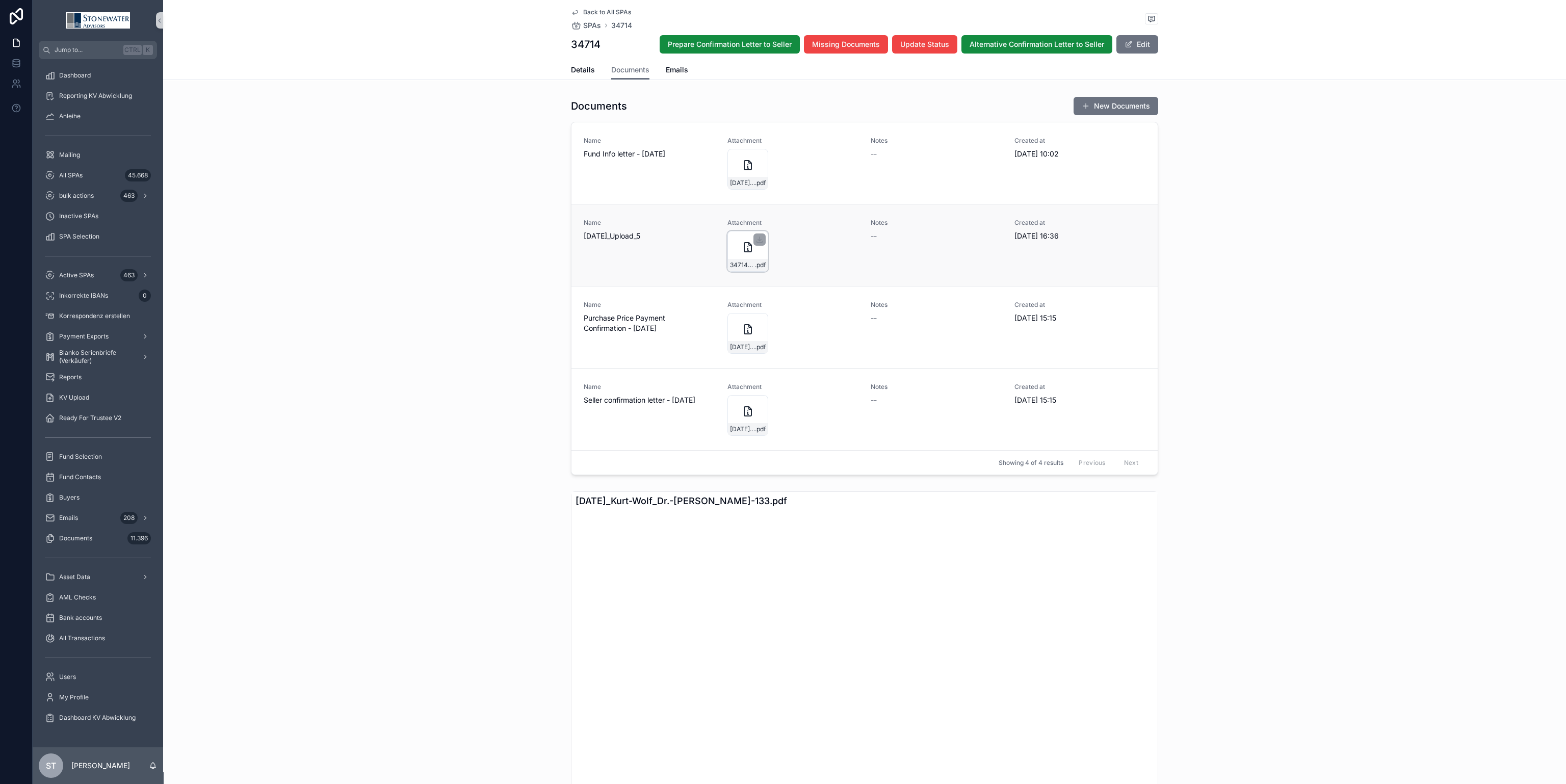
click at [739, 238] on div "34714-[PERSON_NAME].-[PERSON_NAME]-133_KV .pdf" at bounding box center [748, 251] width 41 height 41
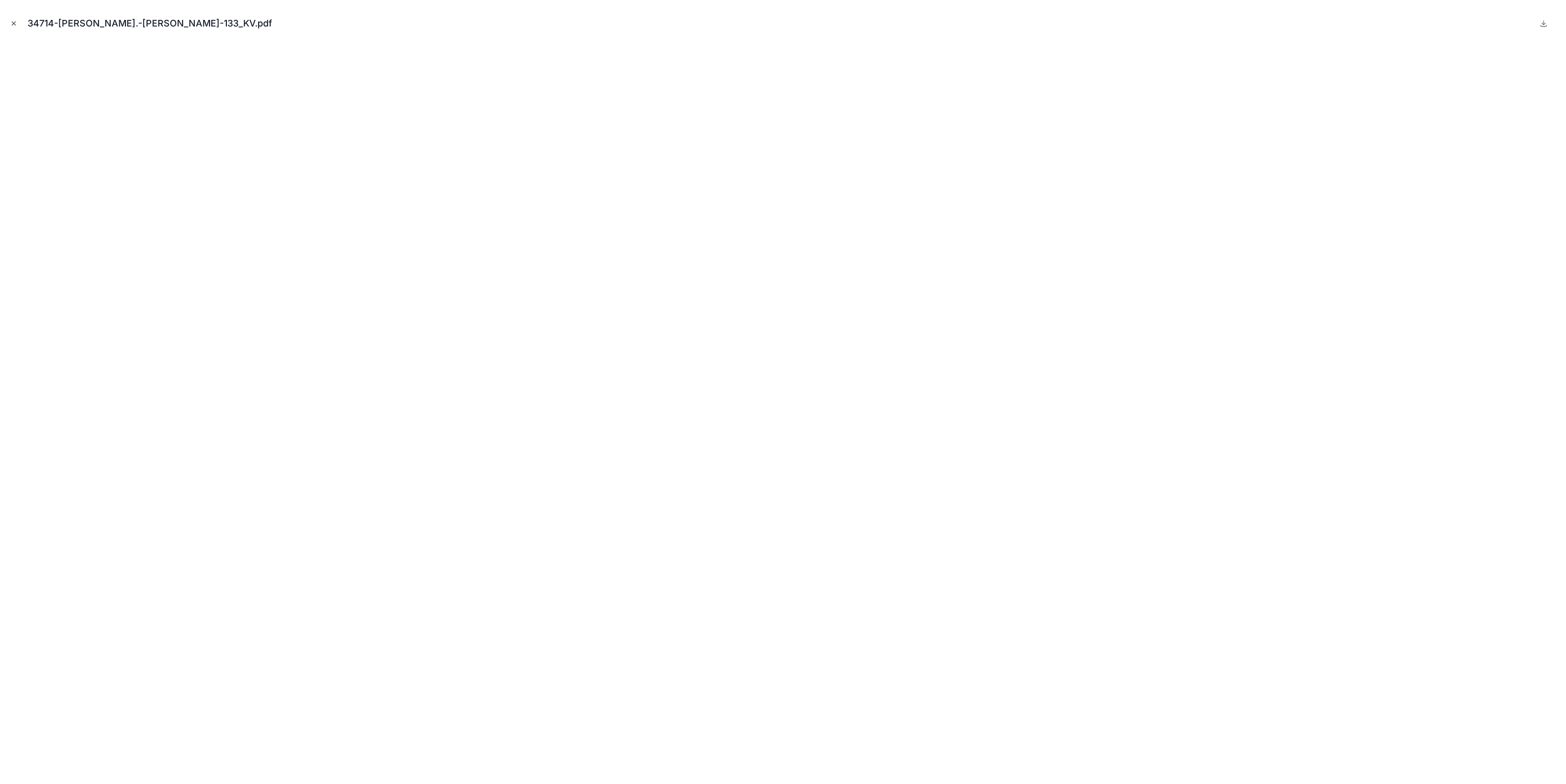
click at [17, 18] on button "Close modal" at bounding box center [13, 23] width 11 height 11
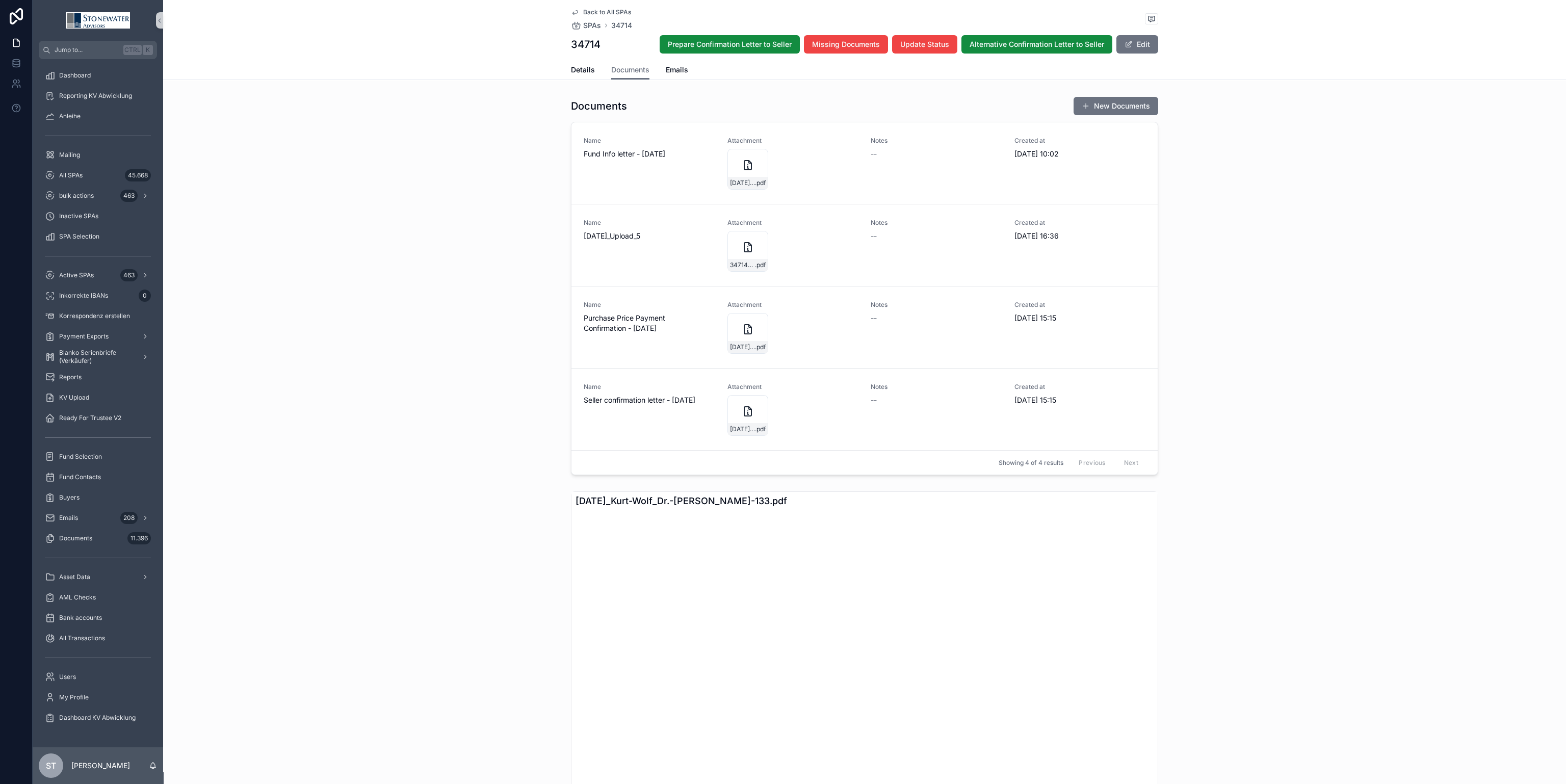
click at [617, 9] on span "Back to All SPAs" at bounding box center [607, 12] width 48 height 8
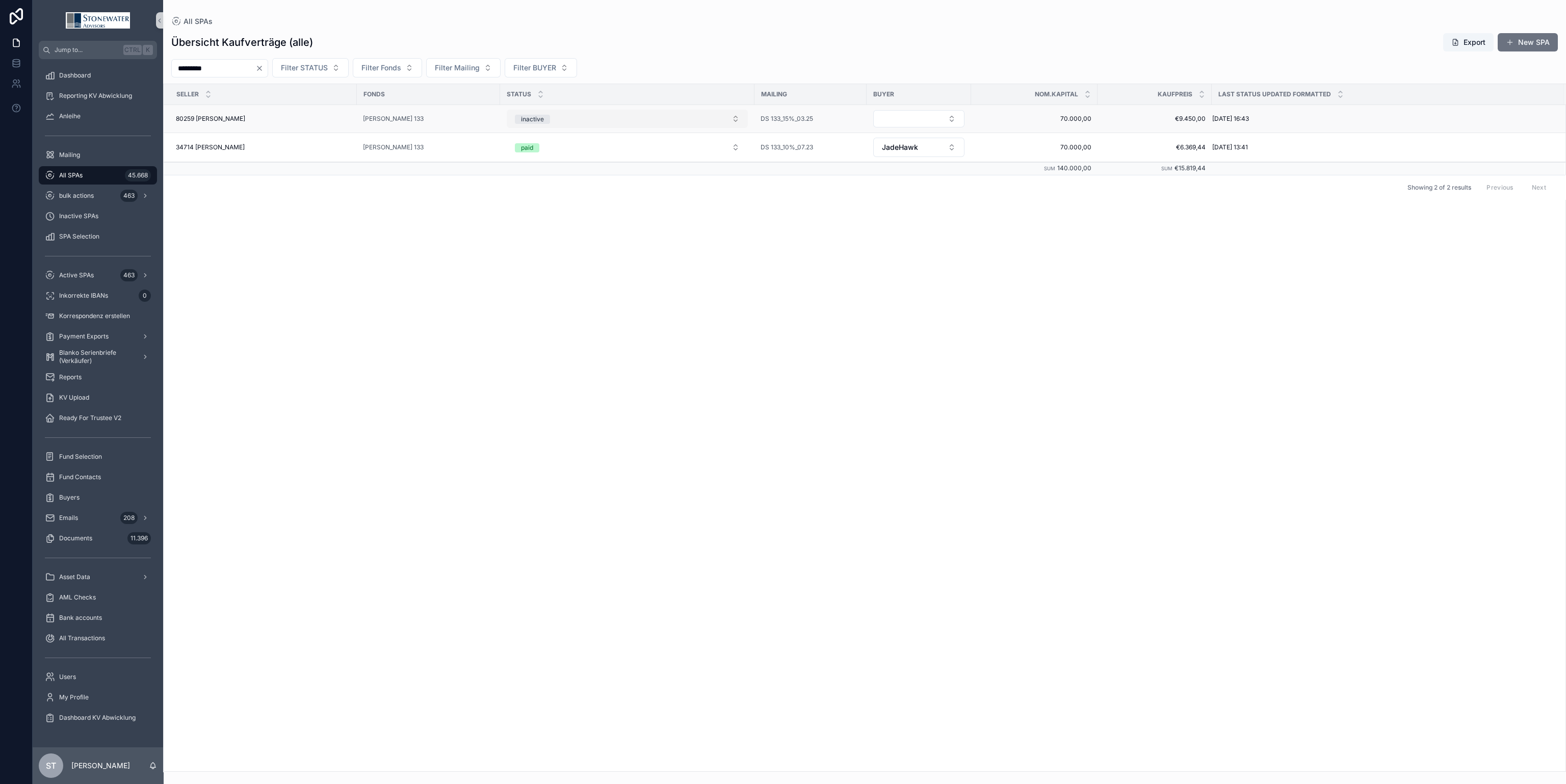
click at [736, 114] on button "inactive" at bounding box center [627, 119] width 241 height 18
click at [636, 300] on span "Other (sold already, too small, Nachlass)" at bounding box center [577, 297] width 128 height 9
click at [952, 116] on button "Select Button" at bounding box center [919, 119] width 91 height 18
click at [922, 398] on div "SELLER Fonds STATUS Mailing BUYER Nom.Kapital Kaufpreis Last Status Updated For…" at bounding box center [864, 427] width 1402 height 687
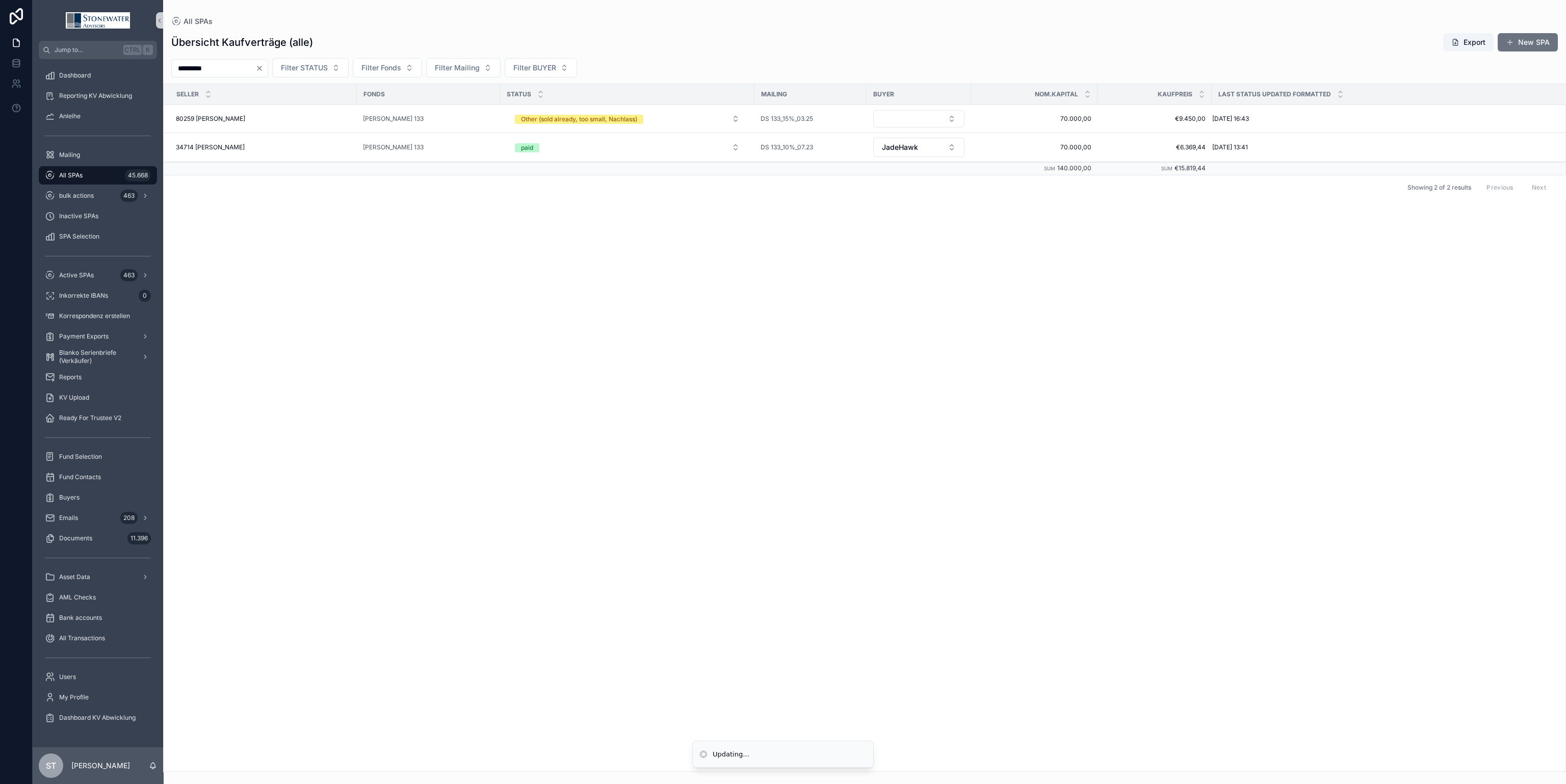
click at [75, 171] on span "All SPAs" at bounding box center [71, 175] width 24 height 8
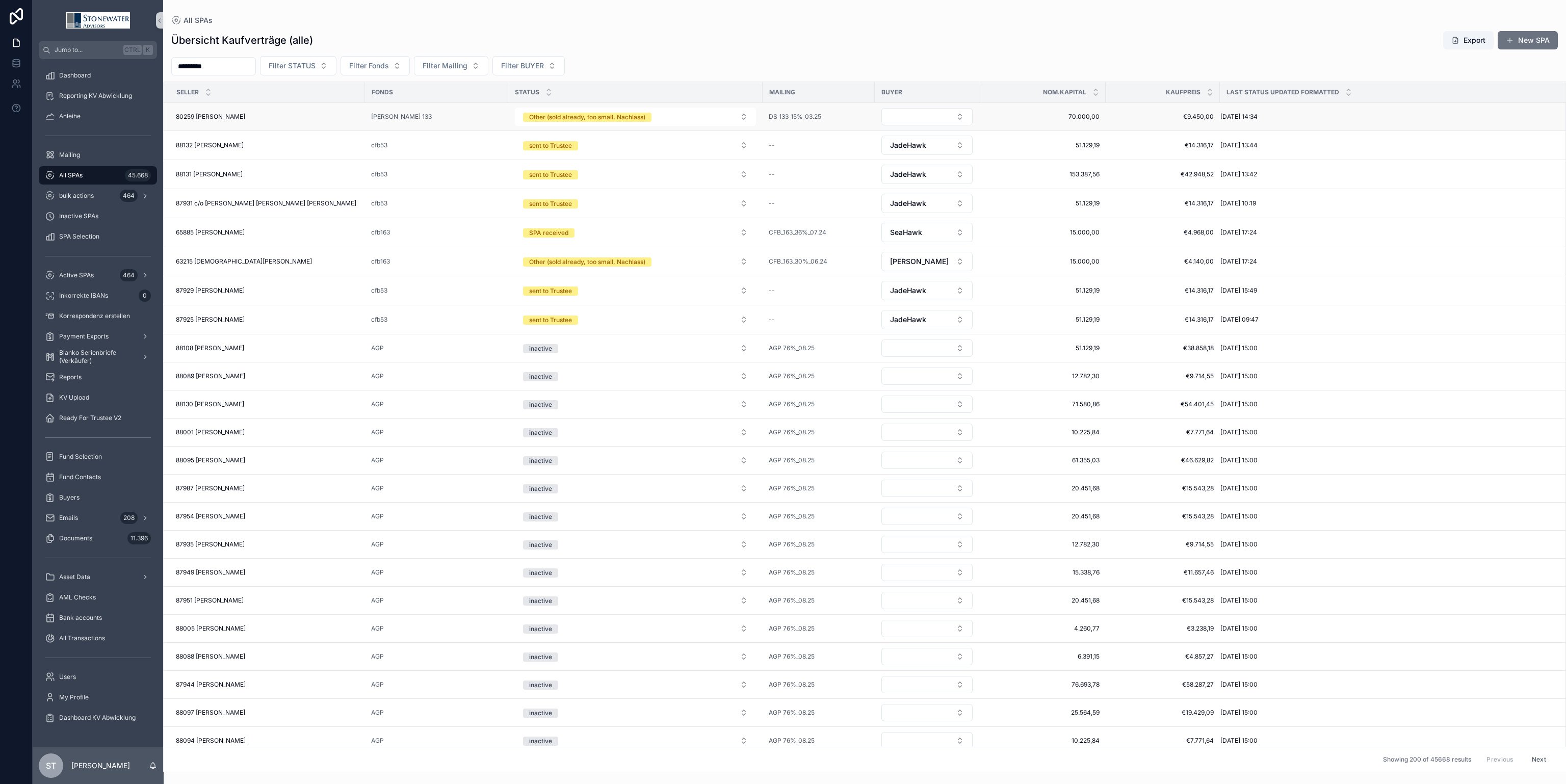
click at [255, 117] on div "80259 [PERSON_NAME] 80259 [PERSON_NAME]" at bounding box center [267, 116] width 183 height 8
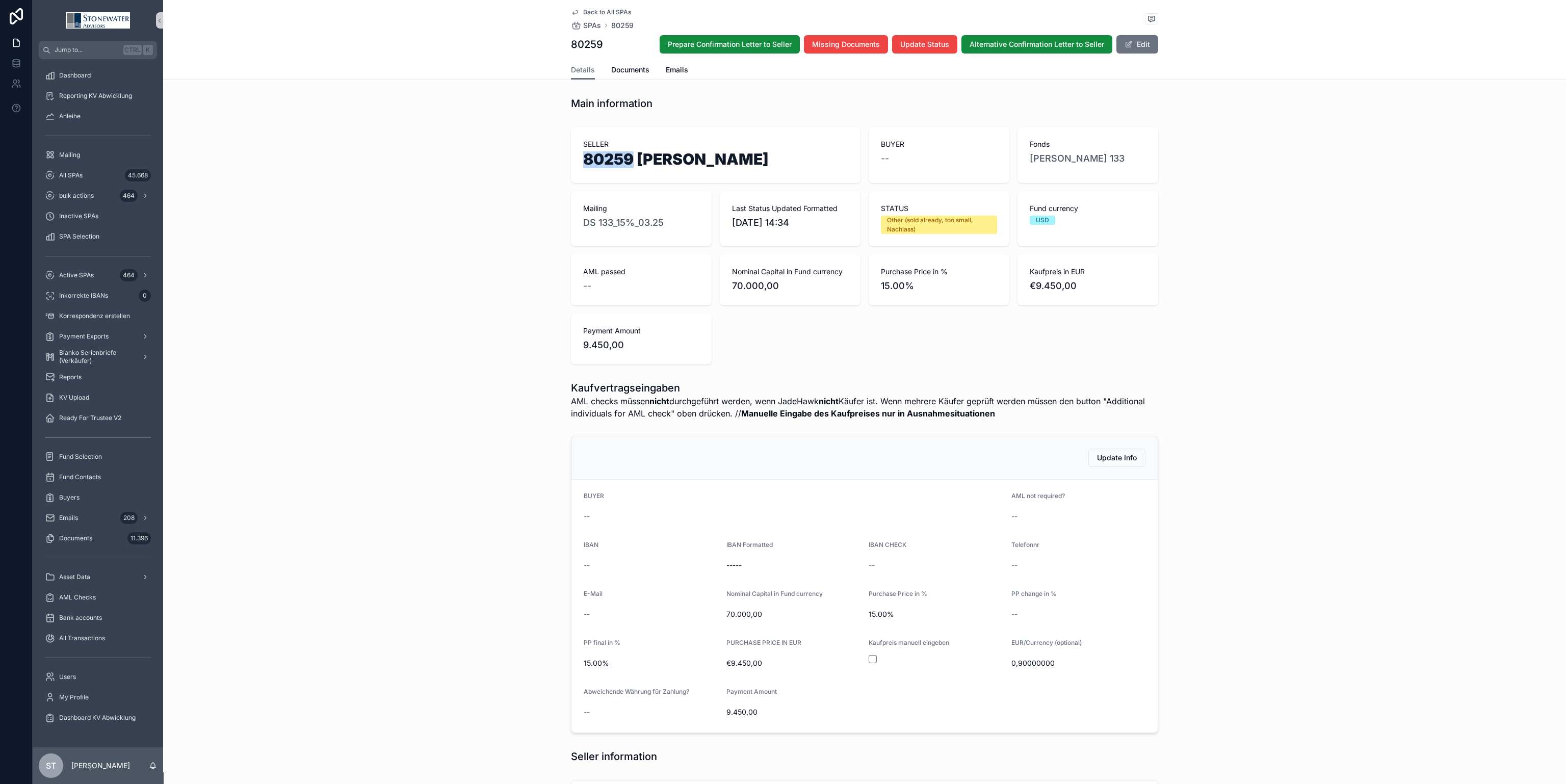
drag, startPoint x: 629, startPoint y: 157, endPoint x: 539, endPoint y: 157, distance: 90.0
click at [539, 157] on div "SELLER 80259 [PERSON_NAME] BUYER -- Fonds [PERSON_NAME] 133 Mailing DS 133_15%_…" at bounding box center [864, 246] width 1403 height 246
copy h1 "80259"
click at [56, 174] on div "All SPAs 45.668" at bounding box center [98, 175] width 106 height 16
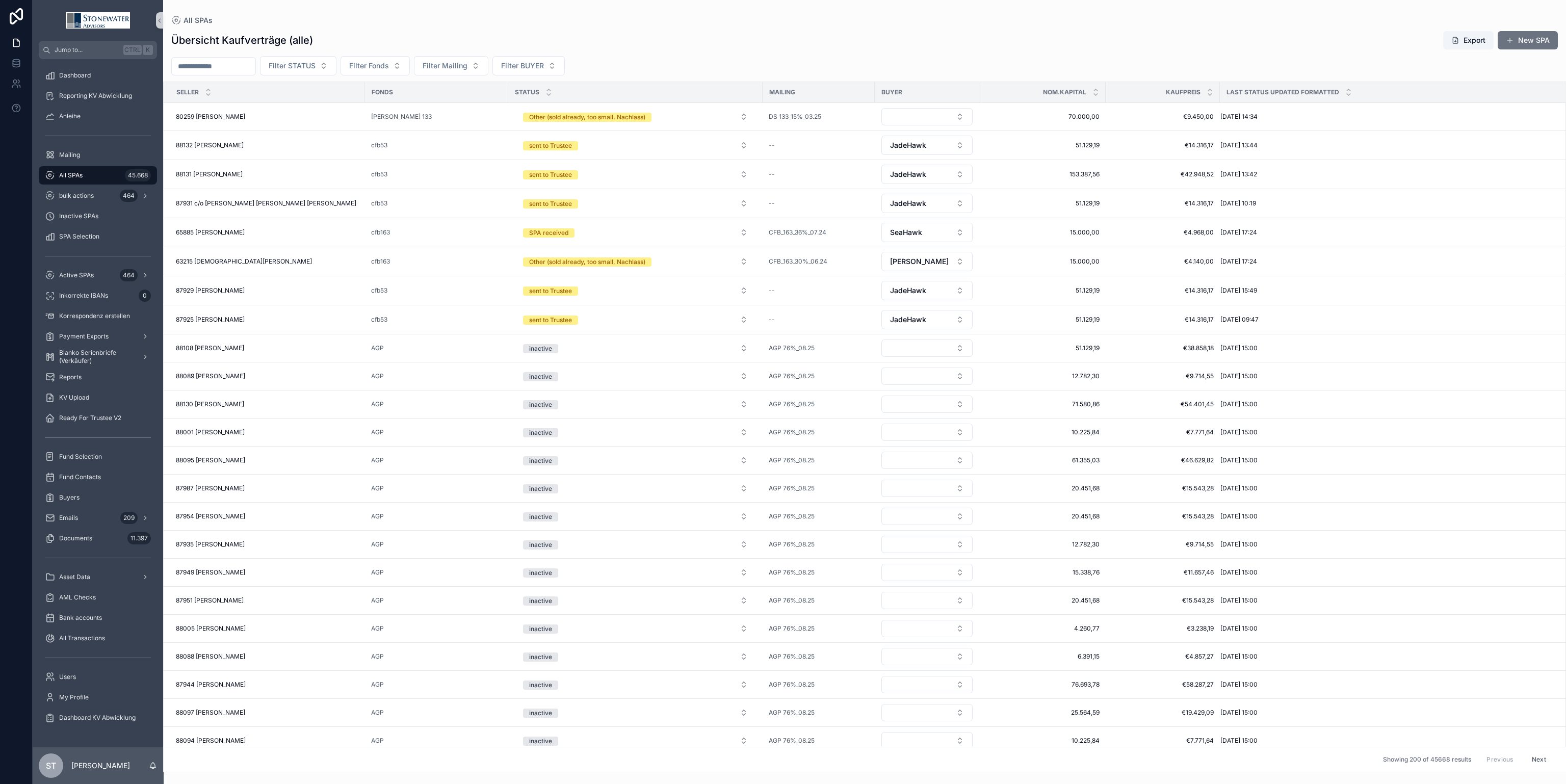
click at [219, 62] on input "scrollable content" at bounding box center [214, 66] width 84 height 14
paste input "******"
type input "******"
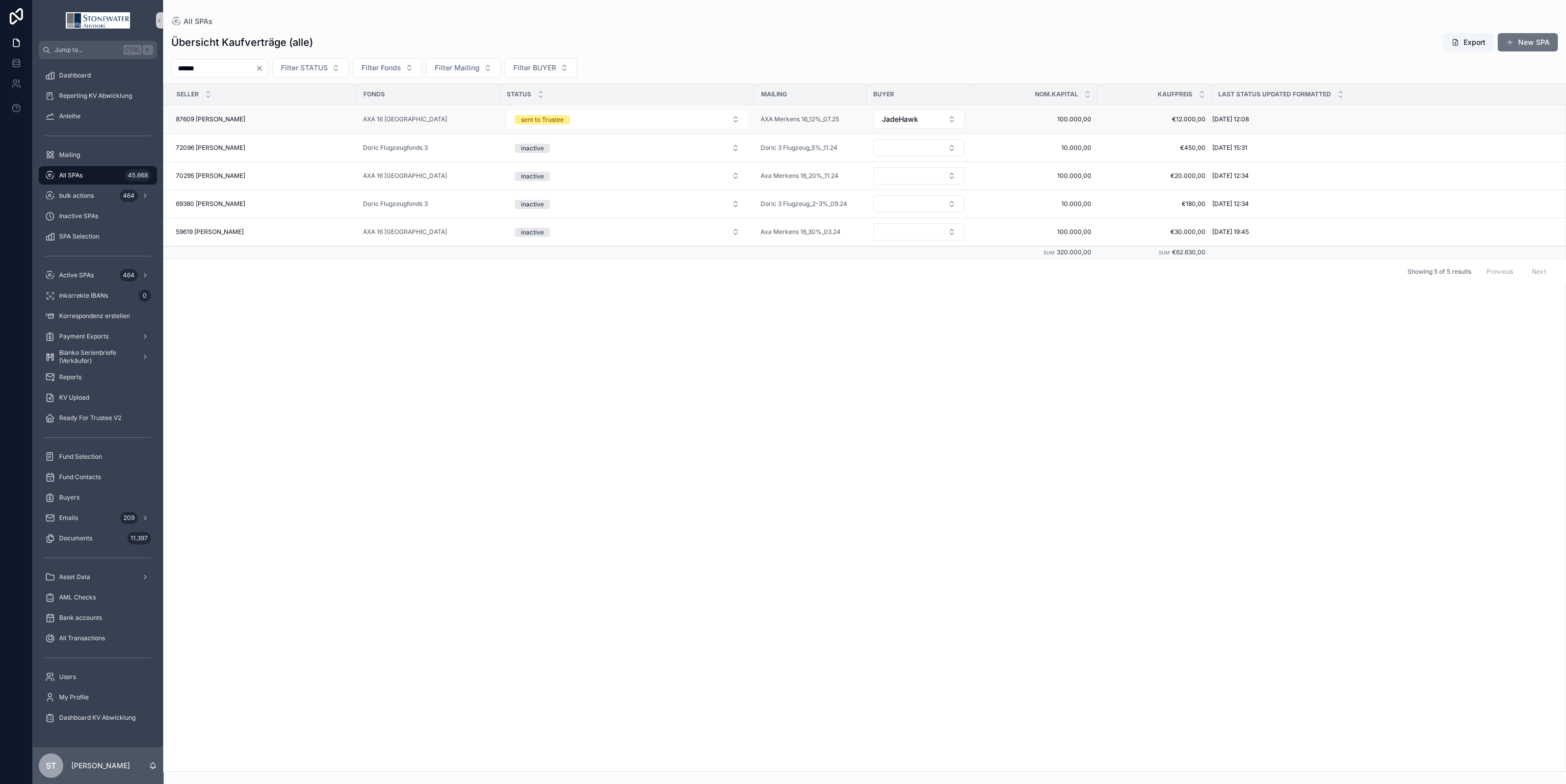
click at [271, 117] on div "87609 [PERSON_NAME] 87609 [PERSON_NAME]" at bounding box center [263, 119] width 175 height 8
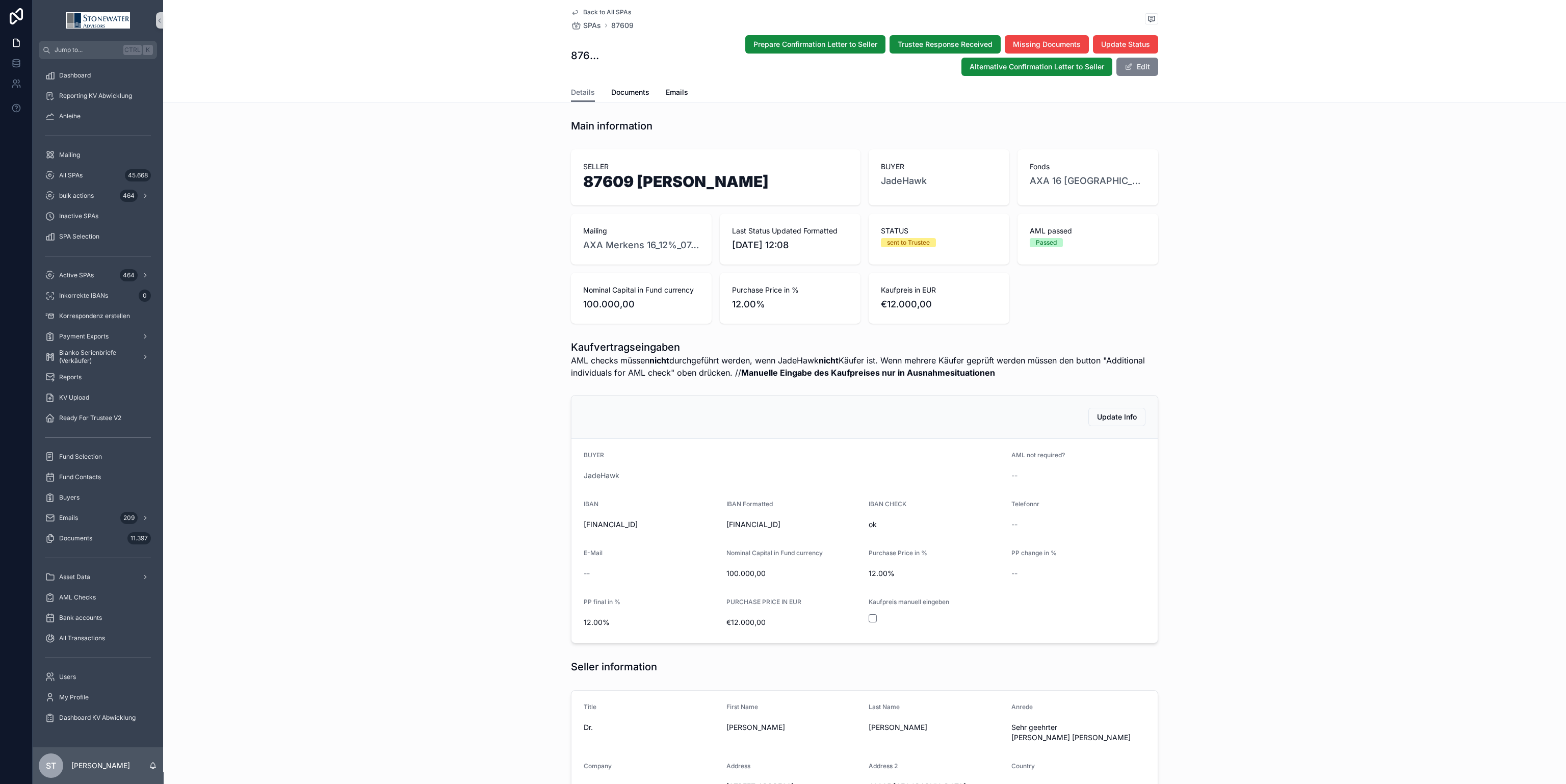
click at [1138, 66] on button "Edit" at bounding box center [1137, 67] width 42 height 18
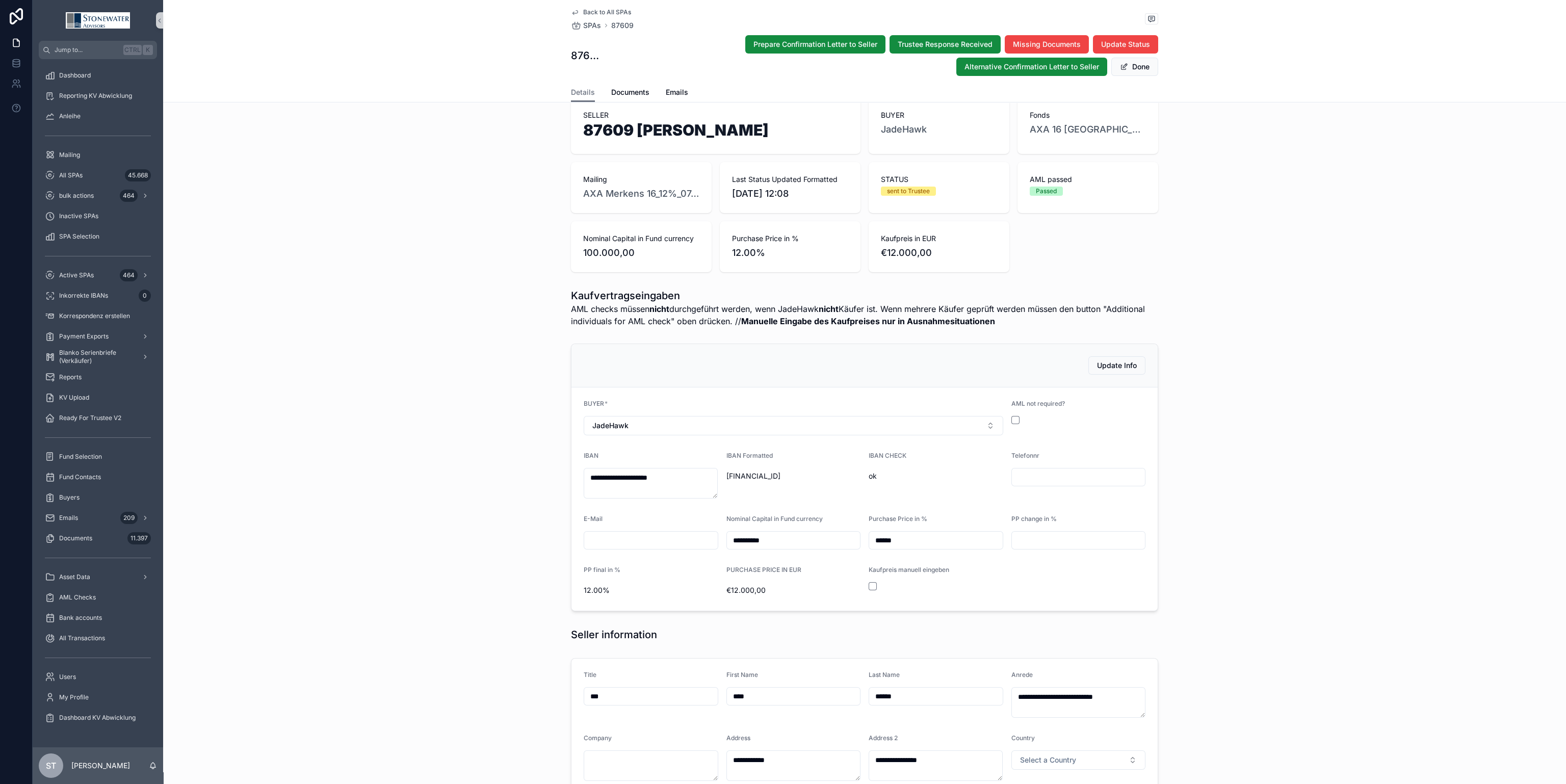
scroll to position [229, 0]
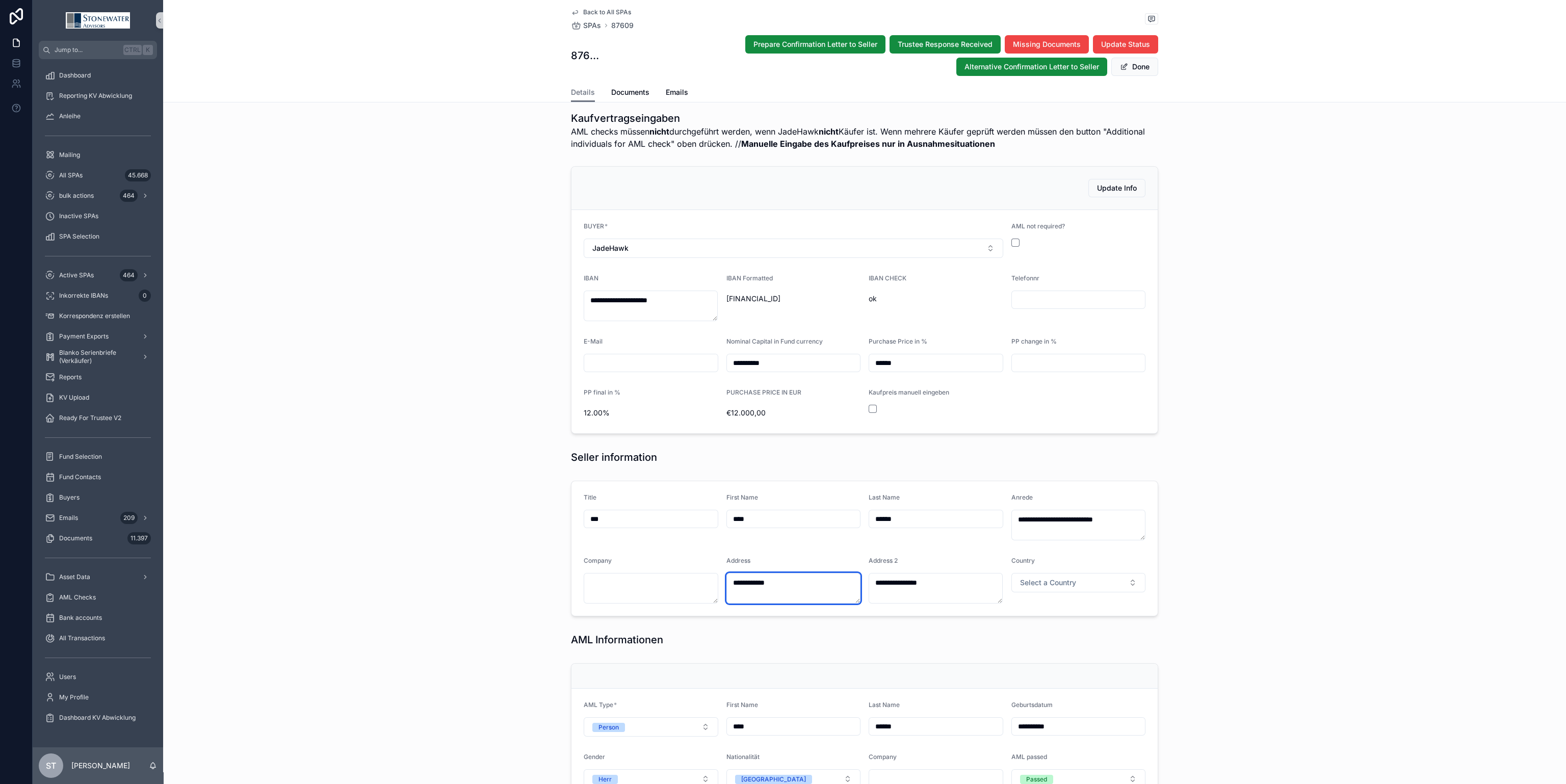
drag, startPoint x: 800, startPoint y: 585, endPoint x: 553, endPoint y: 576, distance: 247.2
click at [553, 576] on div "**********" at bounding box center [864, 548] width 1403 height 143
paste textarea "******"
type textarea "**********"
drag, startPoint x: 891, startPoint y: 584, endPoint x: 855, endPoint y: 579, distance: 36.3
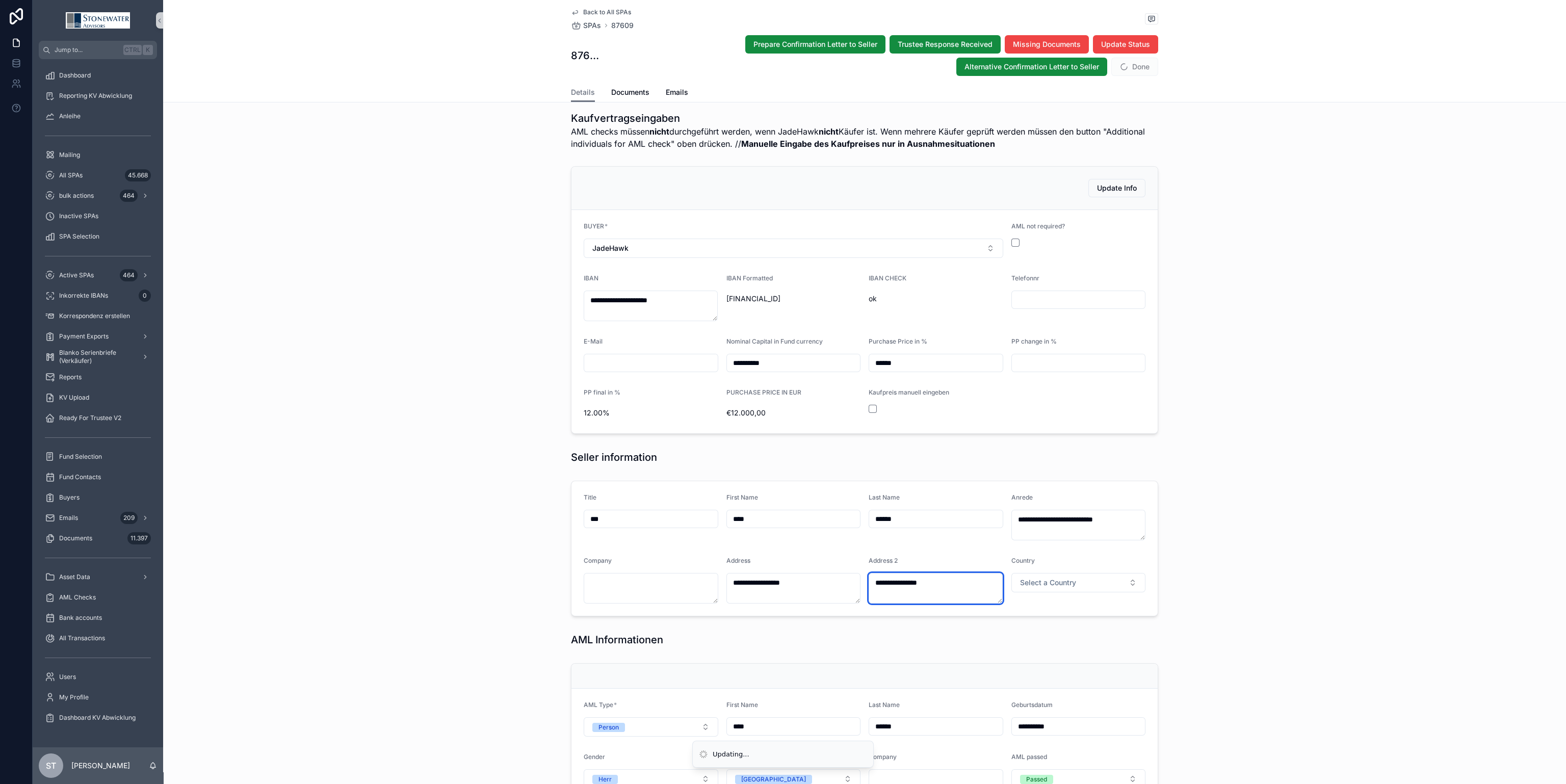
click at [855, 579] on form "**********" at bounding box center [864, 548] width 586 height 134
paste textarea "*"
type textarea "**********"
click at [1129, 69] on button "Done" at bounding box center [1134, 67] width 47 height 18
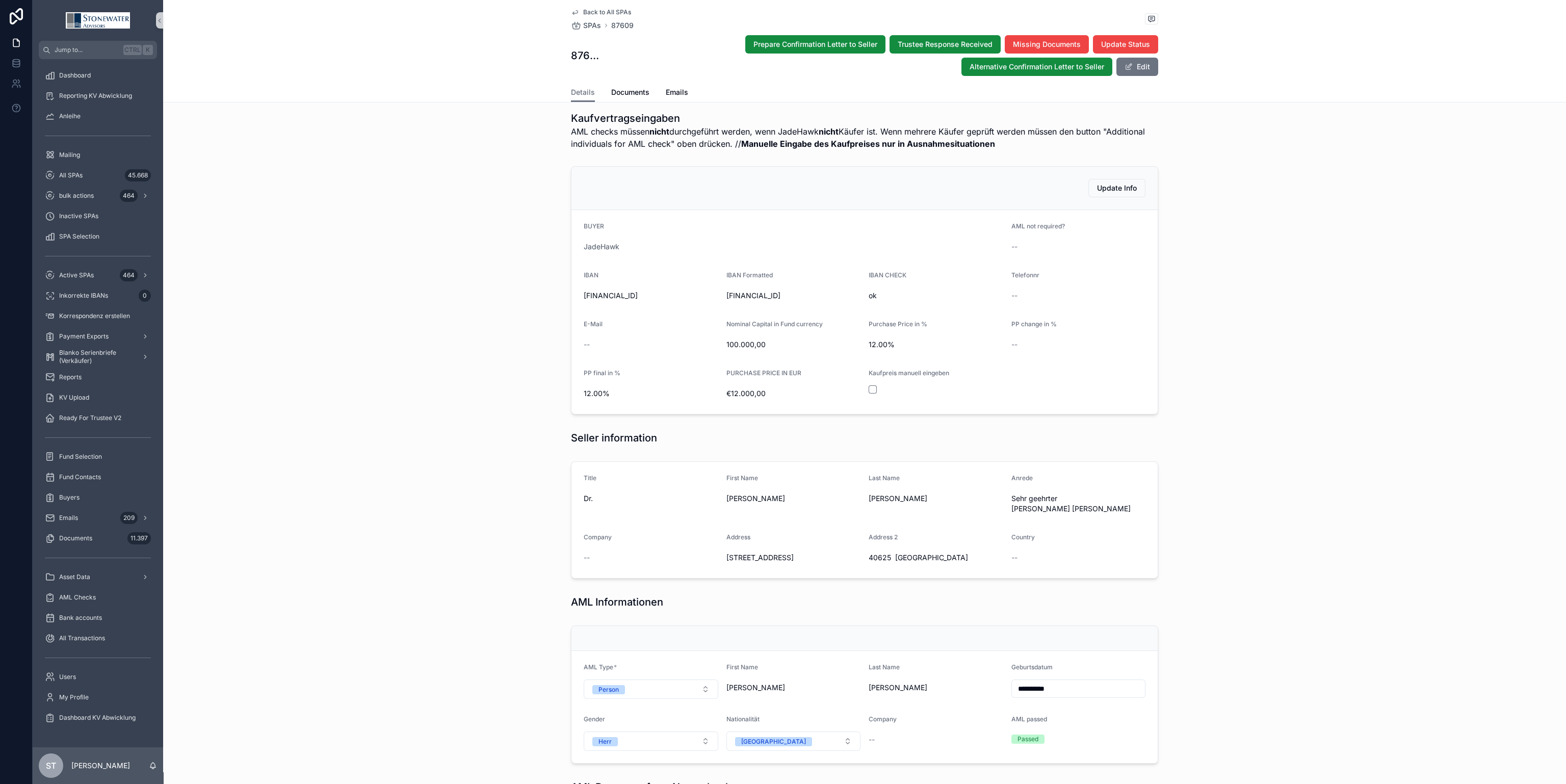
click at [1244, 544] on div "Title Dr. First Name [PERSON_NAME] Last Name [PERSON_NAME] geehrter [PERSON_NAM…" at bounding box center [864, 520] width 1403 height 125
click at [683, 85] on div "Details Documents Emails" at bounding box center [864, 92] width 587 height 19
click at [683, 92] on div "Details Documents Emails" at bounding box center [864, 92] width 587 height 19
click at [677, 92] on span "Emails" at bounding box center [677, 92] width 22 height 10
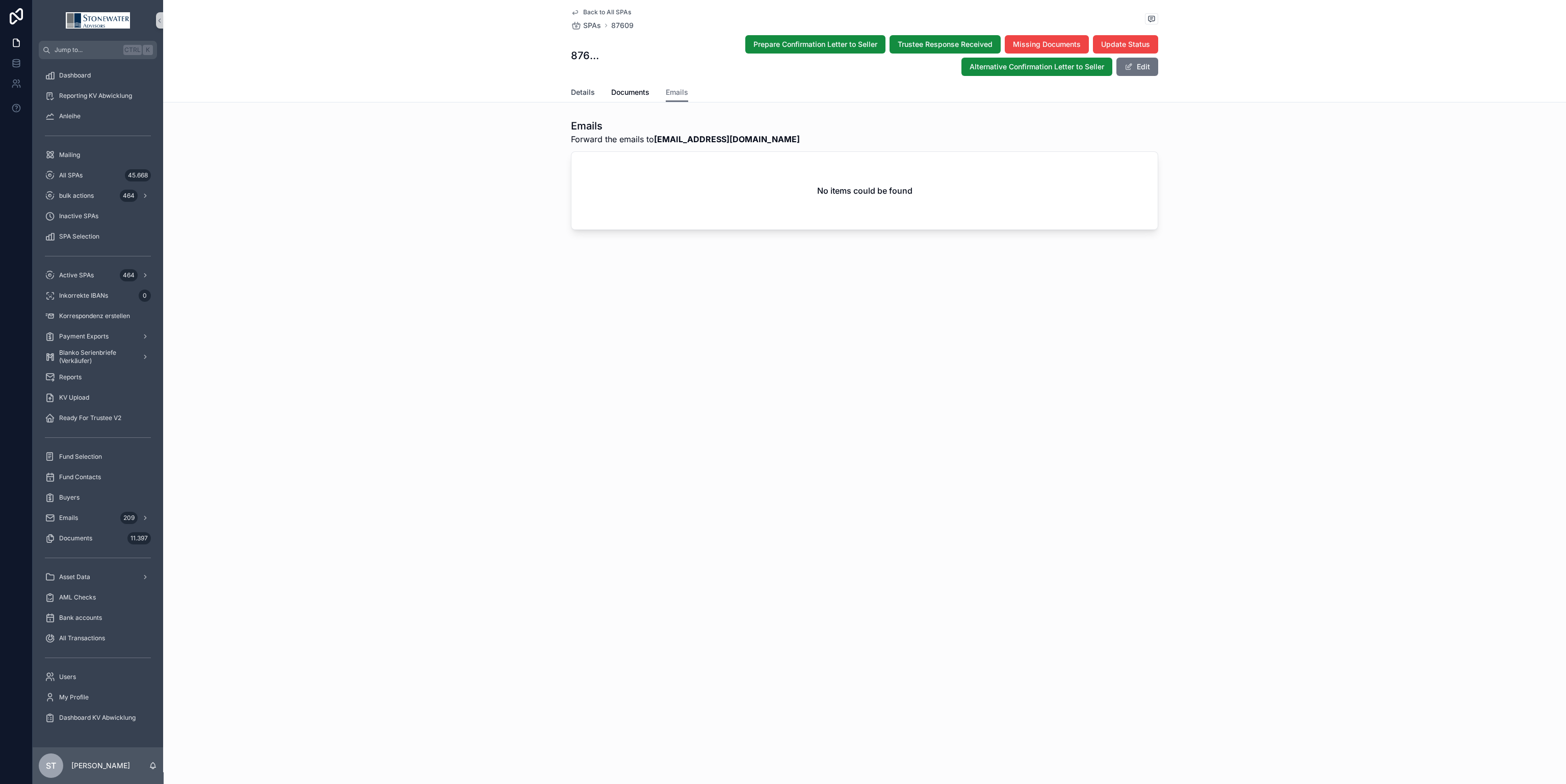
click at [589, 84] on link "Details" at bounding box center [582, 94] width 24 height 21
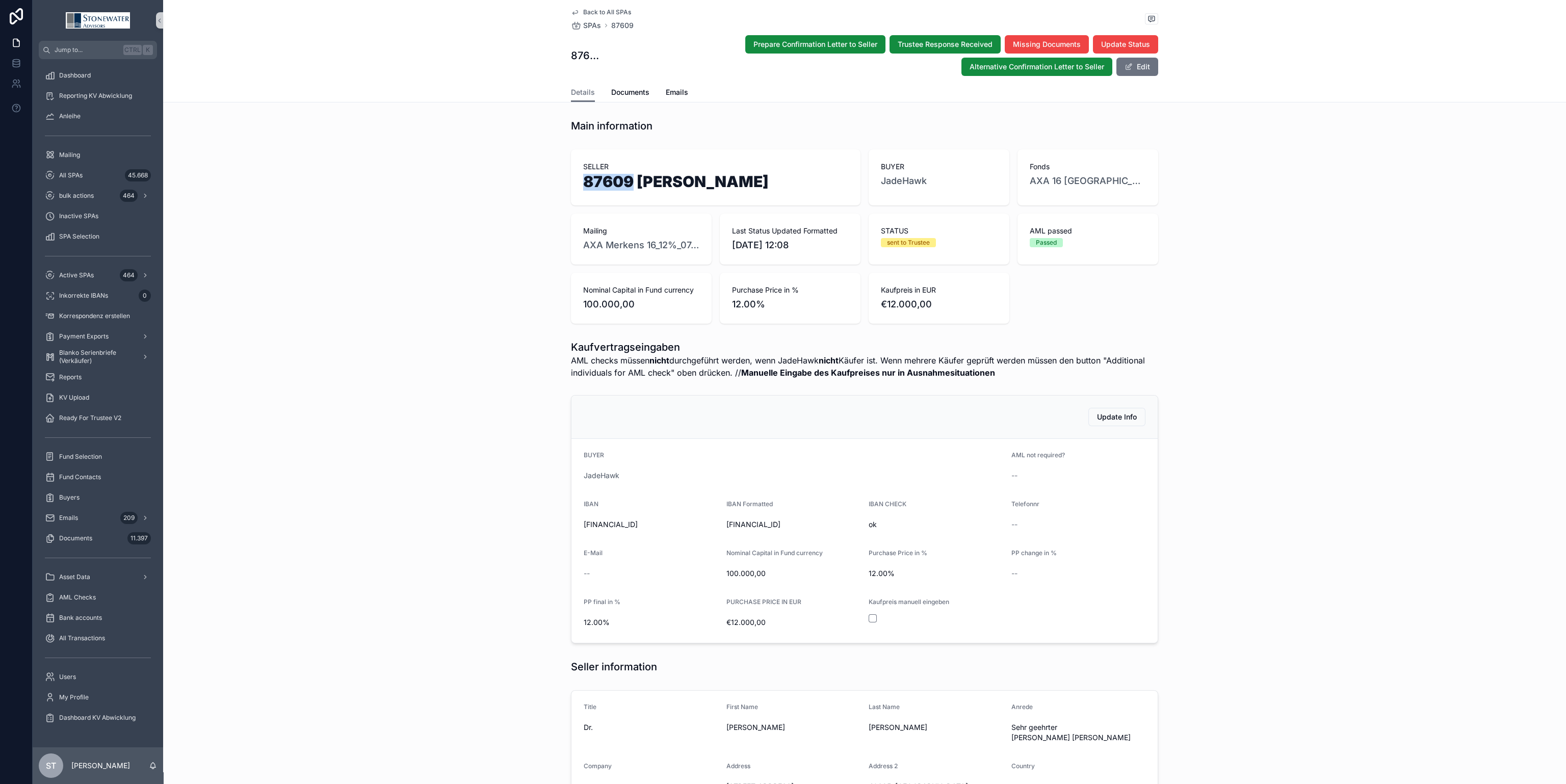
drag, startPoint x: 627, startPoint y: 181, endPoint x: 549, endPoint y: 178, distance: 78.1
click at [549, 178] on div "SELLER 87609 [PERSON_NAME] BUYER JadeHawk Fonds AXA 16 Chemnitz Rathaus Mailing…" at bounding box center [864, 236] width 1403 height 182
copy h1 "87609"
click at [612, 10] on span "Back to All SPAs" at bounding box center [607, 12] width 48 height 8
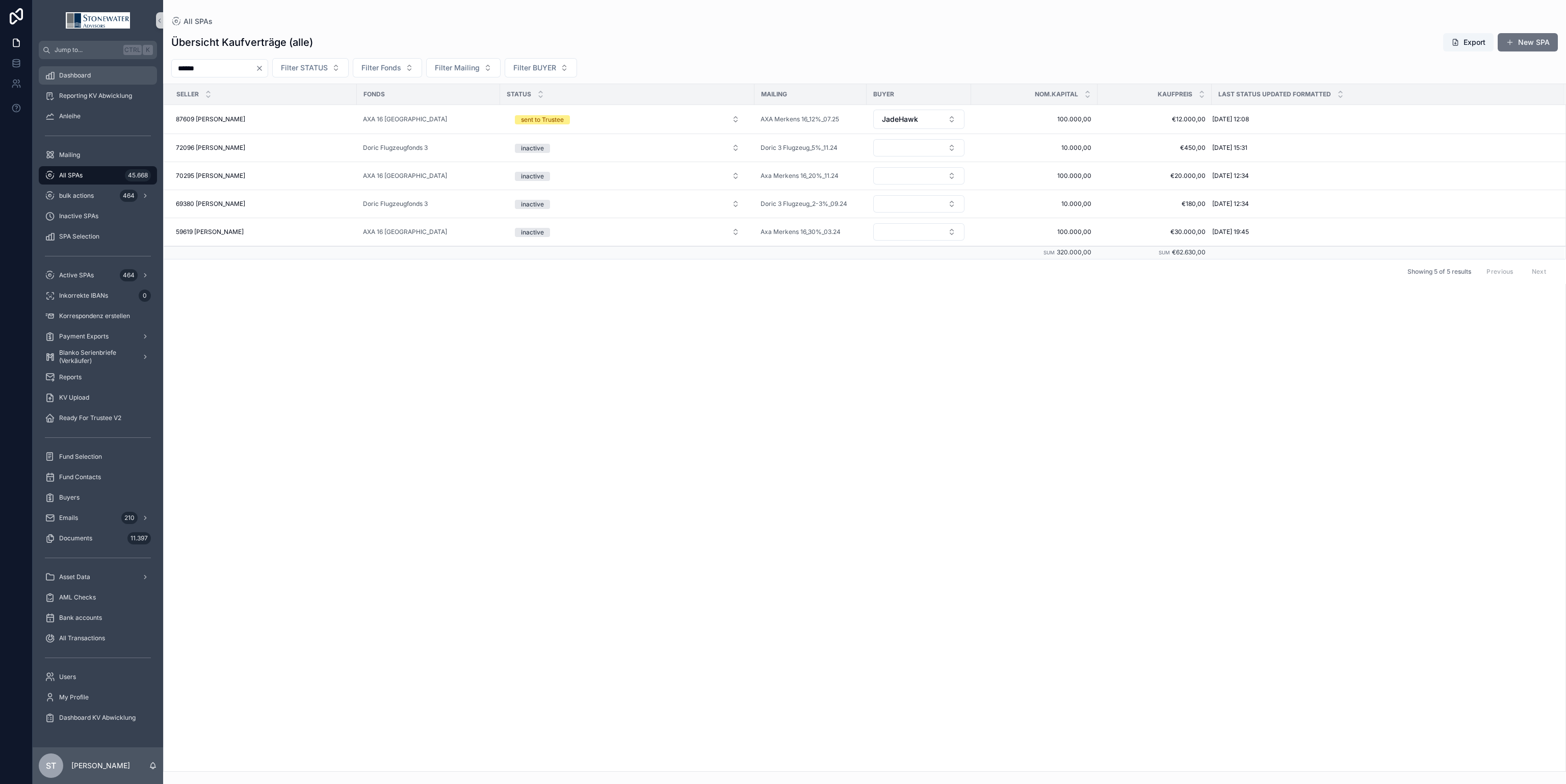
drag, startPoint x: 206, startPoint y: 71, endPoint x: 87, endPoint y: 68, distance: 119.0
click at [87, 68] on div "Jump to... Ctrl K Dashboard Reporting KV Abwicklung Anleihe Mailing All SPAs 45…" at bounding box center [799, 392] width 1533 height 784
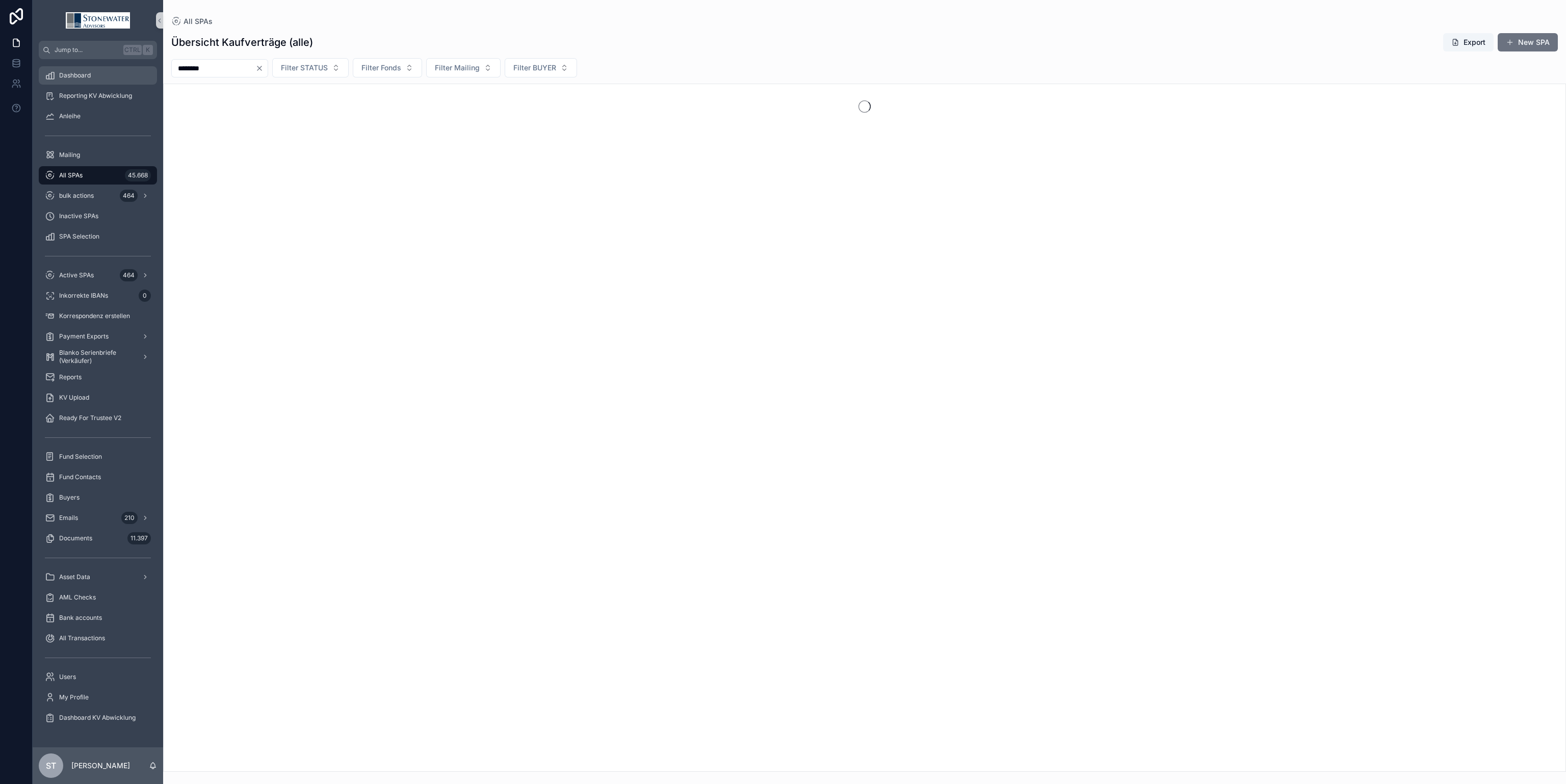
type input "********"
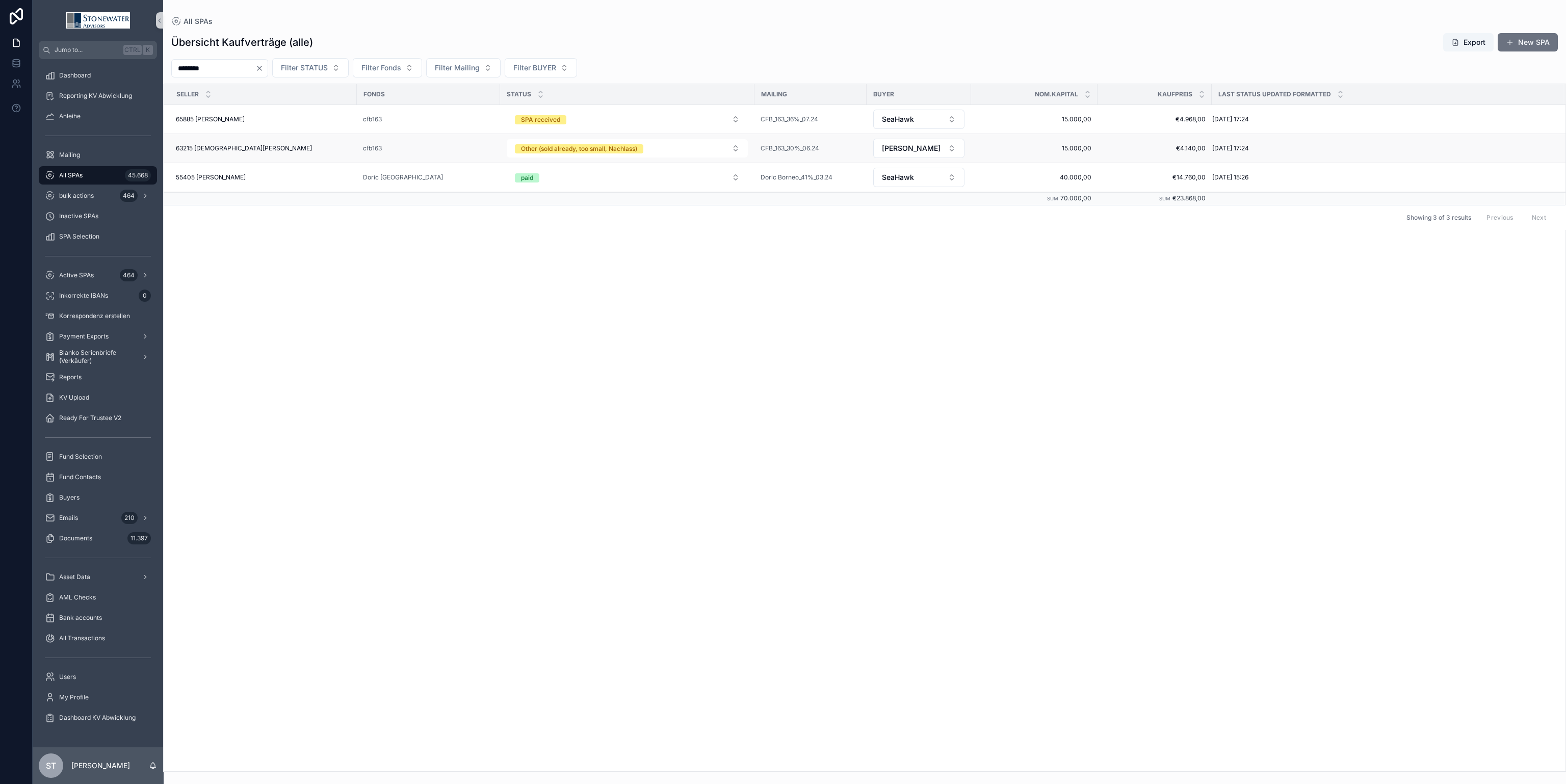
click at [283, 145] on div "63215 [DEMOGRAPHIC_DATA][PERSON_NAME] 63215 [DEMOGRAPHIC_DATA][PERSON_NAME]" at bounding box center [263, 148] width 175 height 8
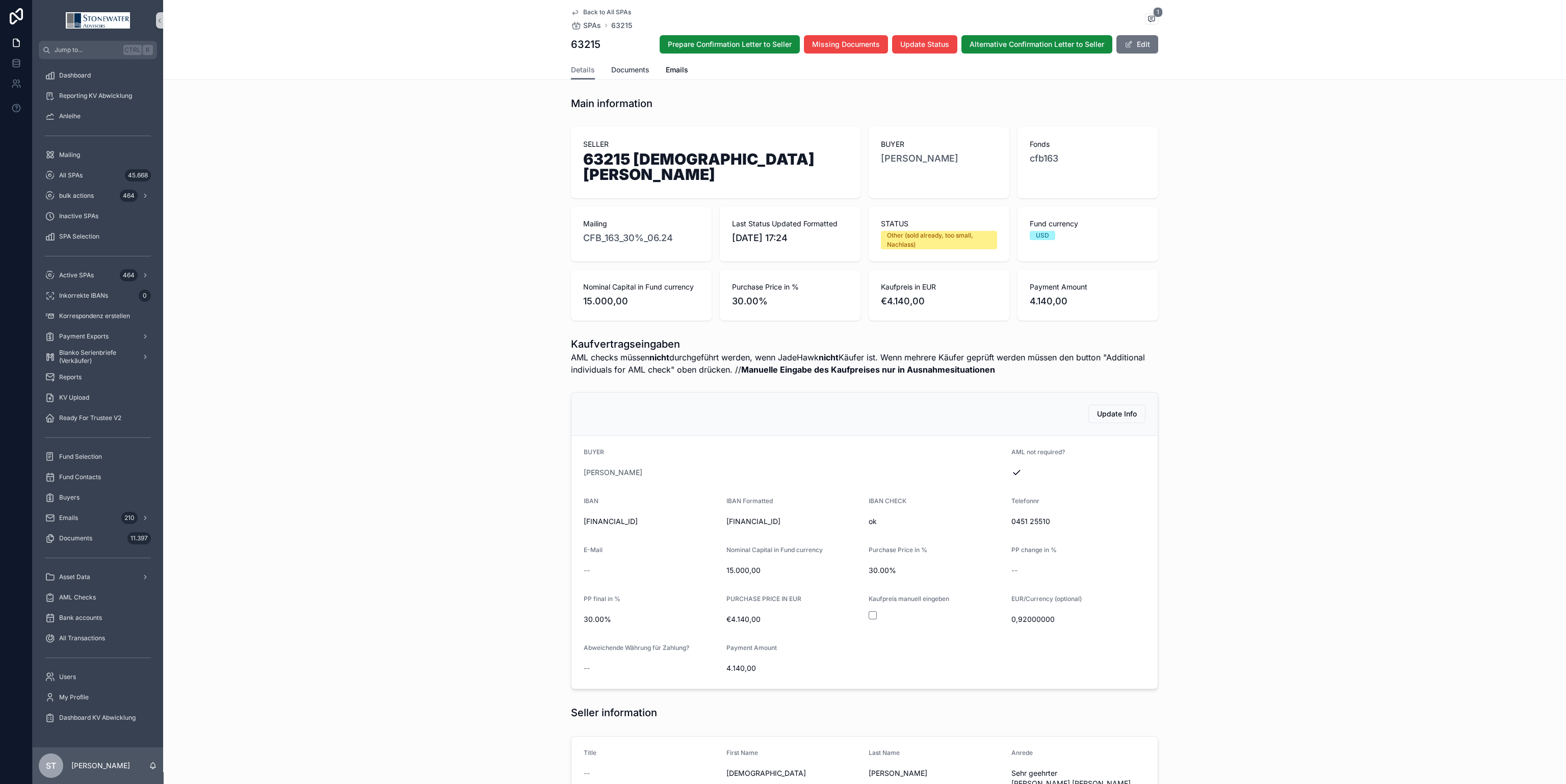
click at [627, 70] on span "Documents" at bounding box center [630, 69] width 38 height 10
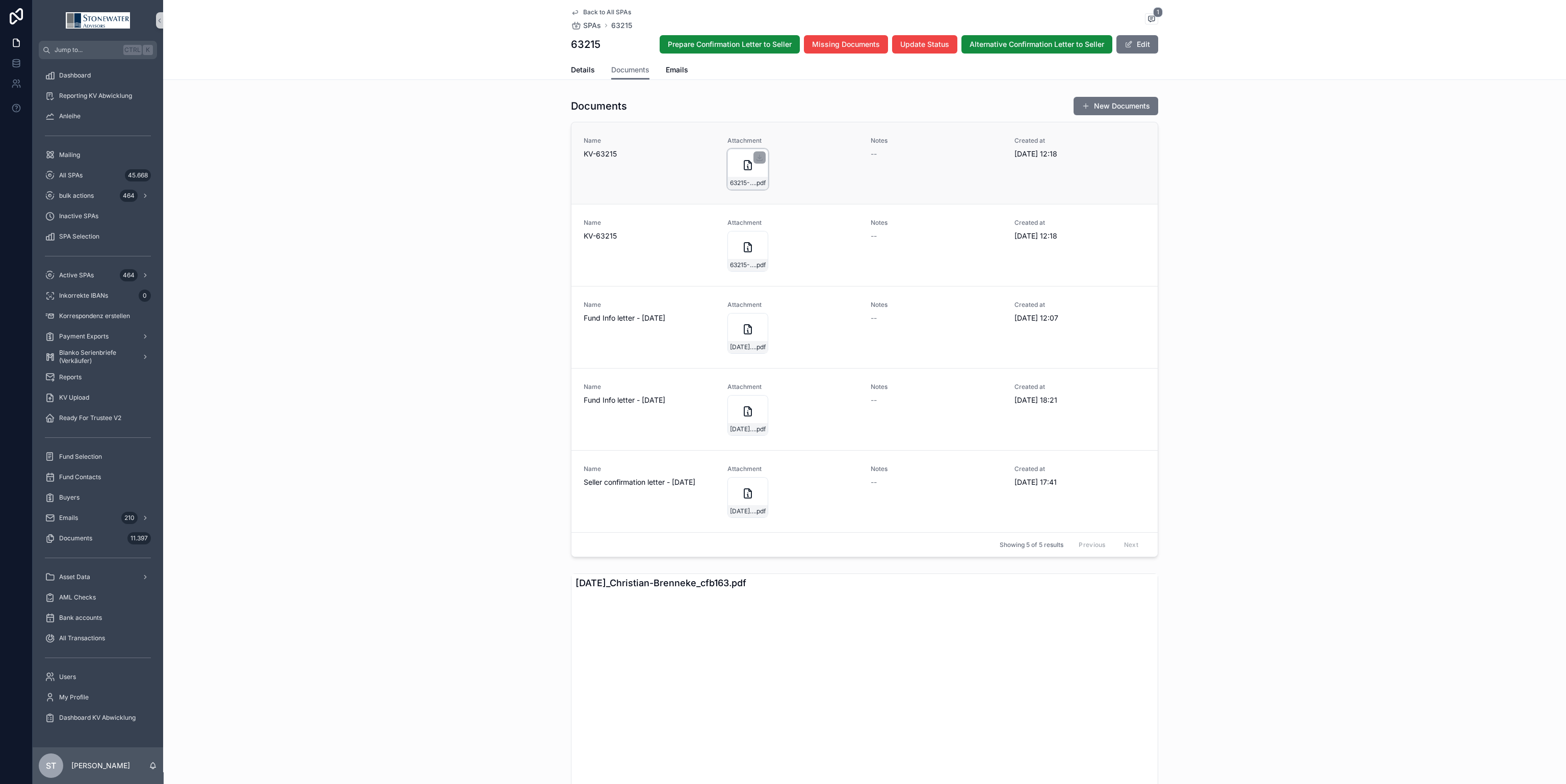
click at [743, 165] on icon "scrollable content" at bounding box center [748, 165] width 12 height 12
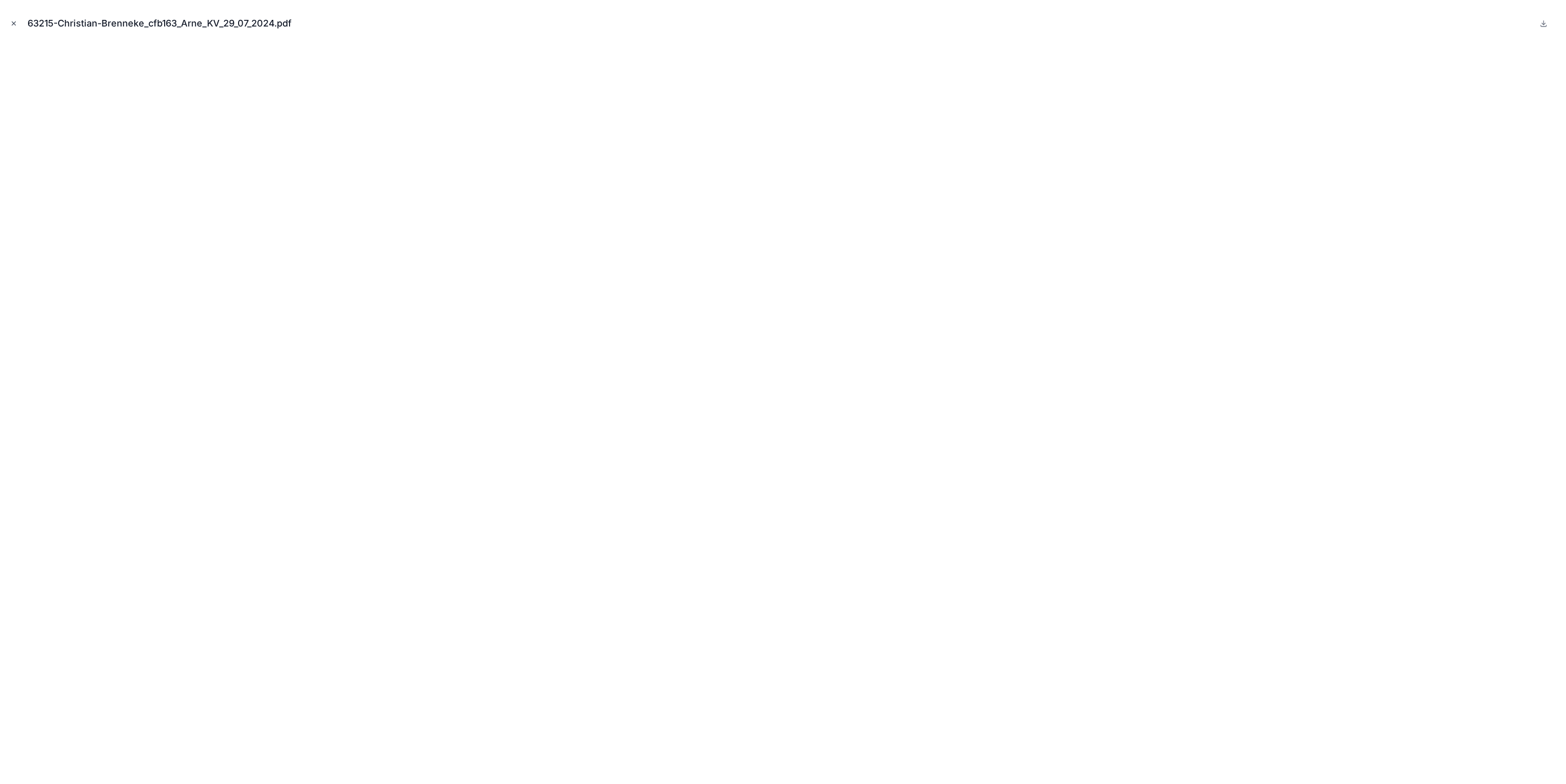
click at [14, 22] on icon "Close modal" at bounding box center [14, 24] width 4 height 4
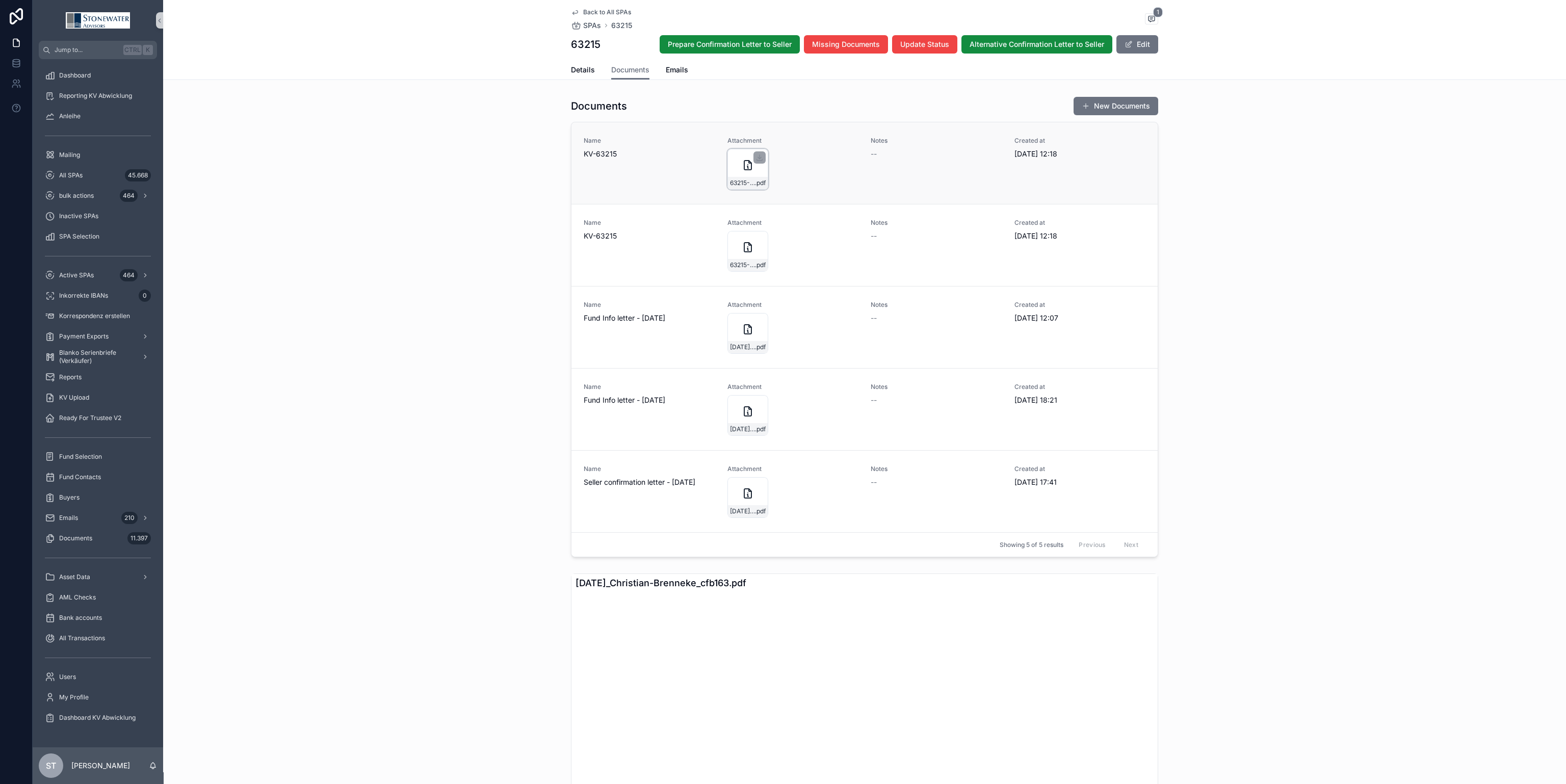
click at [732, 168] on div "63215-Christian-Brenneke_cfb163_Arne_KV_29_07_2024 .pdf" at bounding box center [748, 169] width 41 height 41
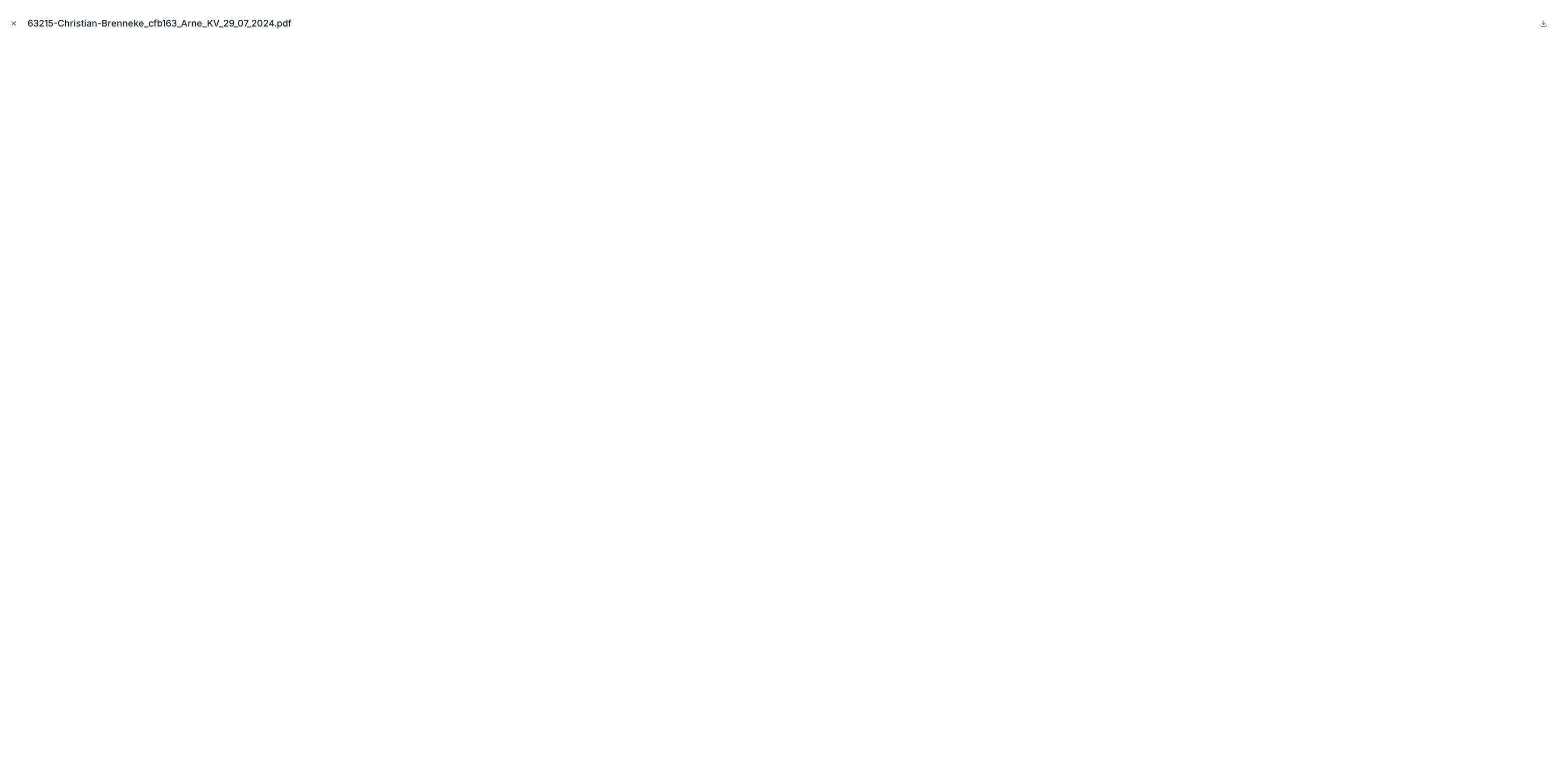
click at [13, 20] on icon "Close modal" at bounding box center [14, 24] width 7 height 7
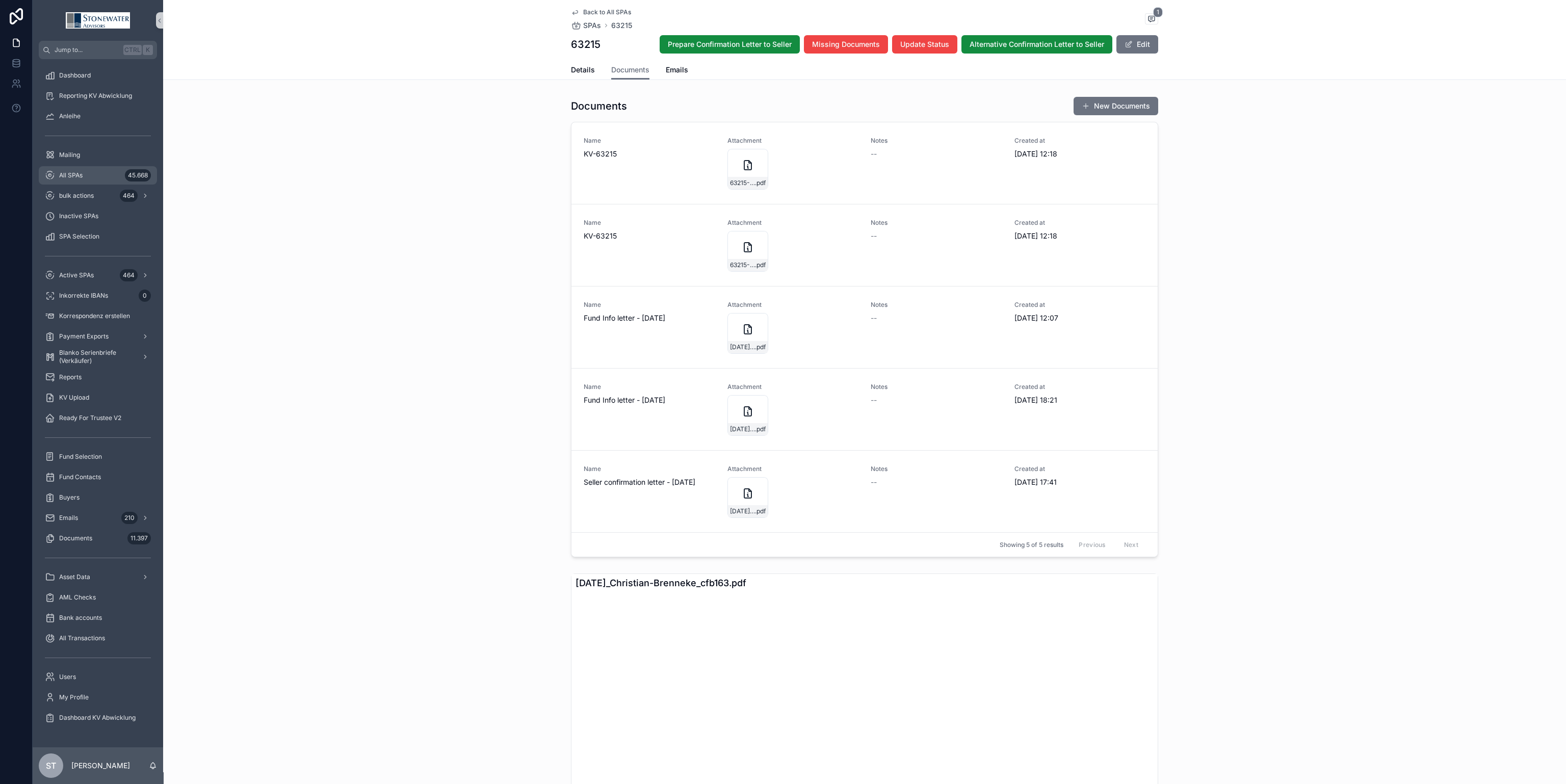
click at [96, 171] on div "All SPAs 45.668" at bounding box center [98, 175] width 106 height 16
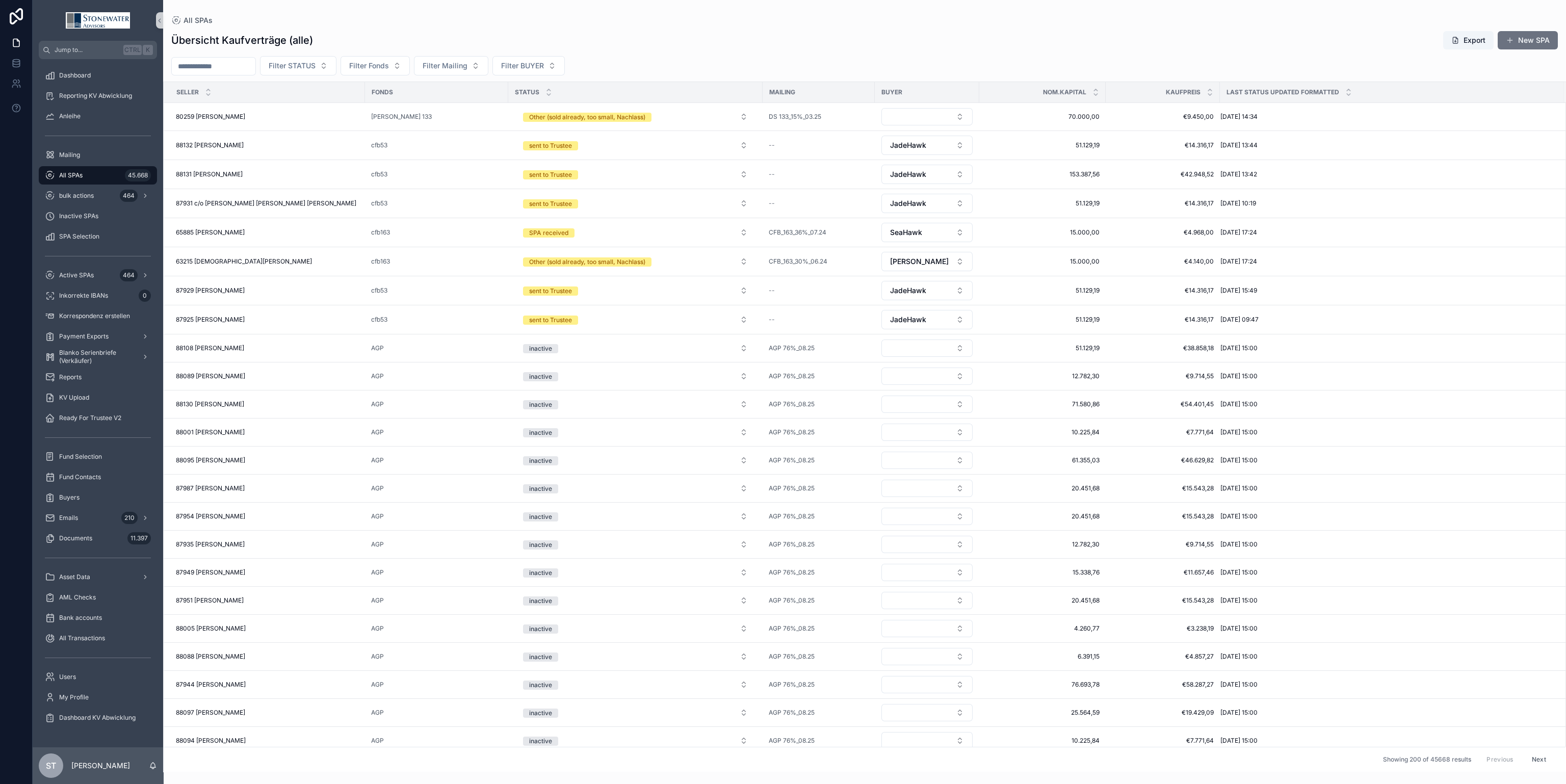
click at [240, 68] on input "scrollable content" at bounding box center [214, 66] width 84 height 14
click at [194, 61] on input "scrollable content" at bounding box center [214, 66] width 84 height 14
type input "*****"
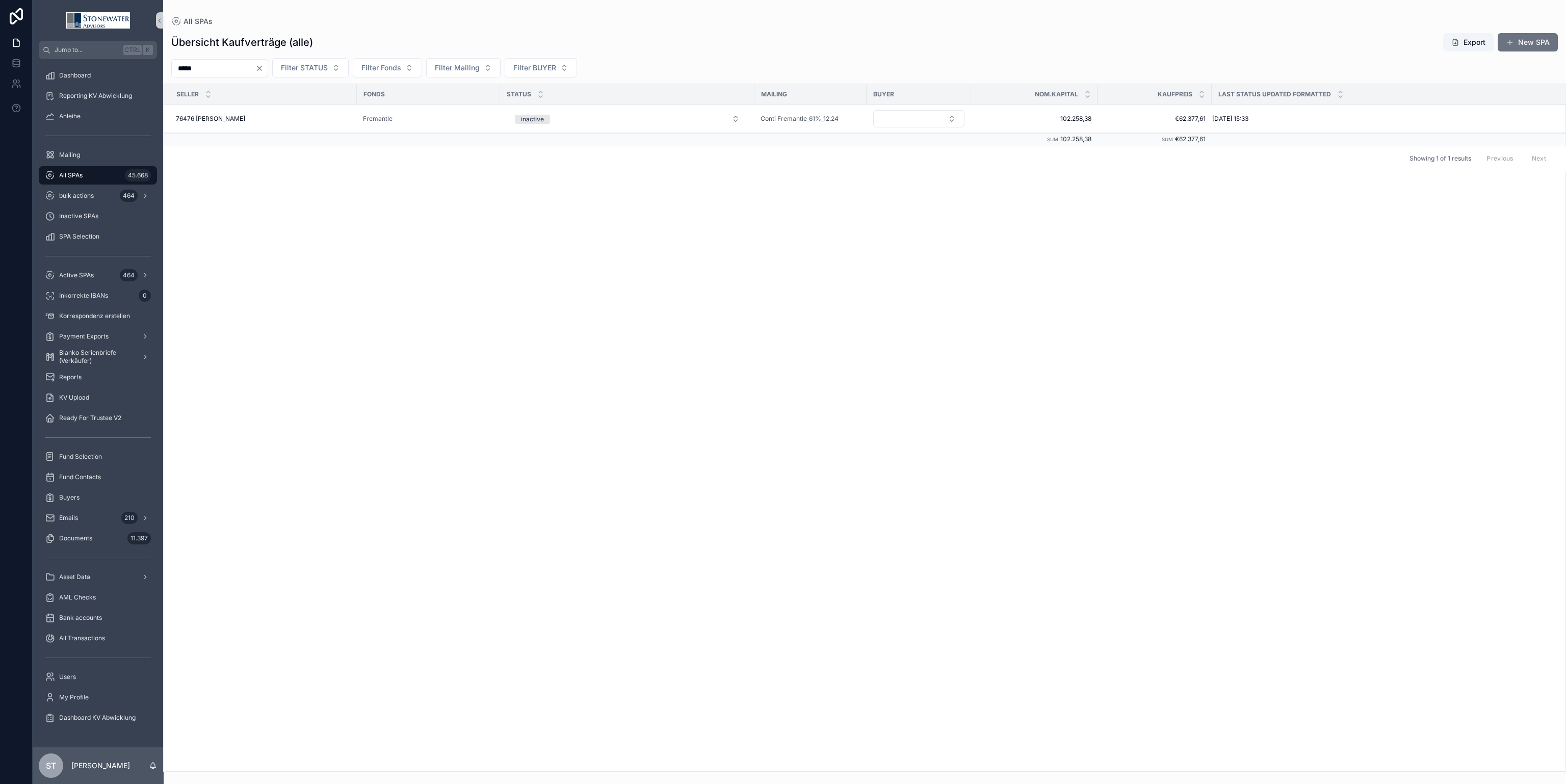
click at [81, 176] on span "All SPAs" at bounding box center [71, 175] width 24 height 8
